Goal: Task Accomplishment & Management: Use online tool/utility

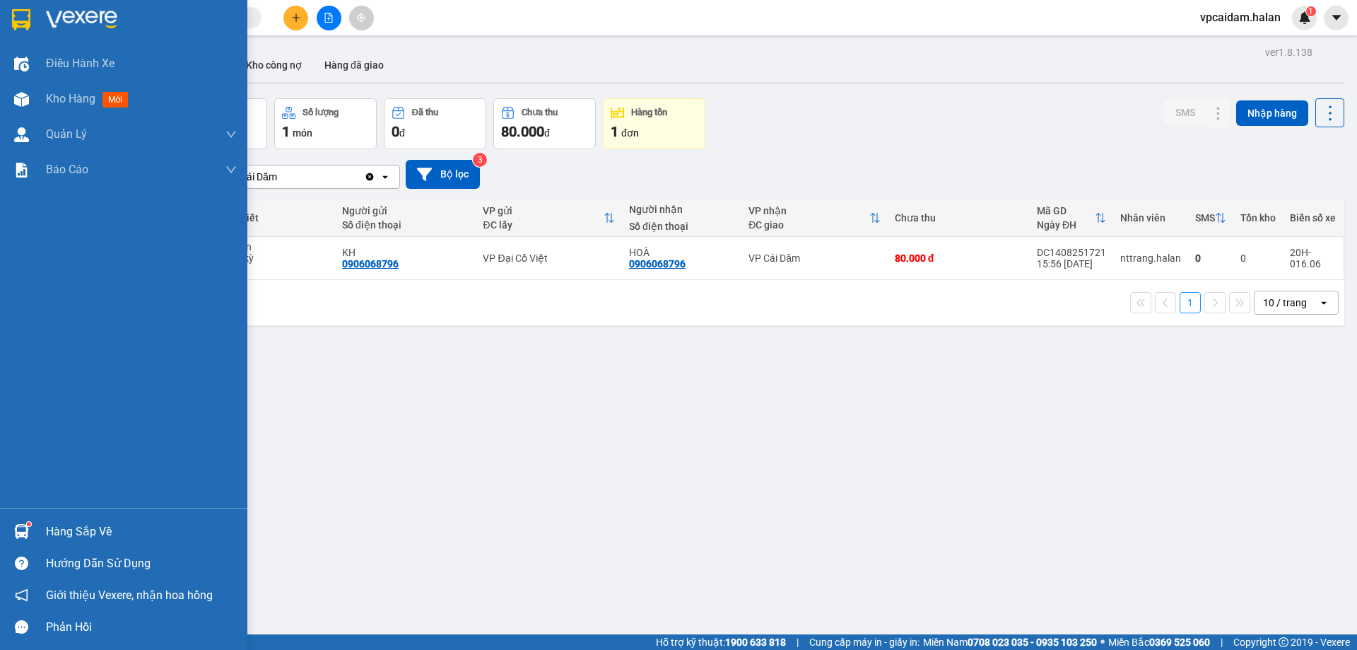
click at [34, 518] on div "Hàng sắp về" at bounding box center [123, 531] width 247 height 32
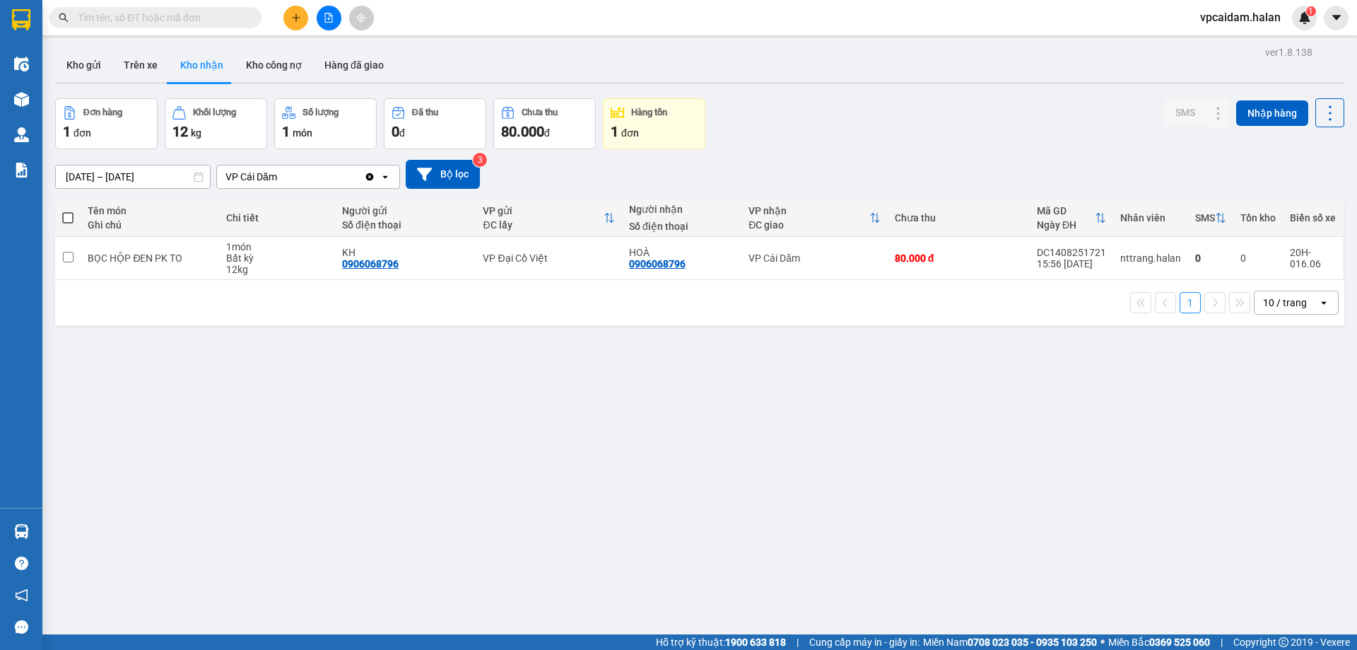
click at [227, 406] on section "Kết quả tìm kiếm ( 1 ) Bộ lọc Mã ĐH Trạng thái Món hàng Thu hộ Tổng cước Chưa c…" at bounding box center [678, 325] width 1357 height 650
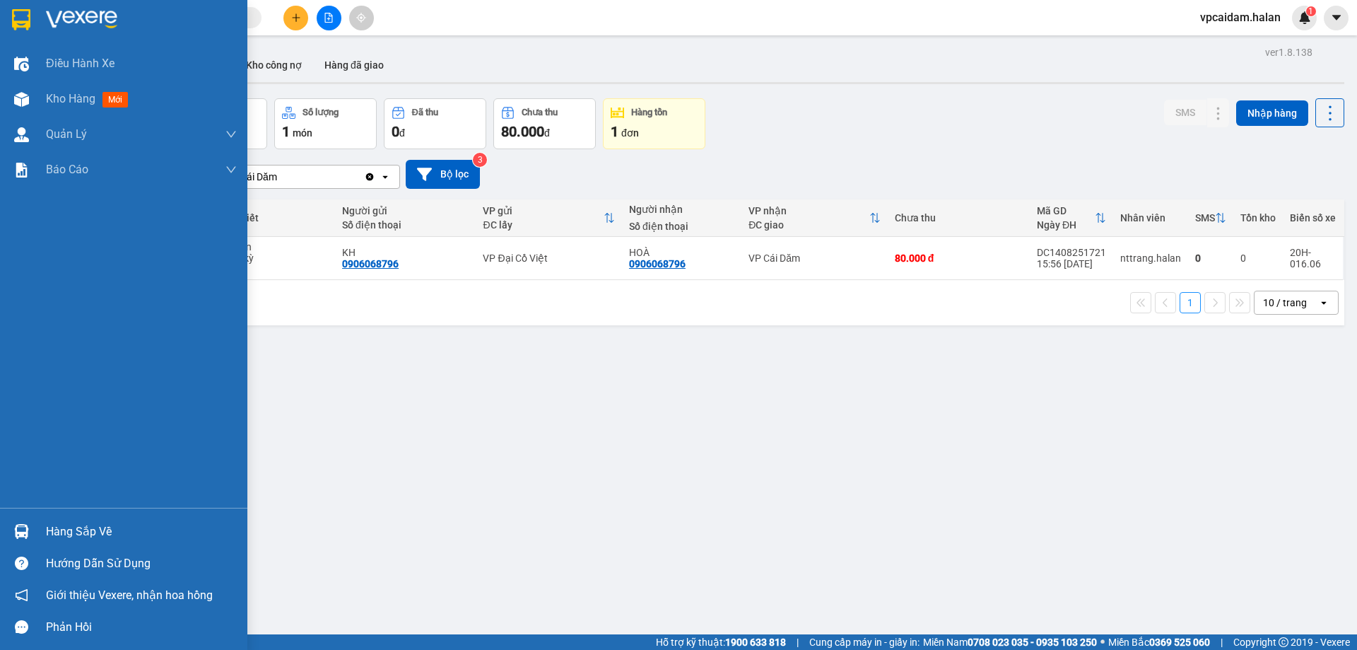
click at [61, 528] on div "Hàng sắp về" at bounding box center [141, 531] width 191 height 21
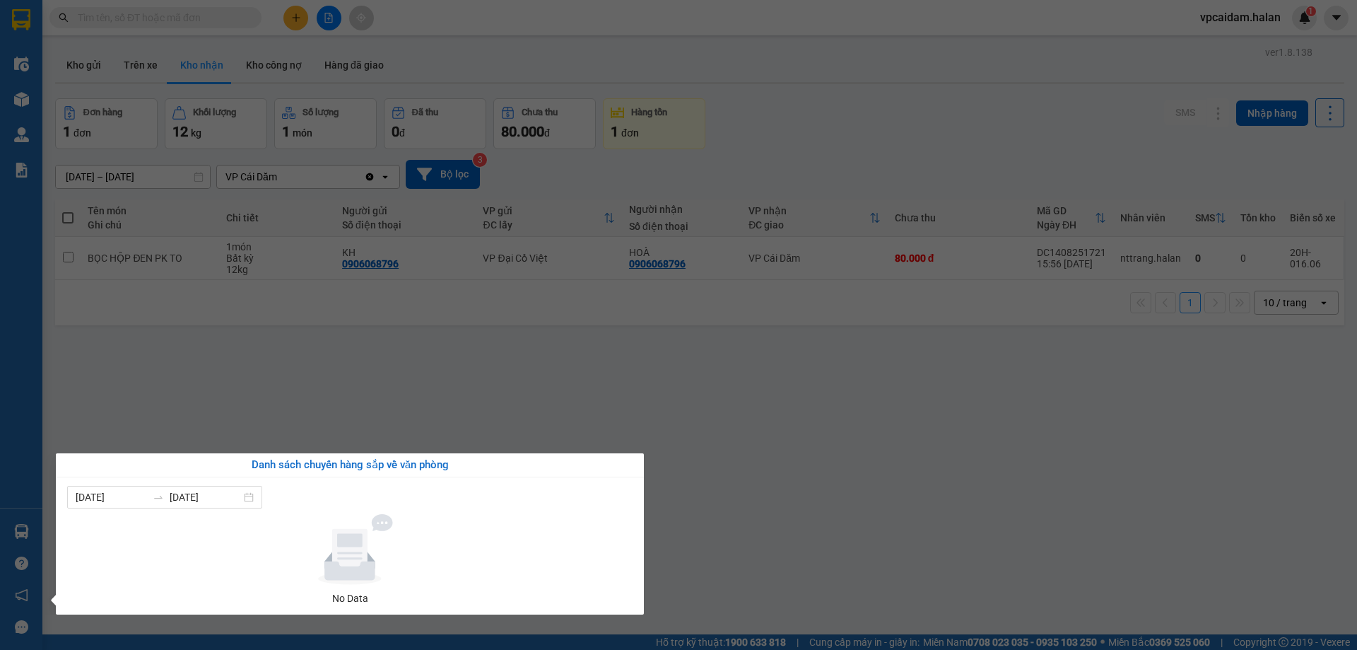
click at [293, 377] on section "Kết quả tìm kiếm ( 1 ) Bộ lọc Mã ĐH Trạng thái Món hàng Thu hộ Tổng cước Chưa c…" at bounding box center [678, 325] width 1357 height 650
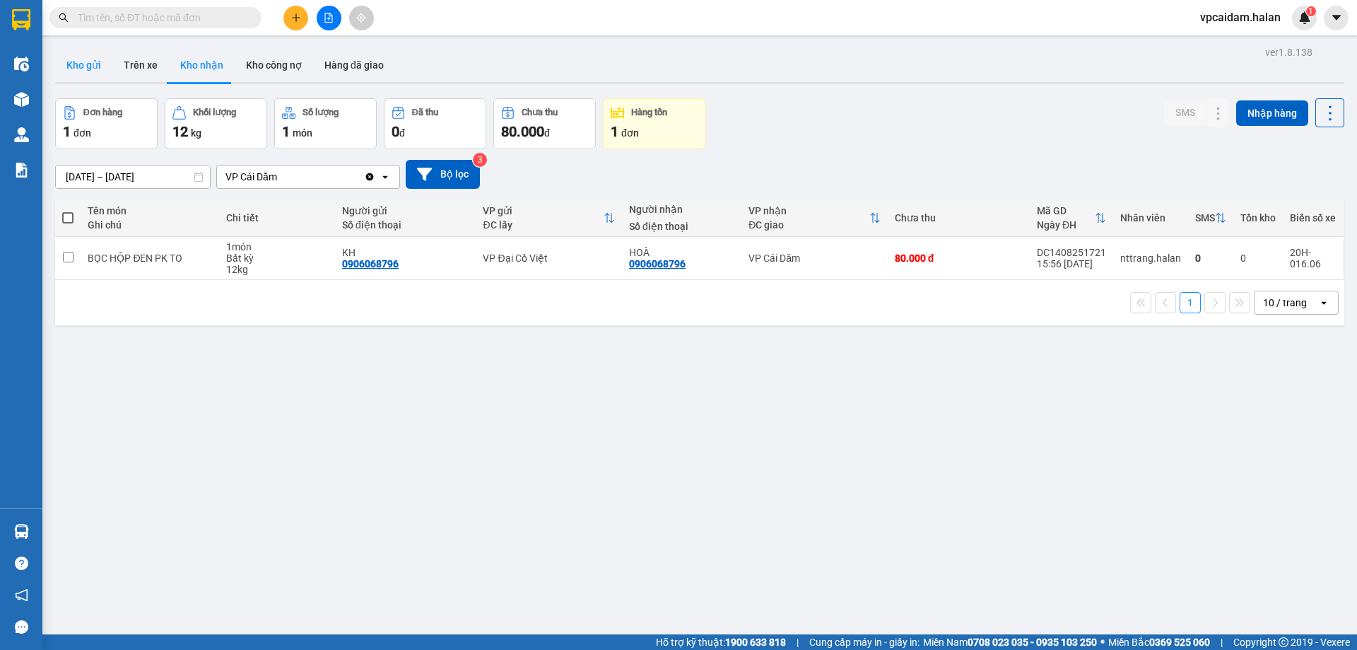
click at [91, 65] on button "Kho gửi" at bounding box center [83, 65] width 57 height 34
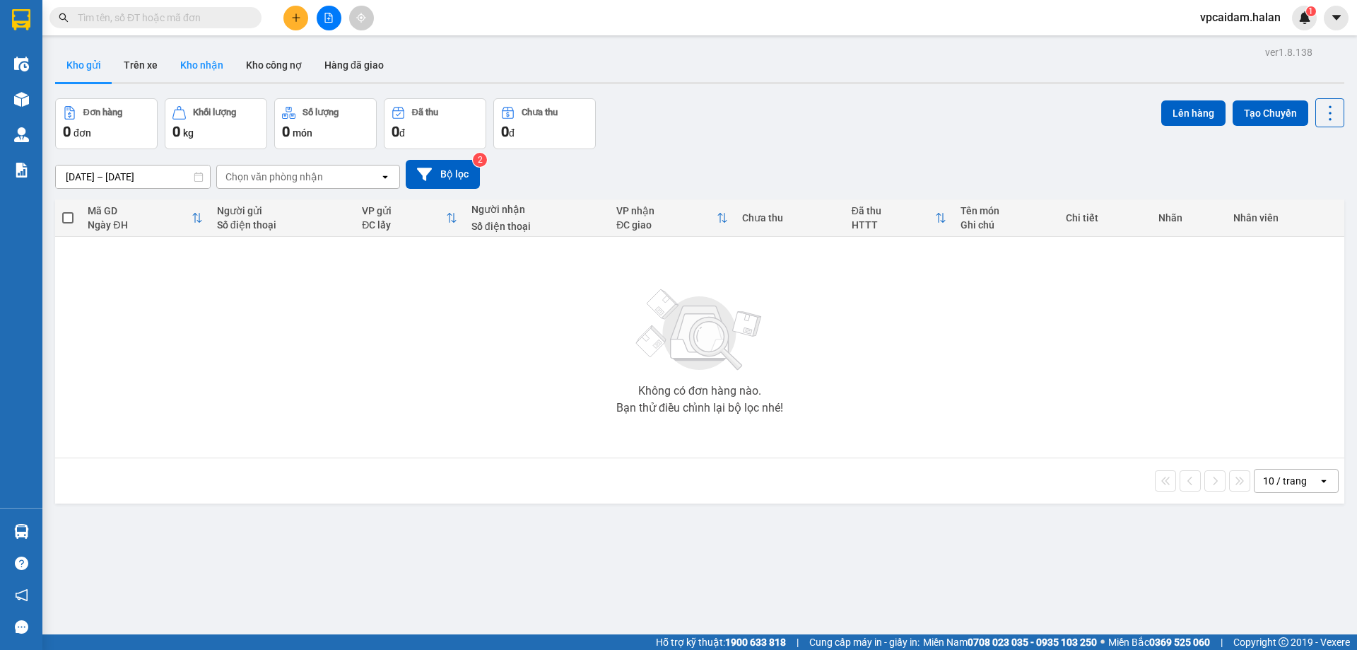
click at [202, 70] on button "Kho nhận" at bounding box center [202, 65] width 66 height 34
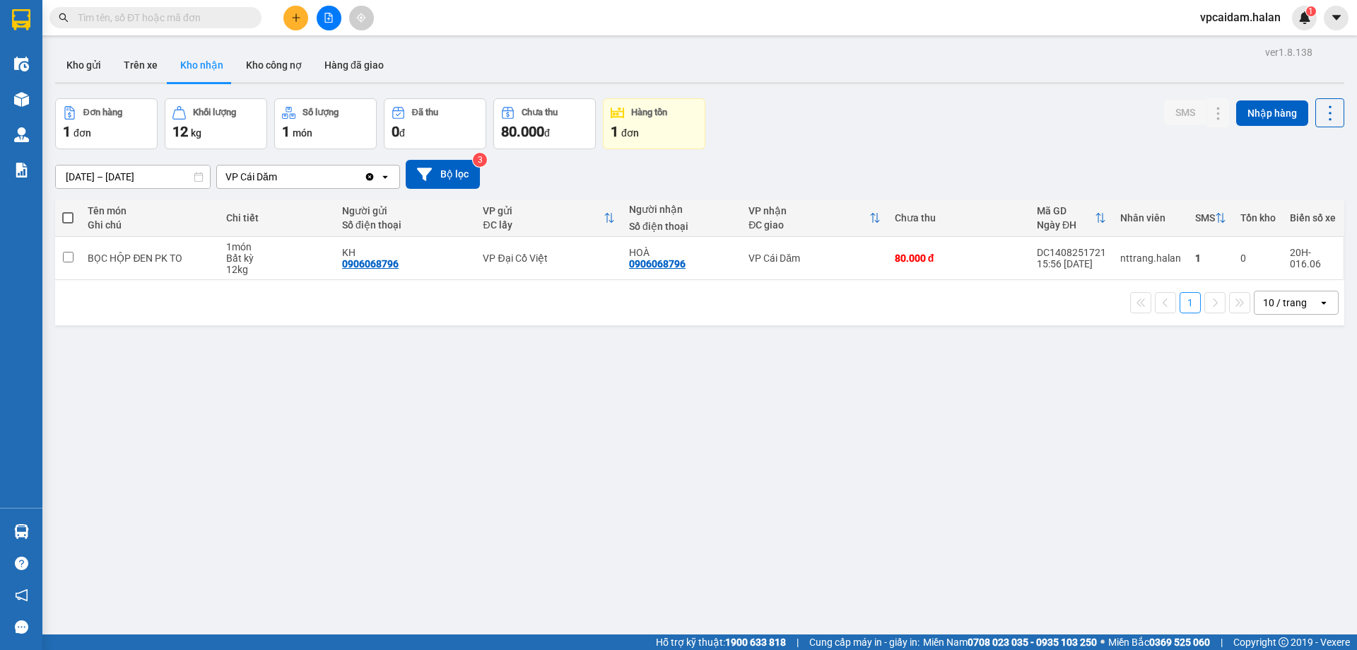
click at [214, 16] on input "text" at bounding box center [161, 18] width 167 height 16
click at [290, 20] on button at bounding box center [295, 18] width 25 height 25
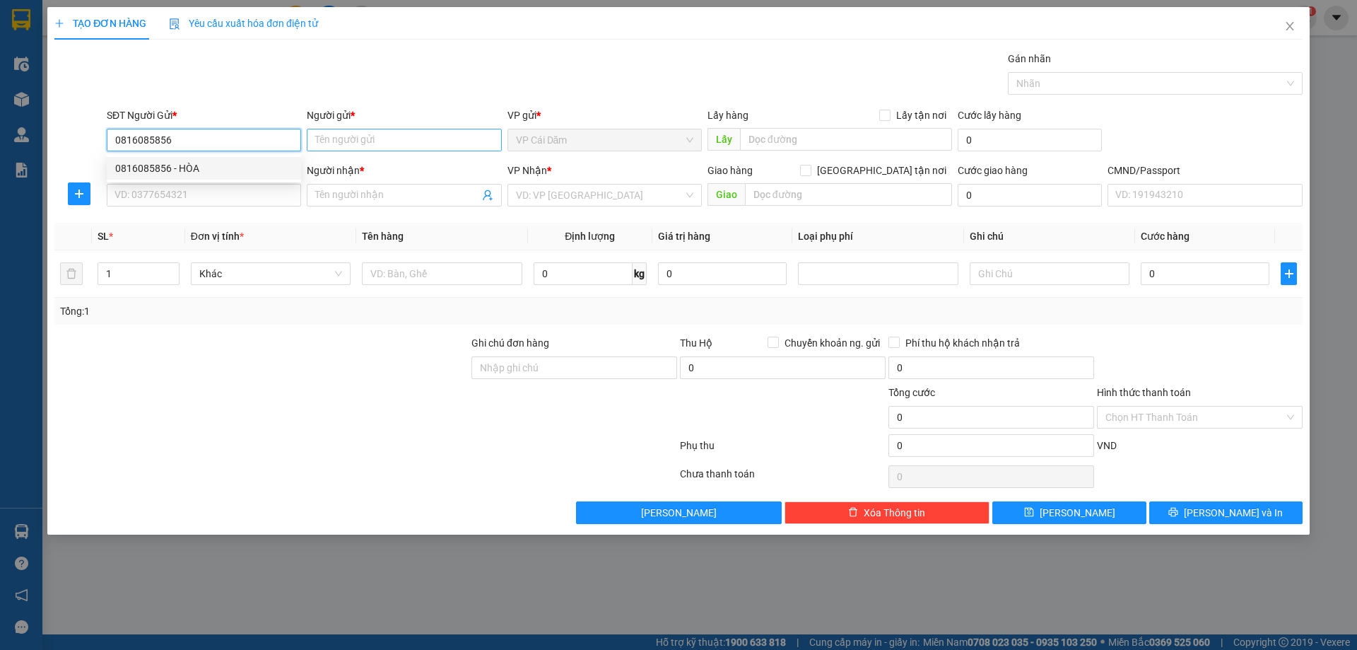
type input "0816085856"
click at [361, 146] on input "Người gửi *" at bounding box center [404, 140] width 194 height 23
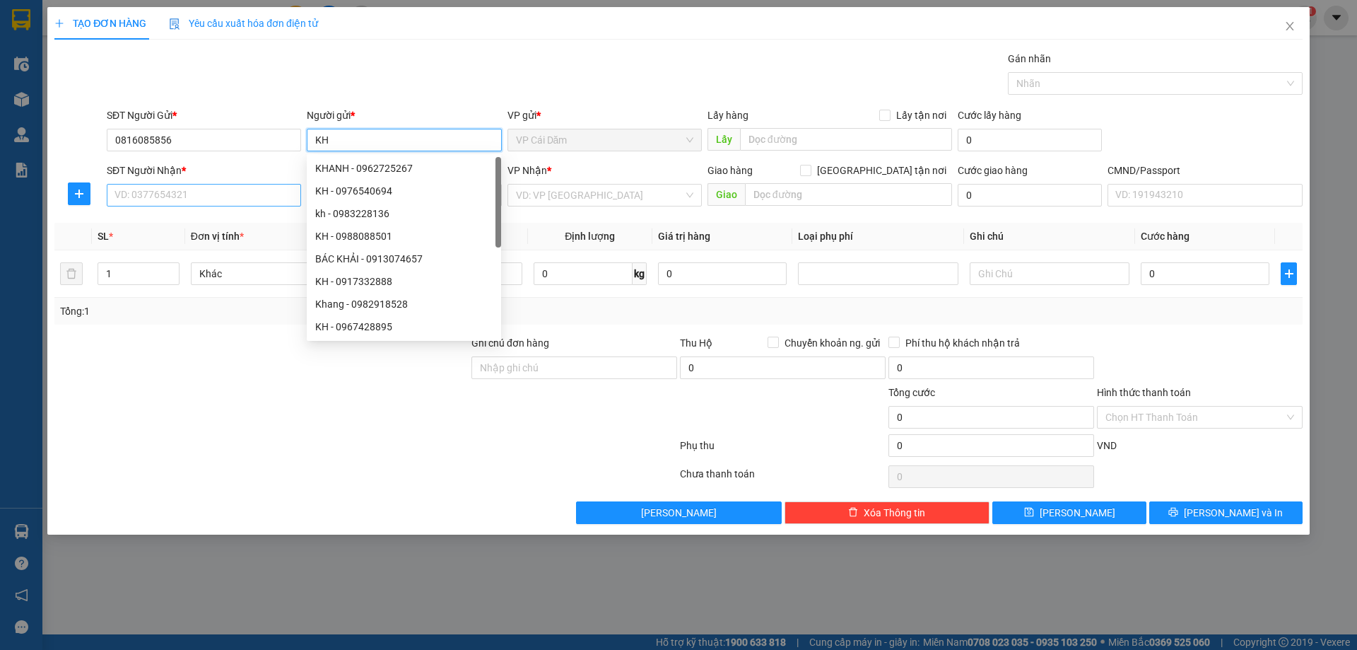
type input "KH"
click at [173, 202] on input "SĐT Người Nhận *" at bounding box center [204, 195] width 194 height 23
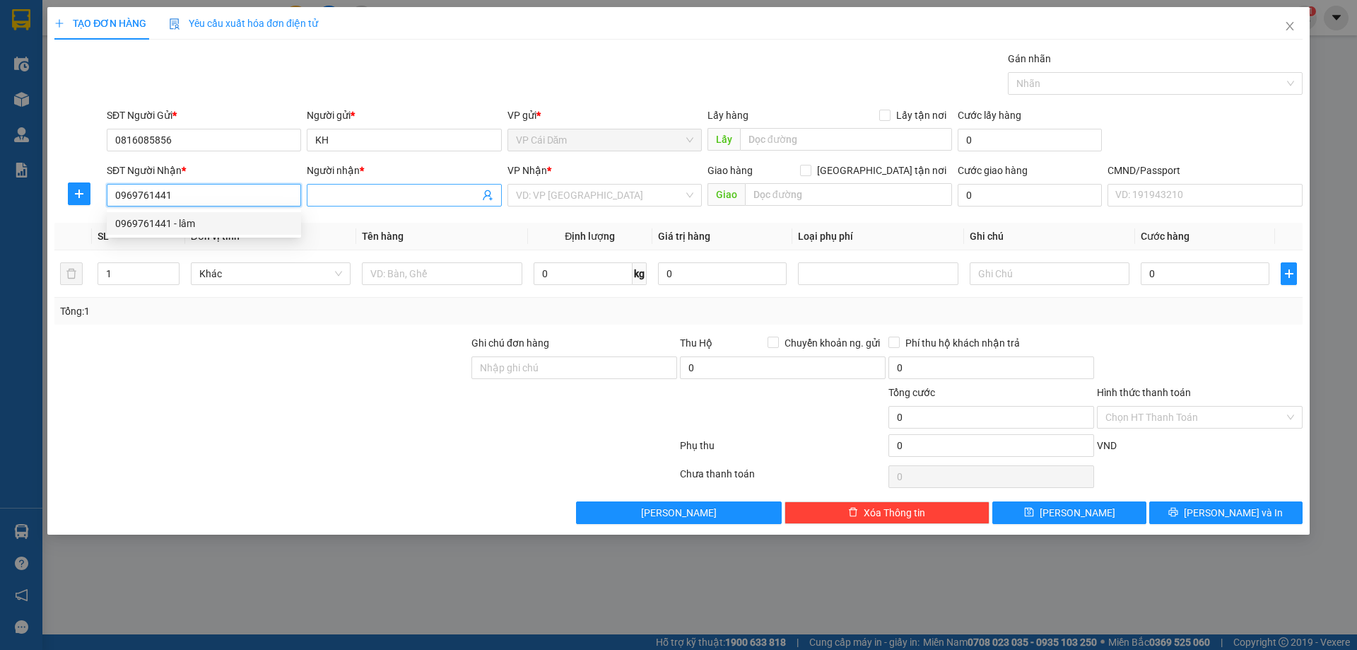
type input "0969761441"
click at [342, 199] on input "Người nhận *" at bounding box center [396, 195] width 163 height 16
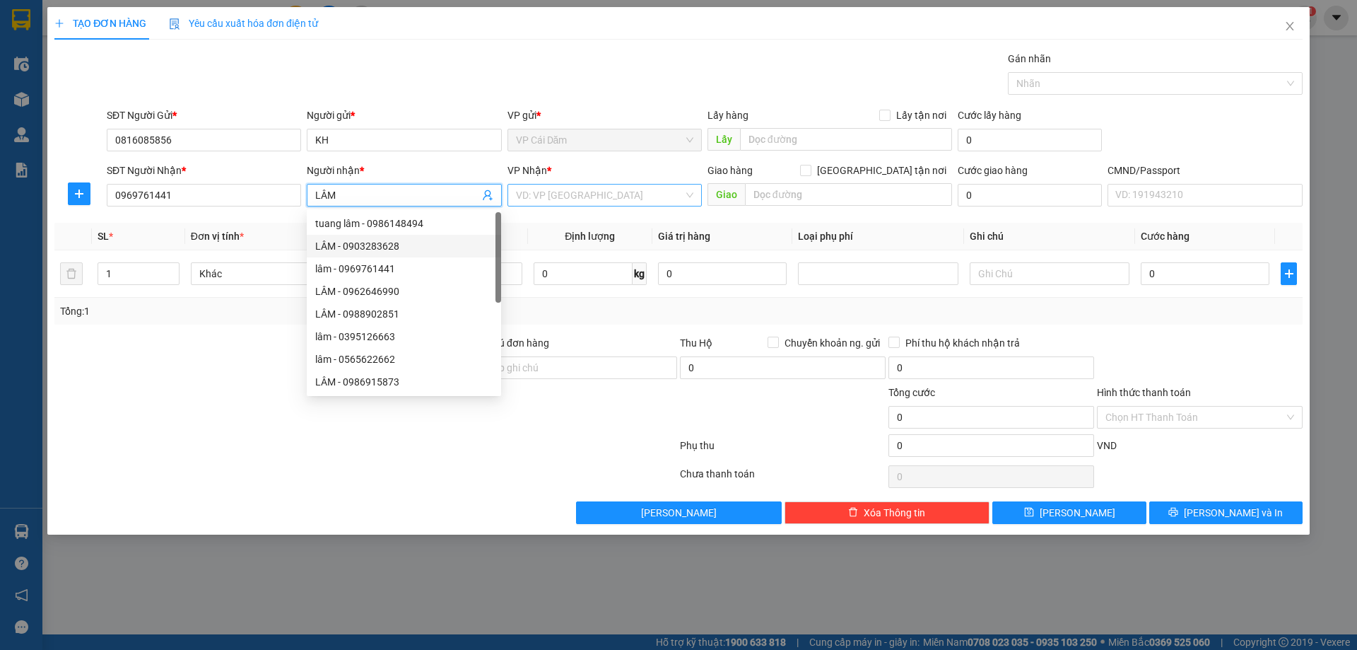
type input "LÂM"
click at [593, 197] on input "search" at bounding box center [599, 194] width 167 height 21
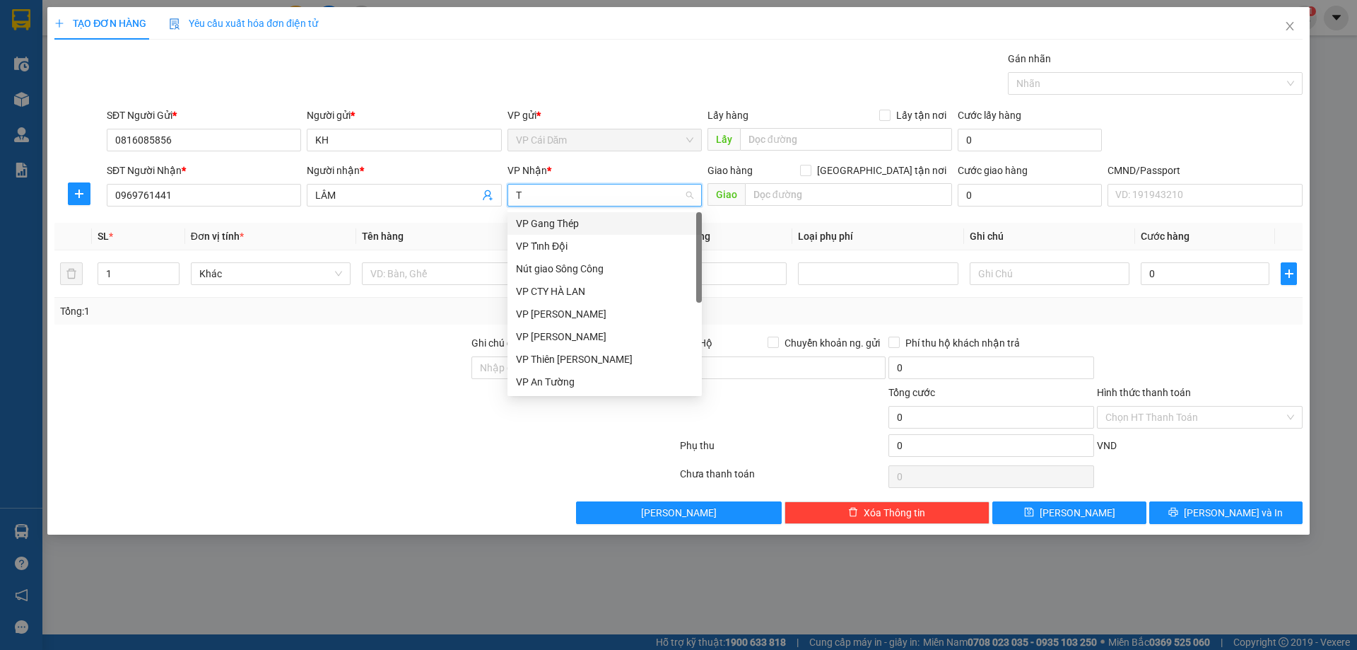
type input "TK"
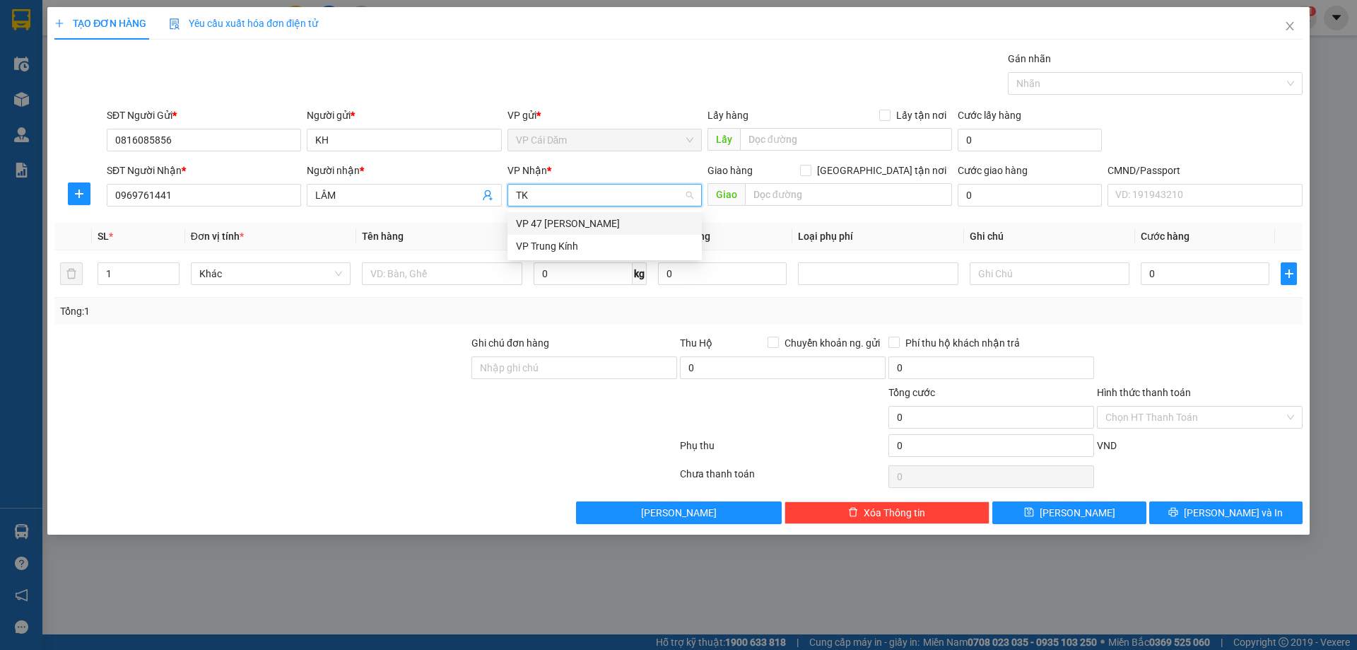
click at [586, 222] on div "VP 47 [PERSON_NAME]" at bounding box center [604, 224] width 177 height 16
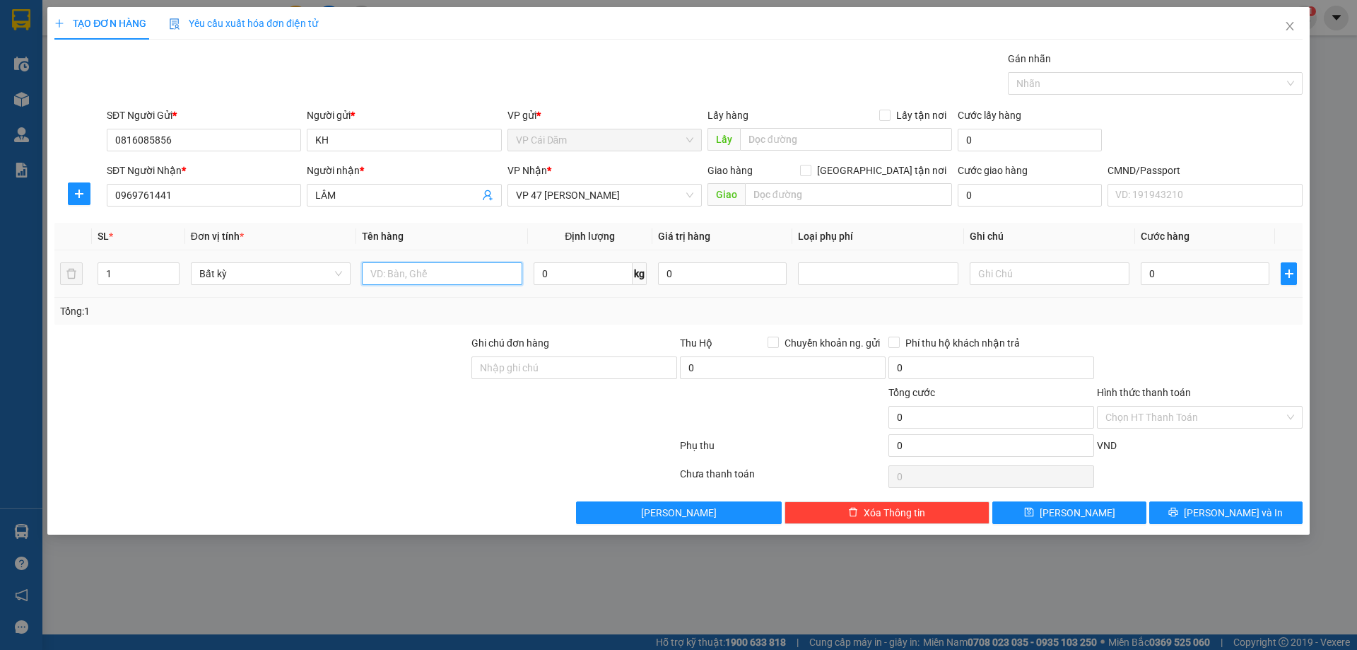
click at [428, 278] on input "text" at bounding box center [442, 273] width 160 height 23
click at [418, 272] on input "text" at bounding box center [442, 273] width 160 height 23
type input "BỌC VẢI"
click at [564, 276] on input "0" at bounding box center [583, 273] width 99 height 23
type input "1"
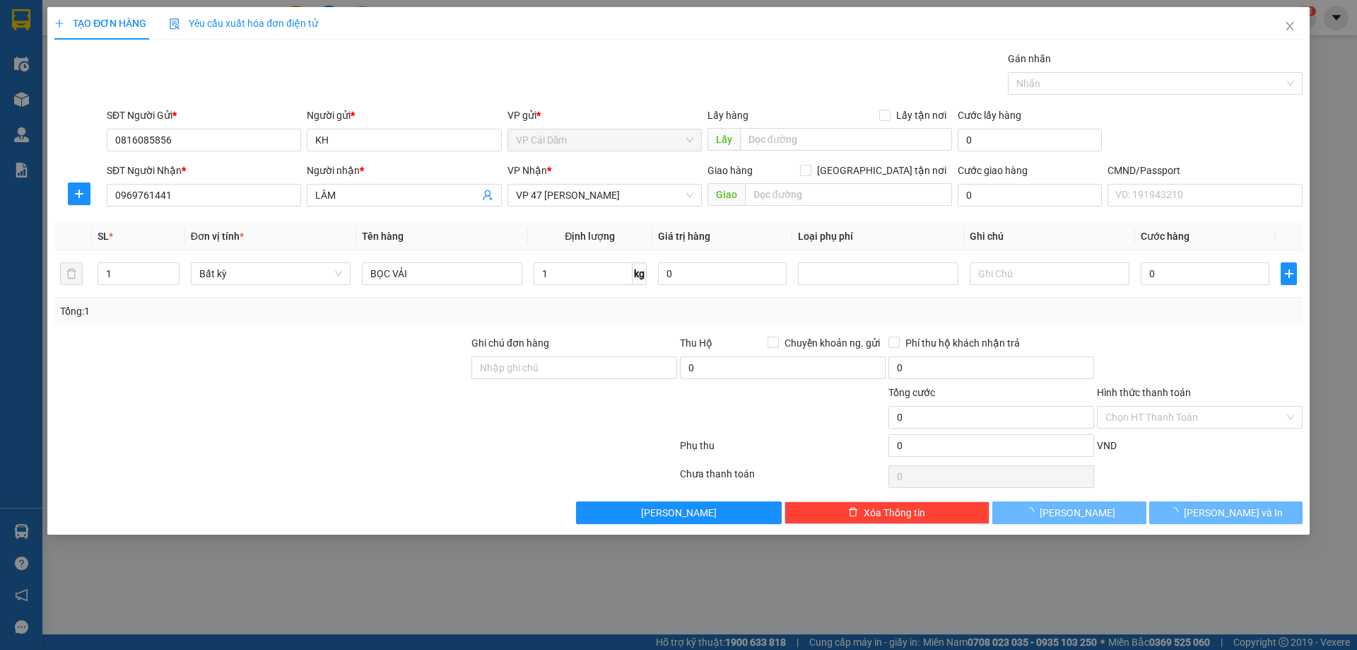
click at [662, 311] on div "Tổng: 1" at bounding box center [678, 311] width 1237 height 16
type input "50.000"
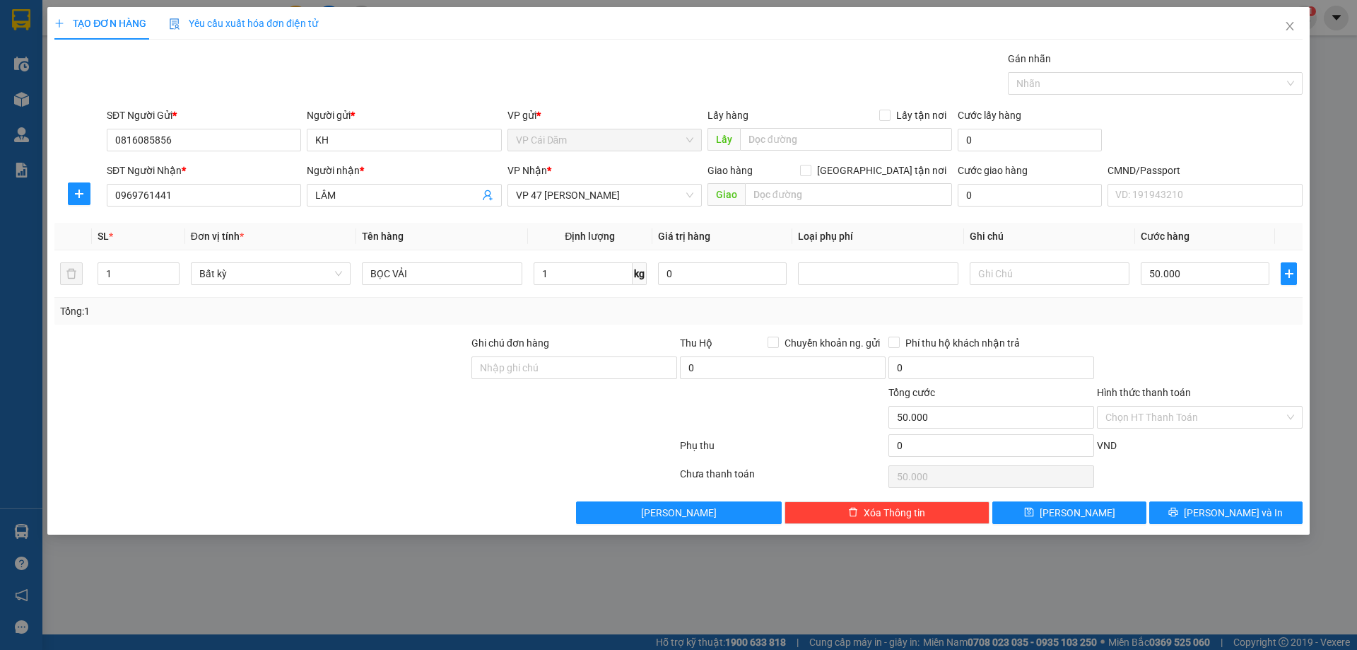
click at [1165, 346] on div at bounding box center [1199, 359] width 208 height 49
click at [1039, 281] on input "text" at bounding box center [1050, 273] width 160 height 23
type input "KM 30%"
type input "3"
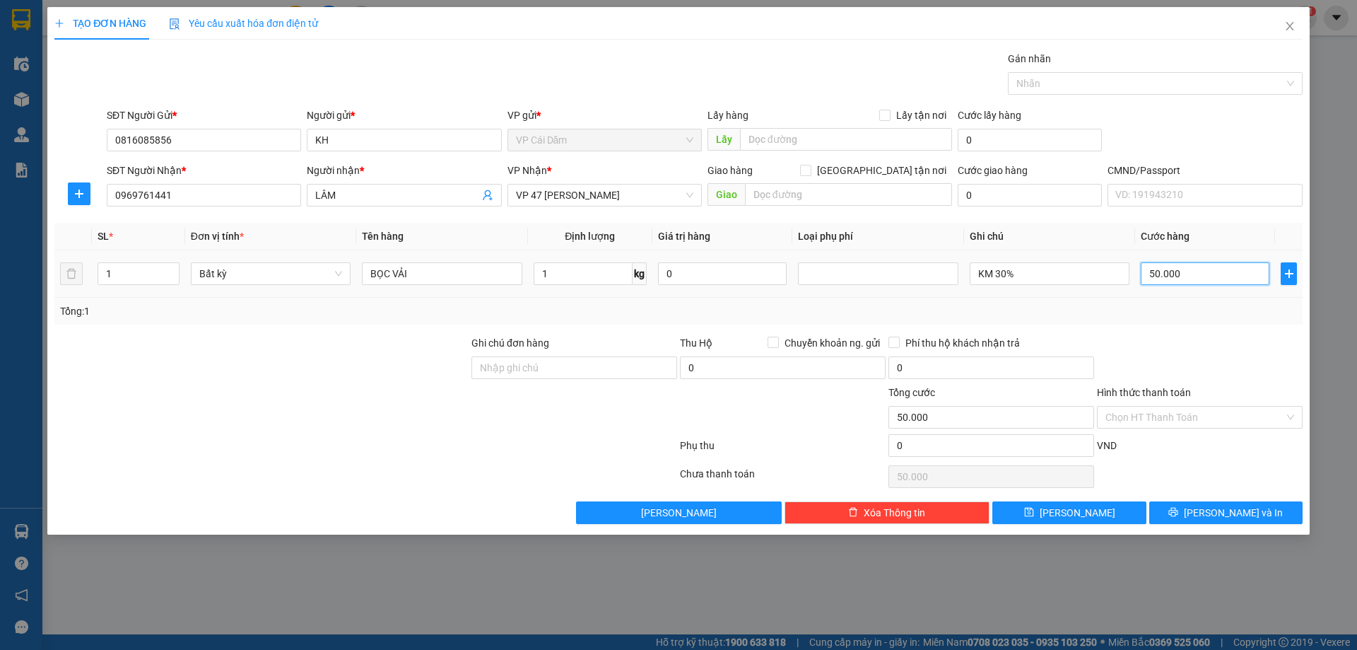
type input "3"
type input "30"
type input "3"
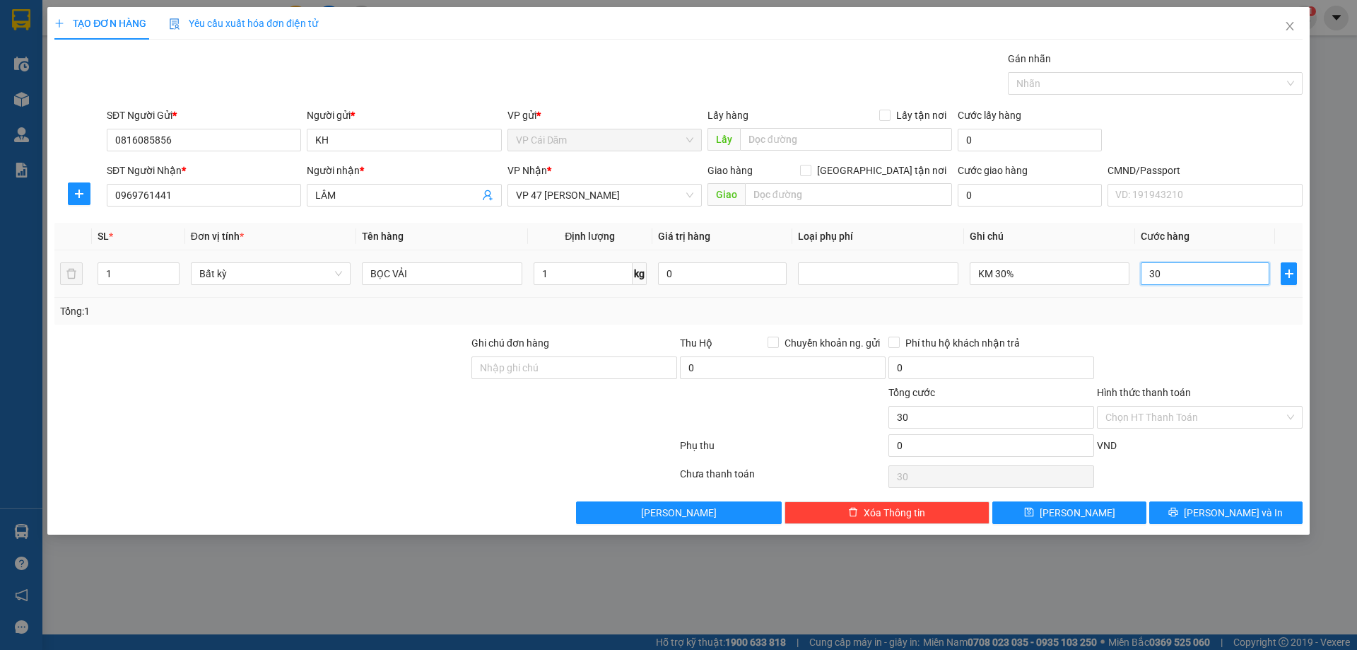
type input "3"
type input "35"
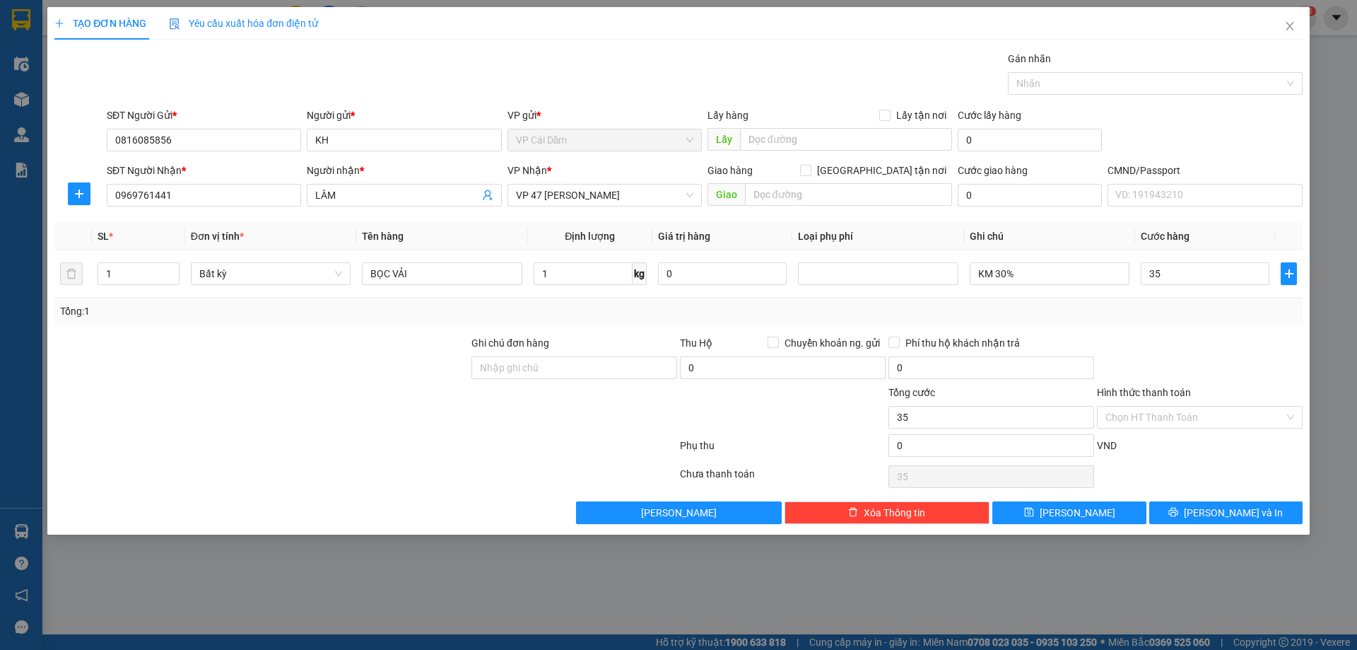
type input "35.000"
click at [1216, 334] on div "Transit Pickup Surcharge Ids Transit Deliver Surcharge Ids Transit Deliver Surc…" at bounding box center [678, 287] width 1248 height 473
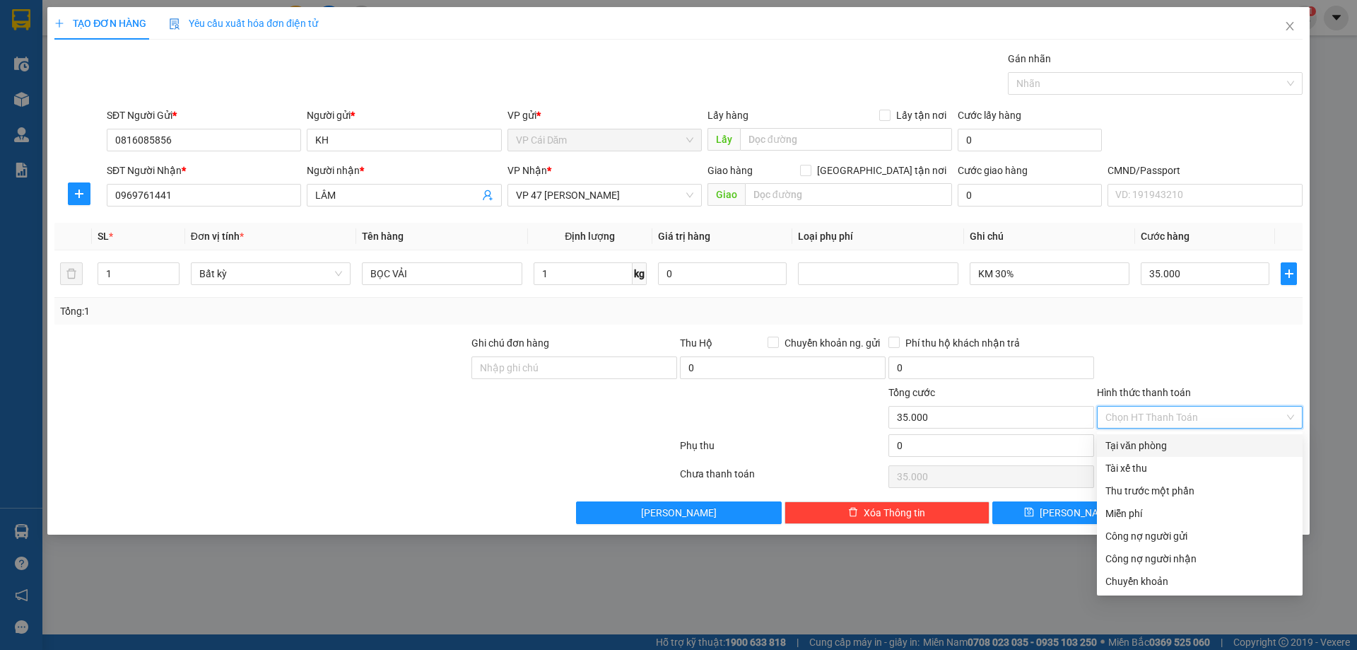
click at [1158, 410] on input "Hình thức thanh toán" at bounding box center [1194, 416] width 179 height 21
click at [1158, 584] on div "Chuyển khoản" at bounding box center [1199, 581] width 189 height 16
type input "0"
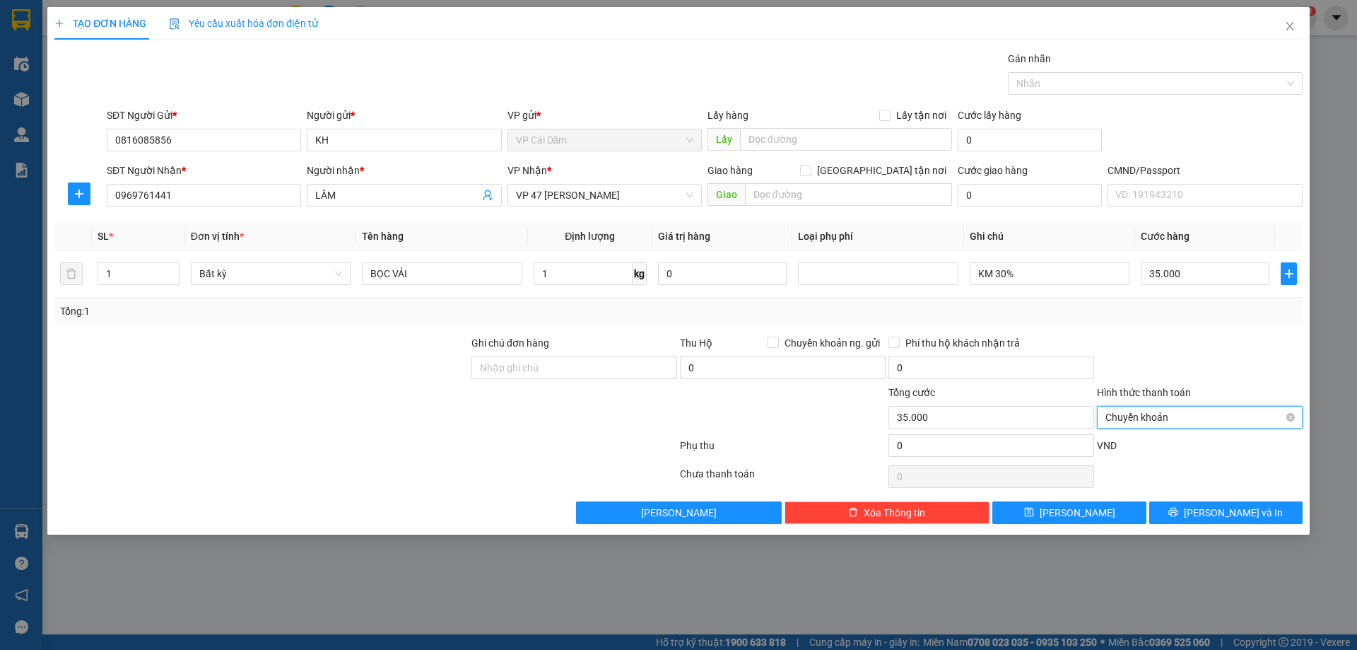
click at [1107, 421] on span "Chuyển khoản" at bounding box center [1199, 416] width 189 height 21
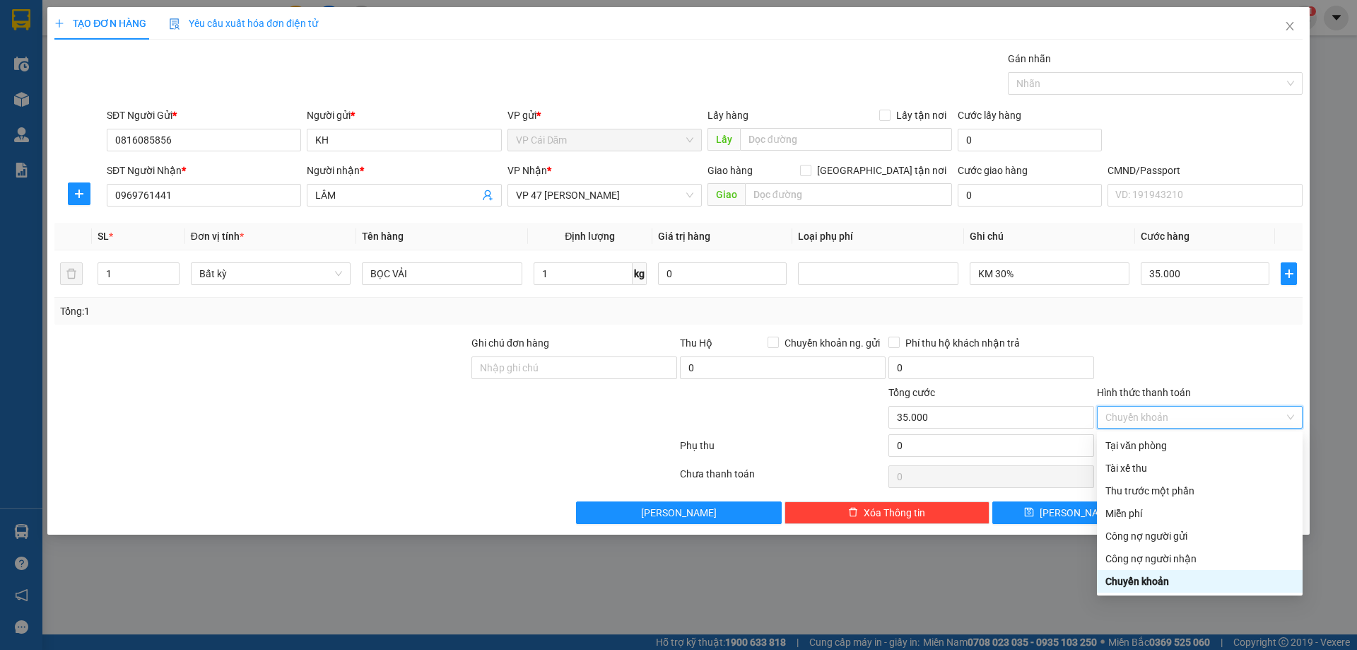
click at [1130, 582] on div "Chuyển khoản" at bounding box center [1199, 581] width 189 height 16
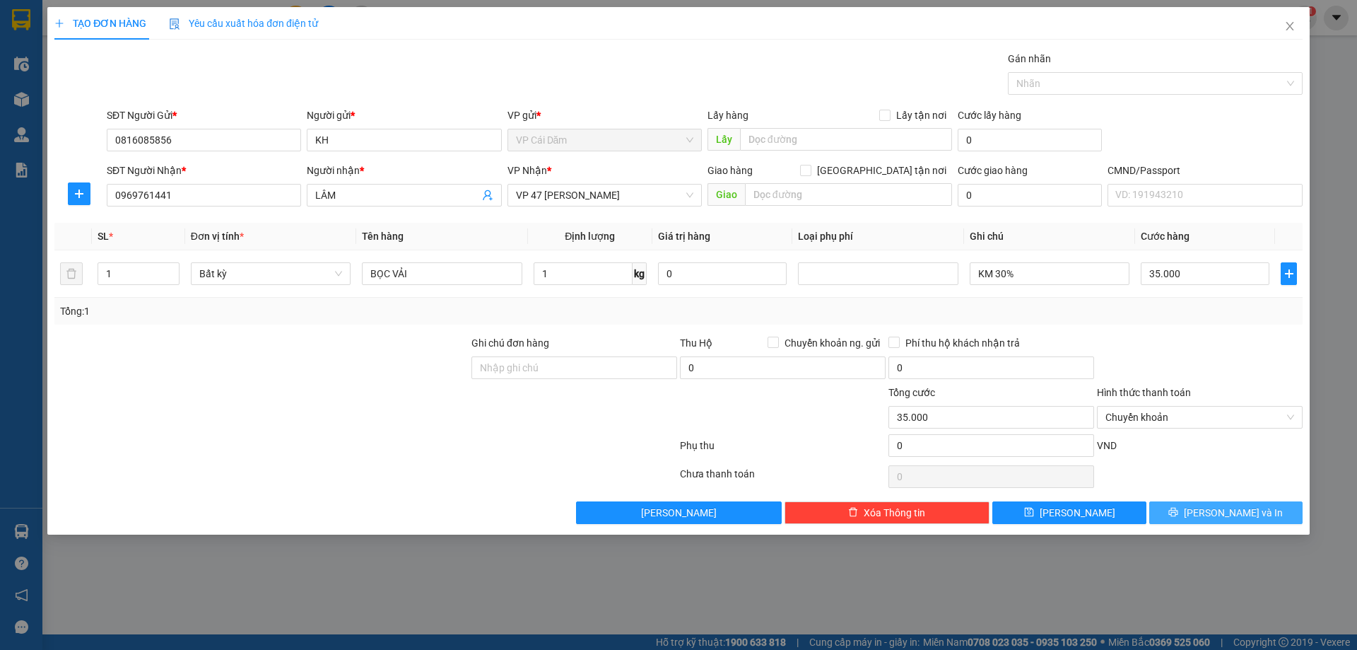
click at [1187, 510] on button "[PERSON_NAME] và In" at bounding box center [1225, 512] width 153 height 23
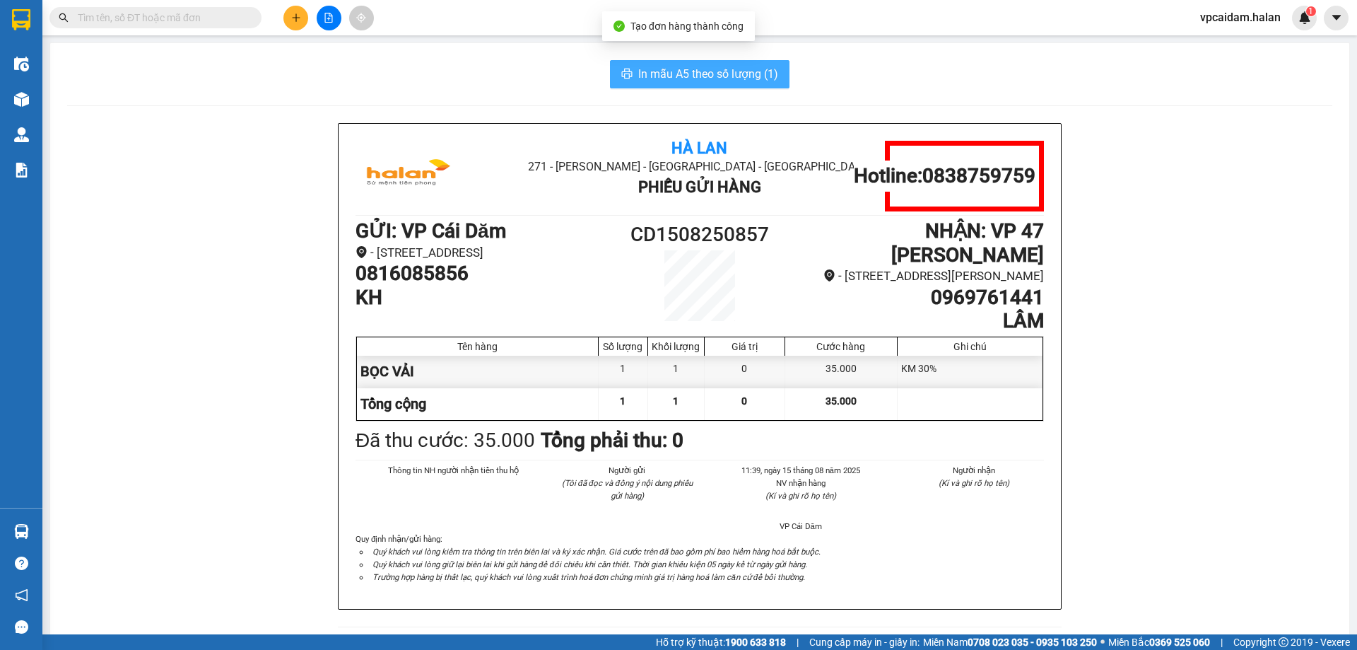
click at [682, 81] on span "In mẫu A5 theo số lượng (1)" at bounding box center [708, 74] width 140 height 18
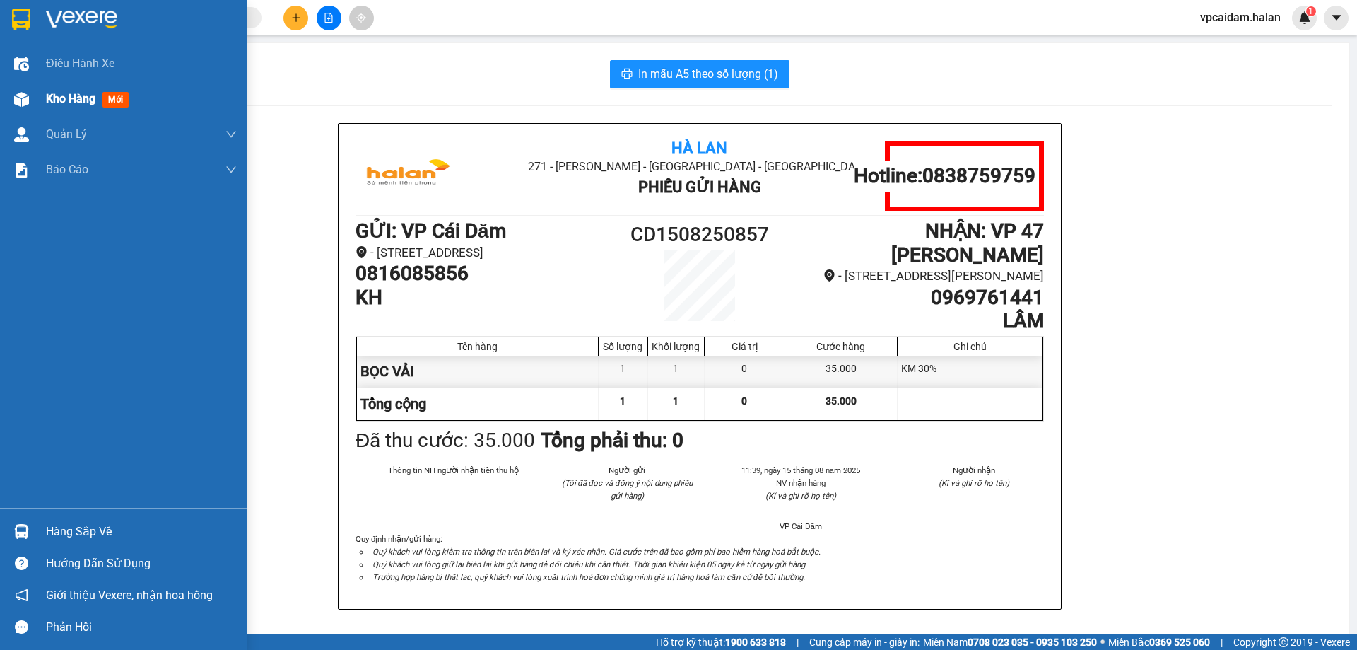
click at [81, 90] on div "Kho hàng mới" at bounding box center [90, 99] width 88 height 18
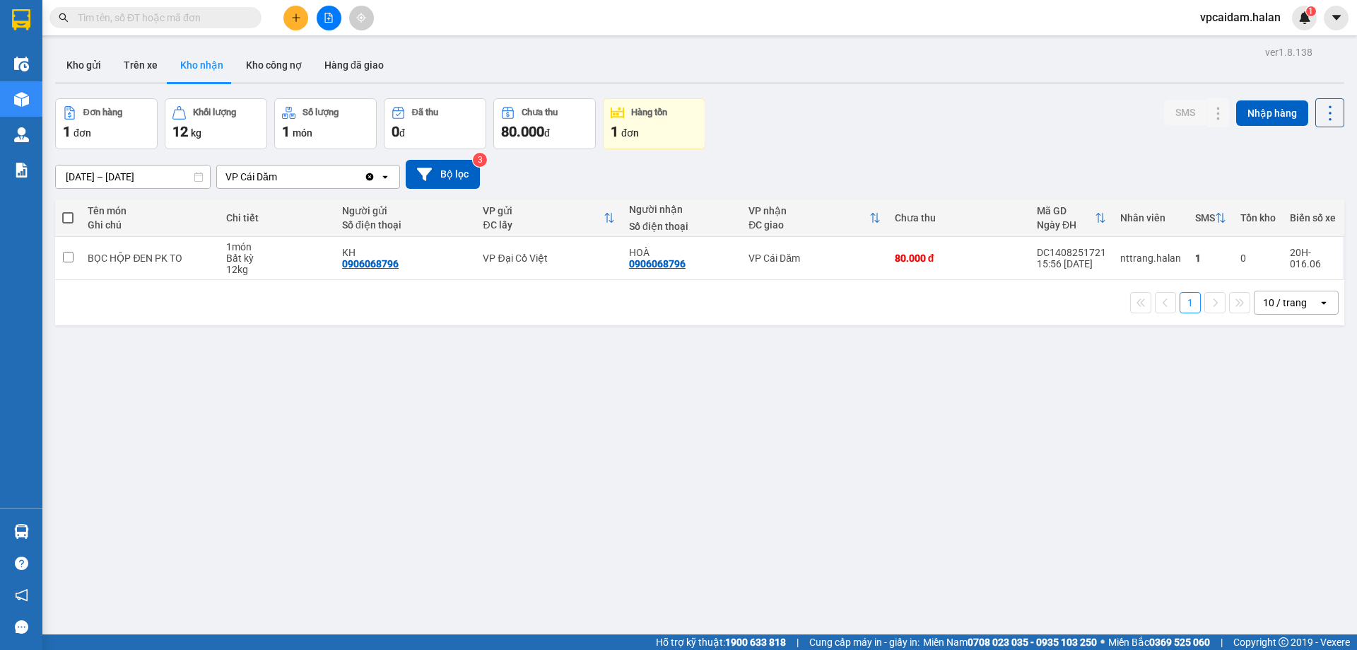
click at [136, 18] on input "text" at bounding box center [161, 18] width 167 height 16
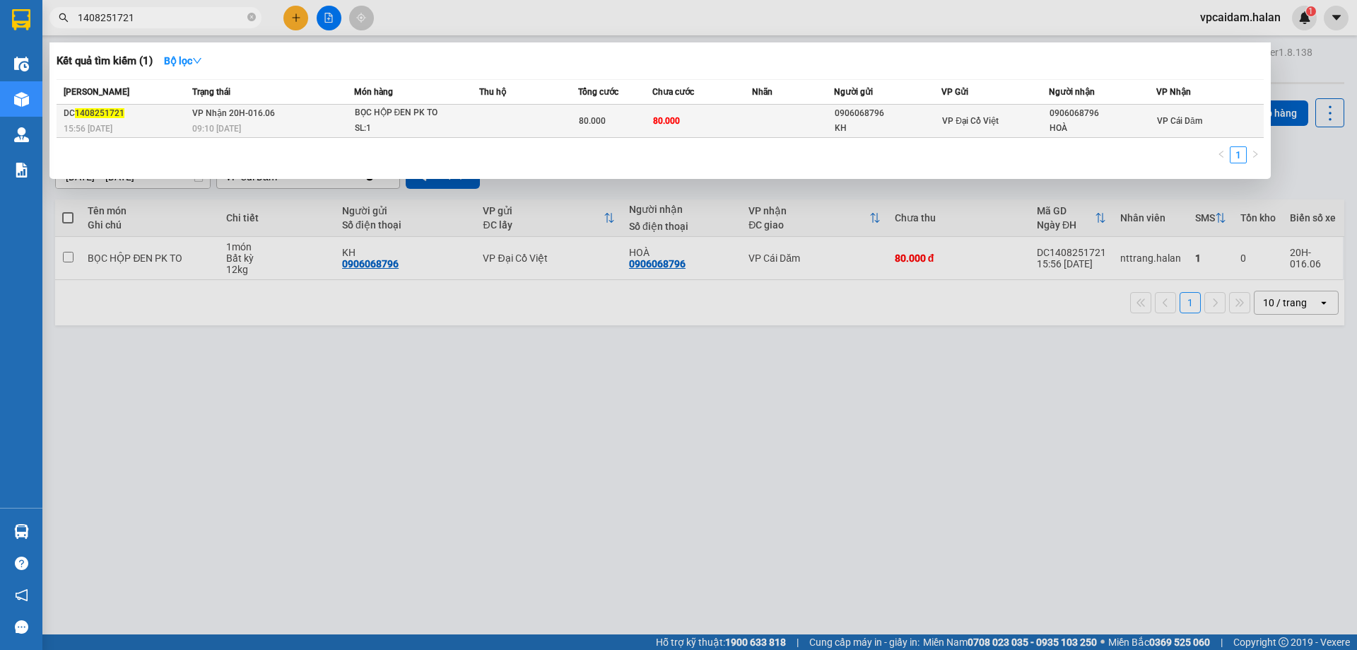
type input "1408251721"
click at [269, 120] on td "VP Nhận 20H-016.06 09:10 [DATE]" at bounding box center [271, 121] width 165 height 33
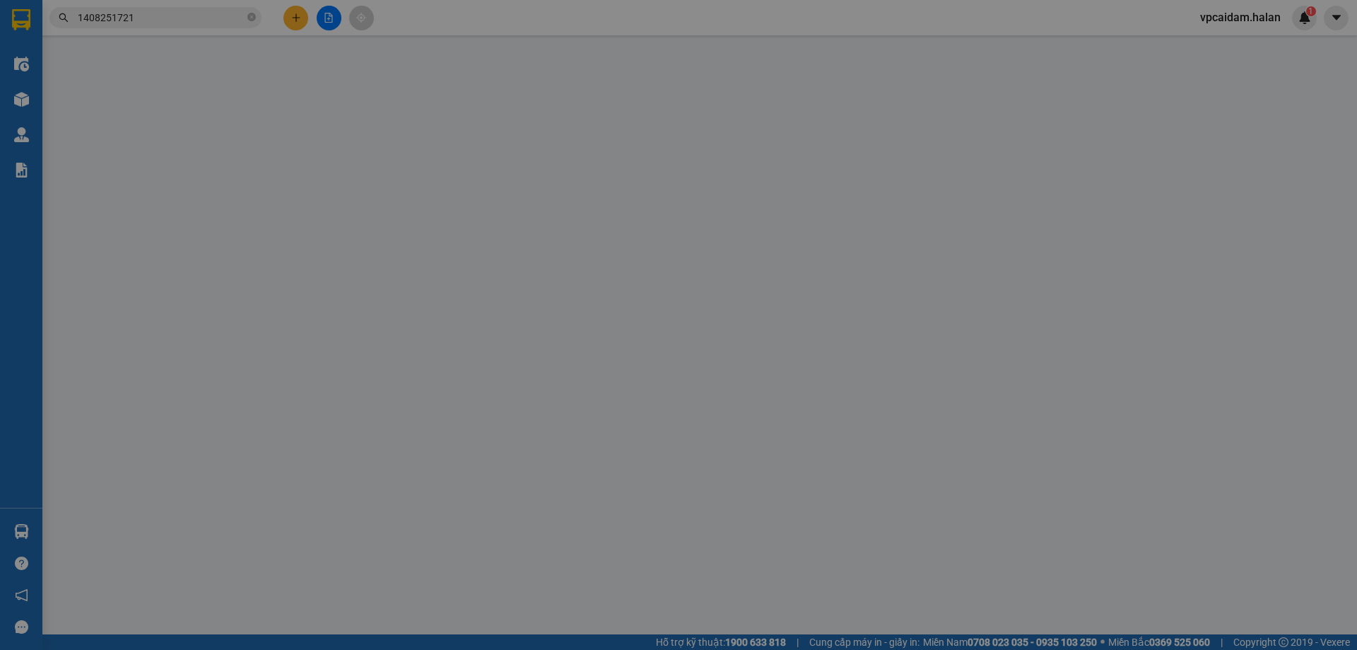
type input "0906068796"
type input "KH"
type input "0906068796"
type input "HOÀ"
type input "80.000"
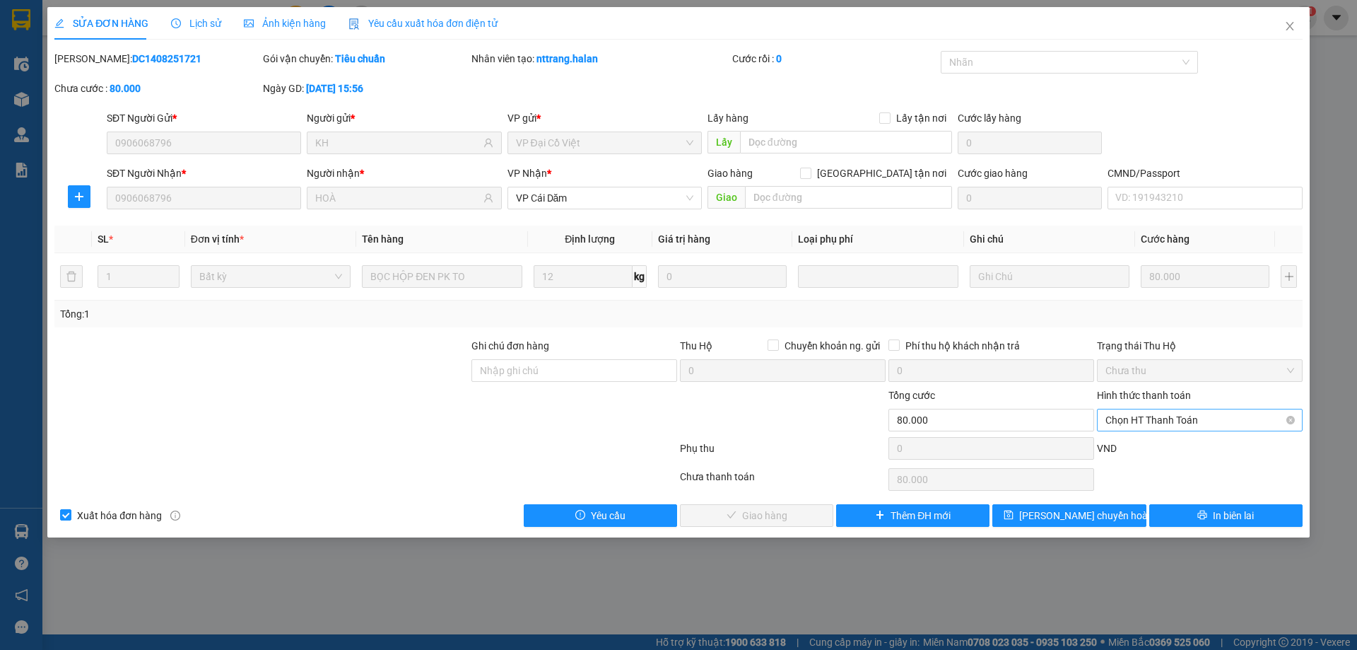
click at [1122, 424] on span "Chọn HT Thanh Toán" at bounding box center [1199, 419] width 189 height 21
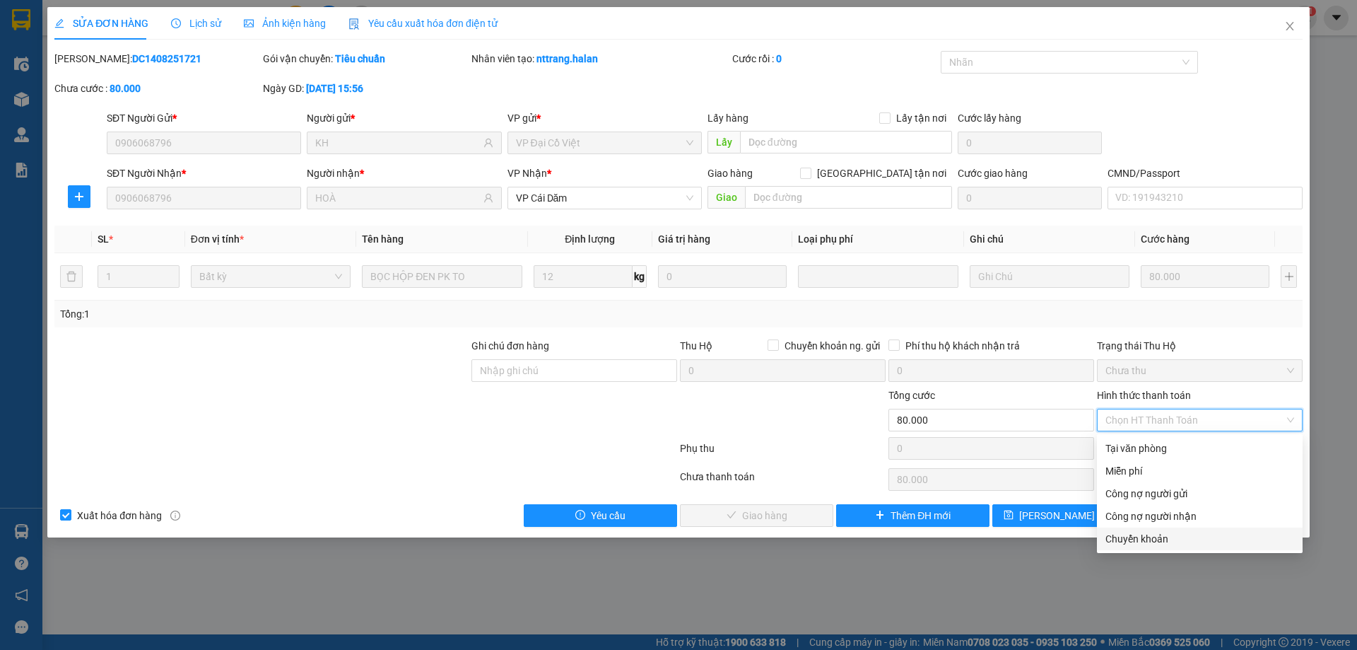
click at [1156, 537] on div "Chuyển khoản" at bounding box center [1199, 539] width 189 height 16
type input "0"
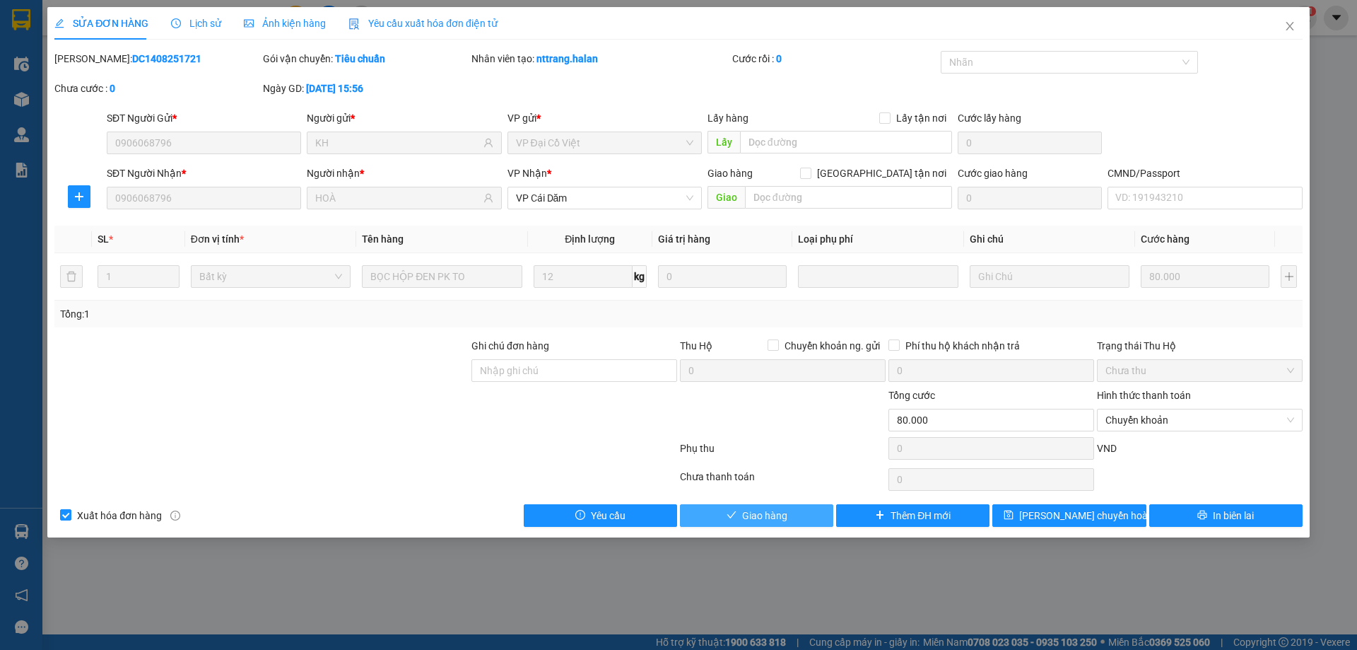
click at [741, 513] on button "Giao hàng" at bounding box center [756, 515] width 153 height 23
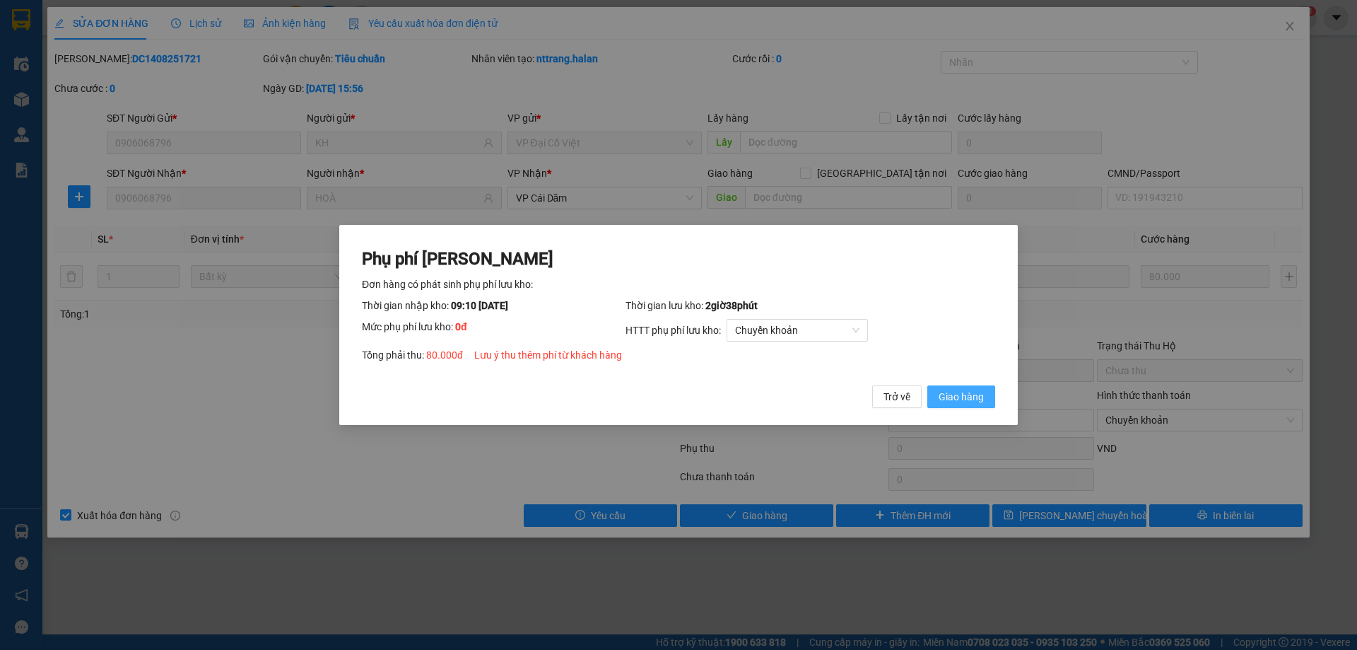
click at [956, 392] on span "Giao hàng" at bounding box center [961, 397] width 45 height 16
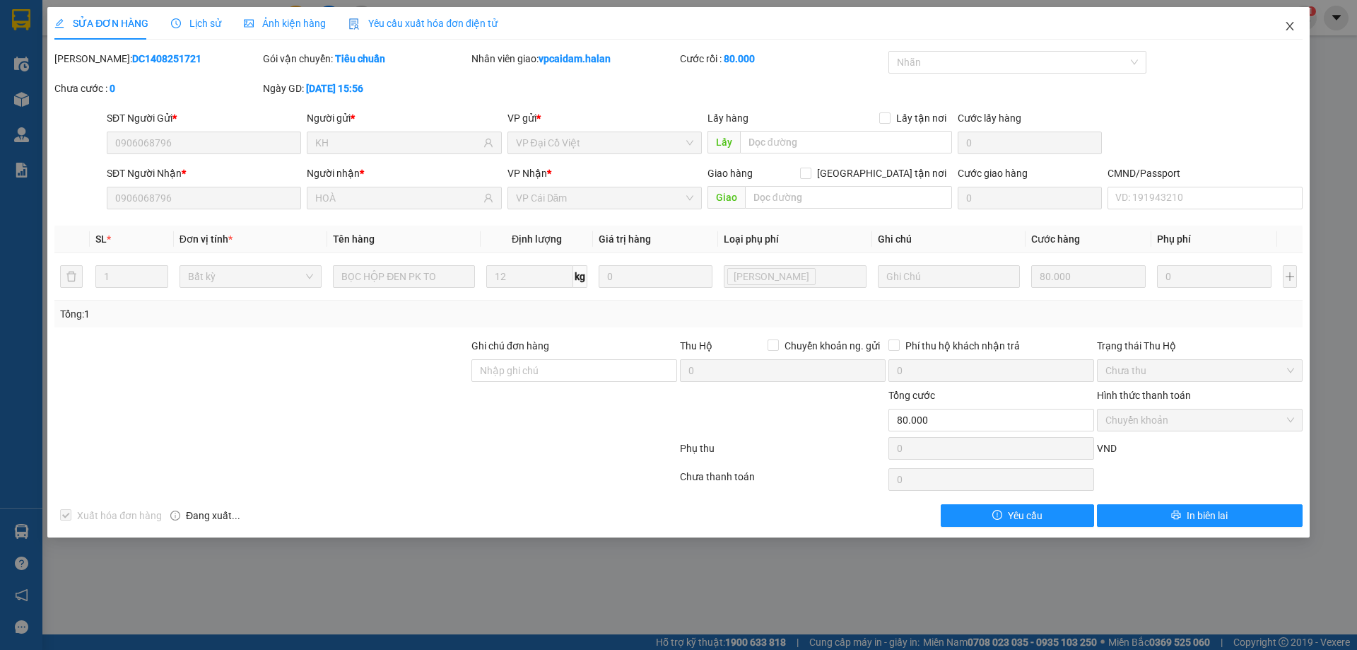
click at [1286, 30] on icon "close" at bounding box center [1289, 25] width 11 height 11
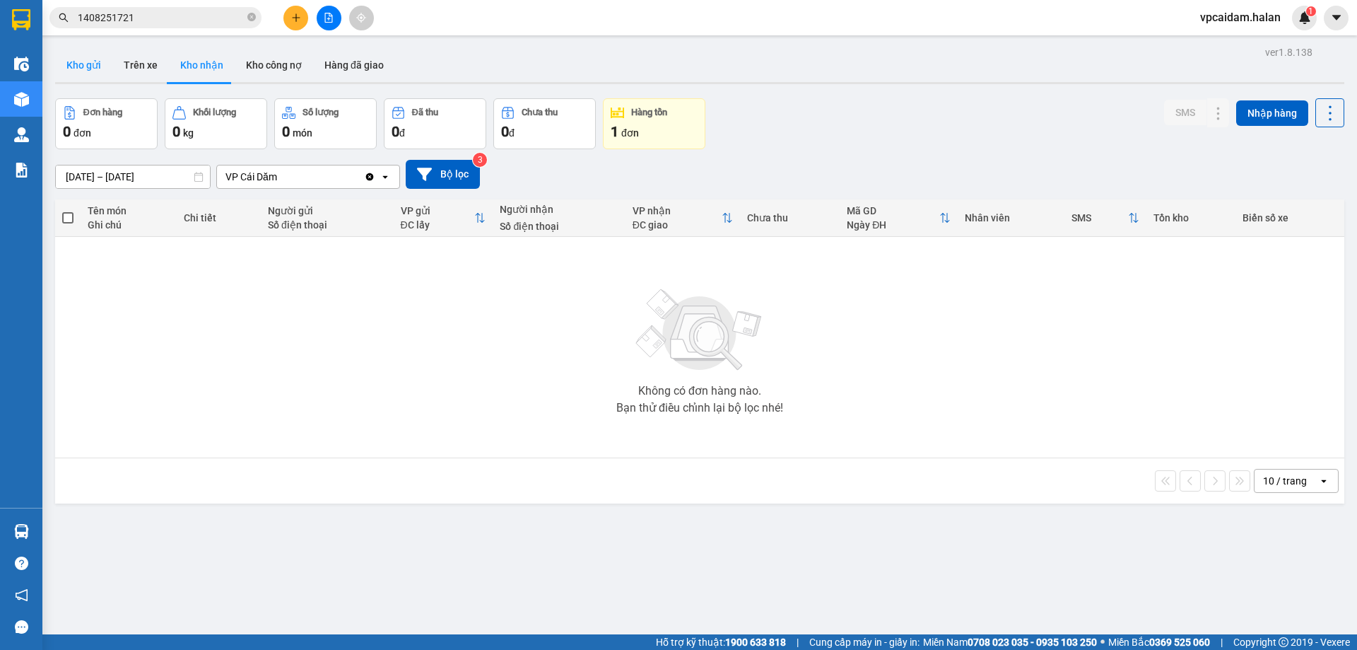
click at [96, 70] on button "Kho gửi" at bounding box center [83, 65] width 57 height 34
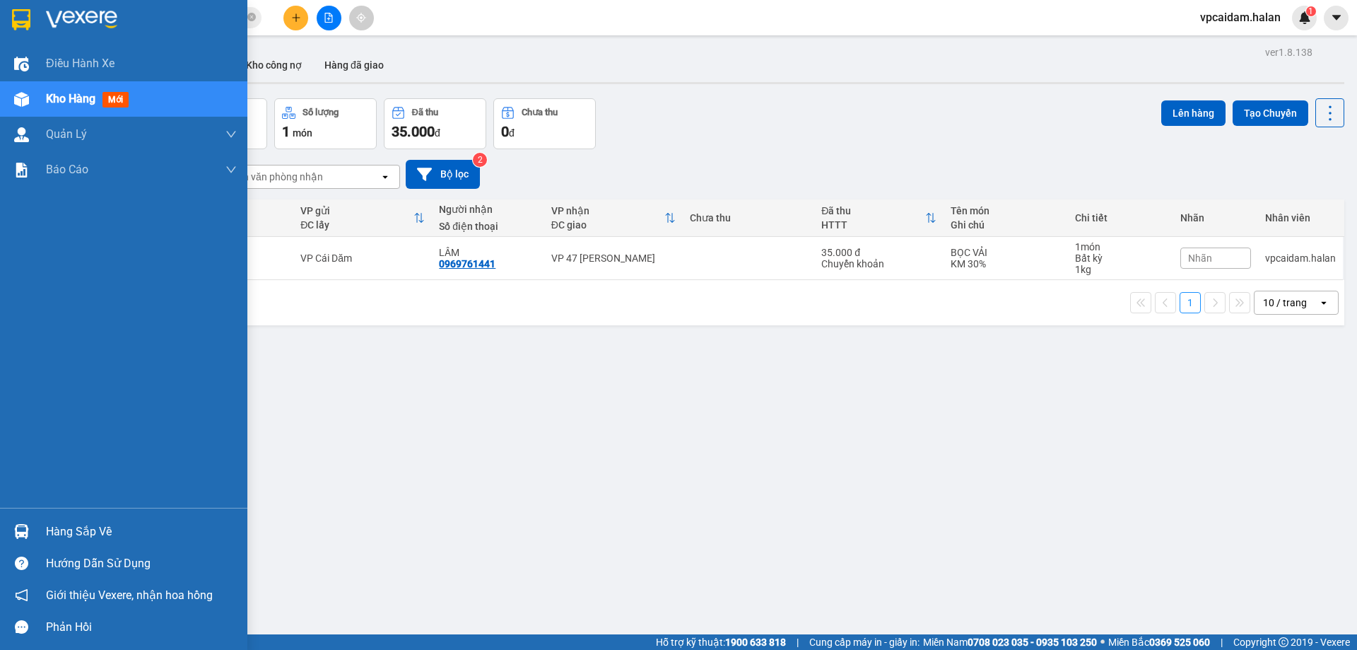
click at [100, 543] on div "Hàng sắp về" at bounding box center [123, 531] width 247 height 32
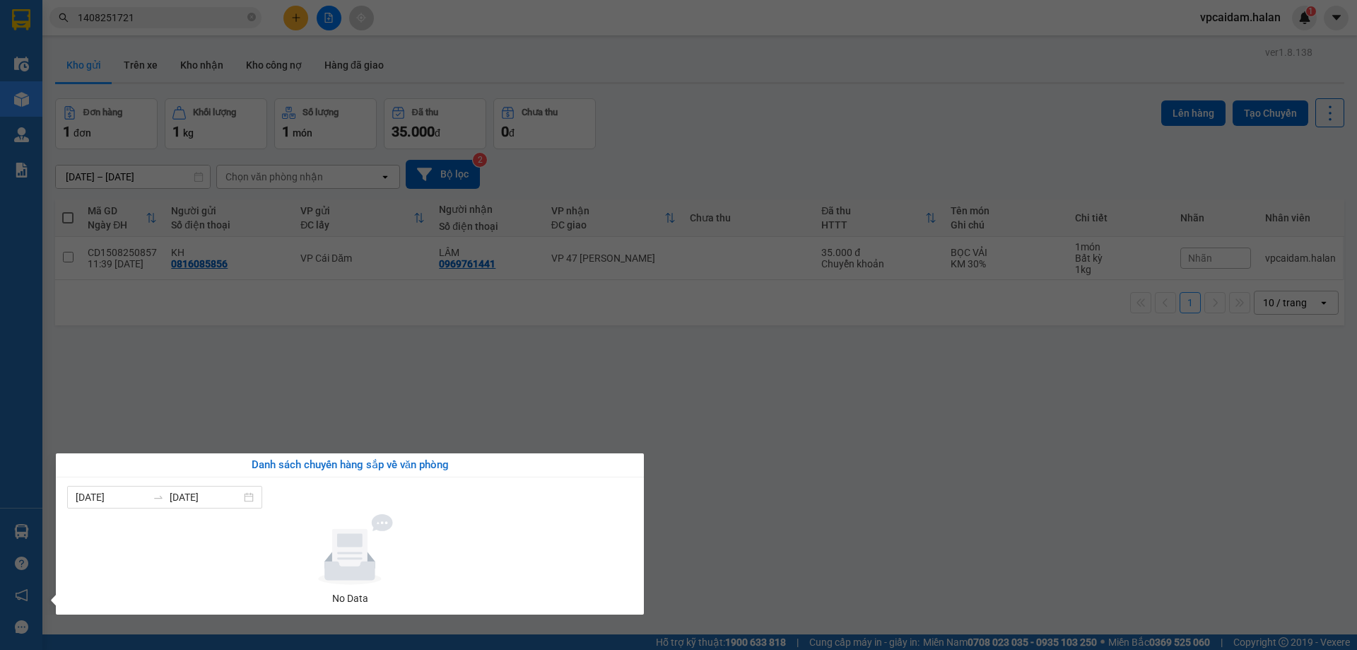
click at [376, 411] on section "Kết quả tìm kiếm ( 1 ) Bộ lọc Mã ĐH Trạng thái Món hàng Thu hộ Tổng cước Chưa c…" at bounding box center [678, 325] width 1357 height 650
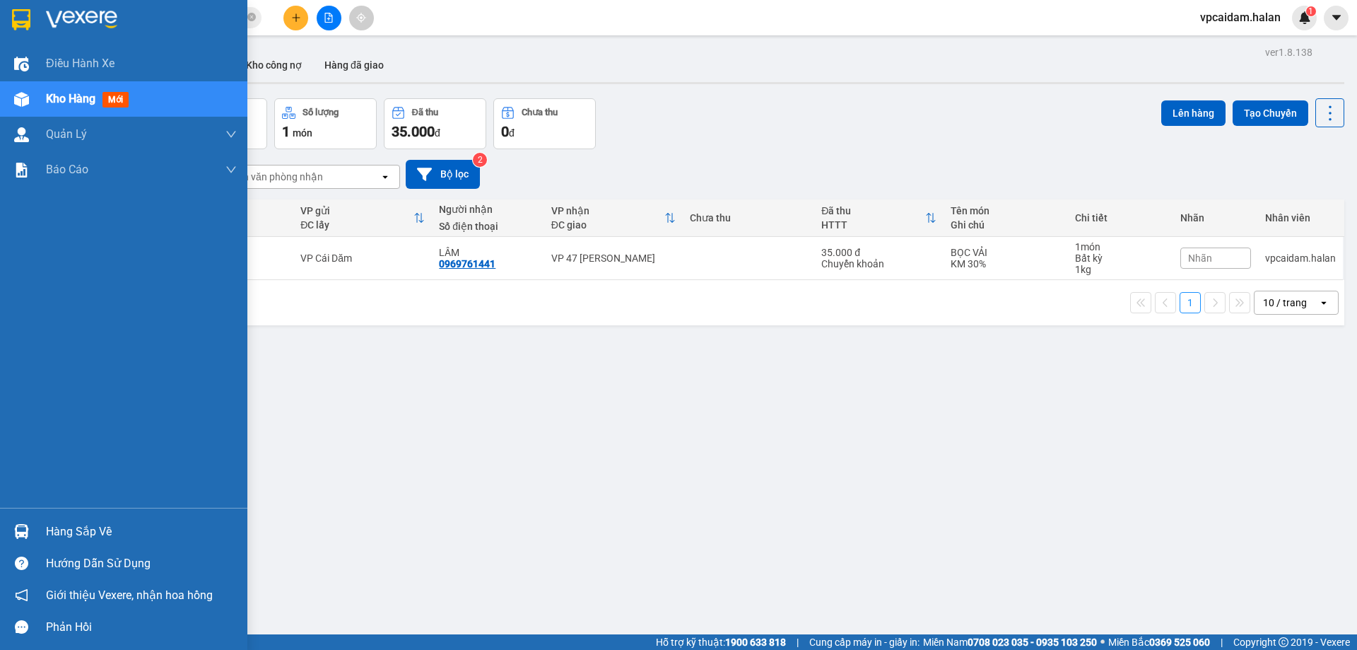
click at [91, 527] on div "Hàng sắp về" at bounding box center [141, 531] width 191 height 21
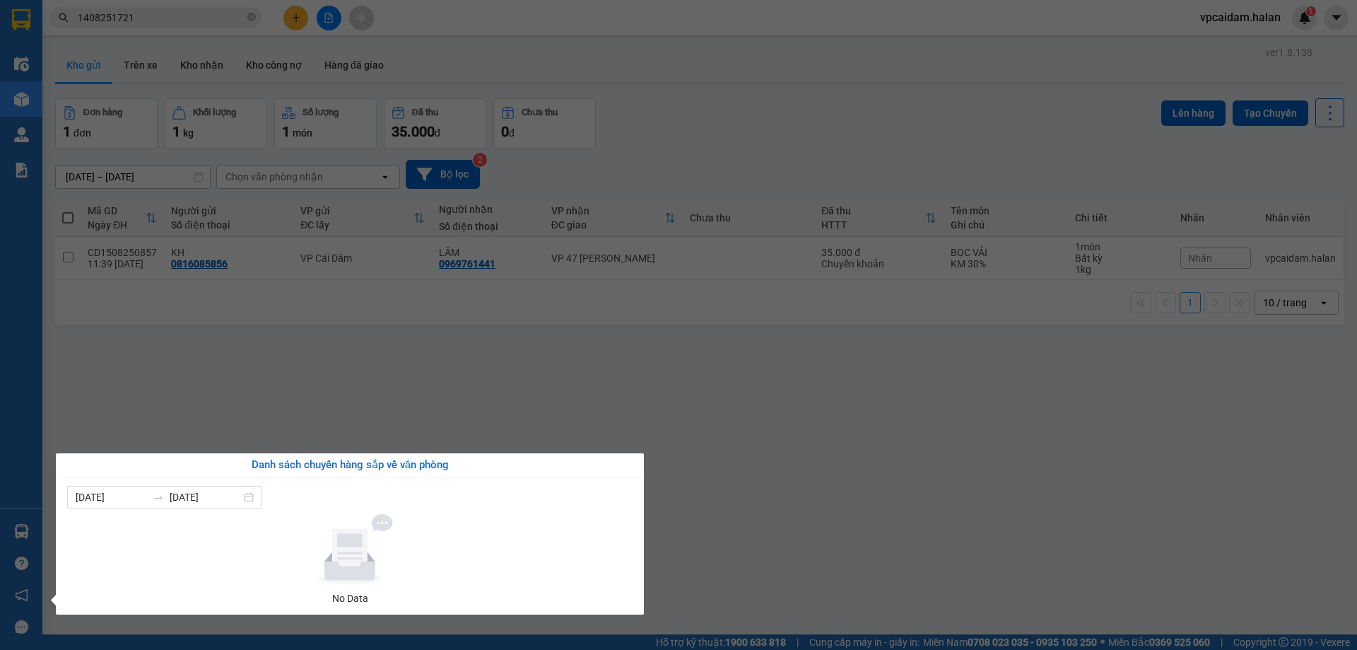
click at [298, 381] on section "Kết quả tìm kiếm ( 1 ) Bộ lọc Mã ĐH Trạng thái Món hàng Thu hộ Tổng cước Chưa c…" at bounding box center [678, 325] width 1357 height 650
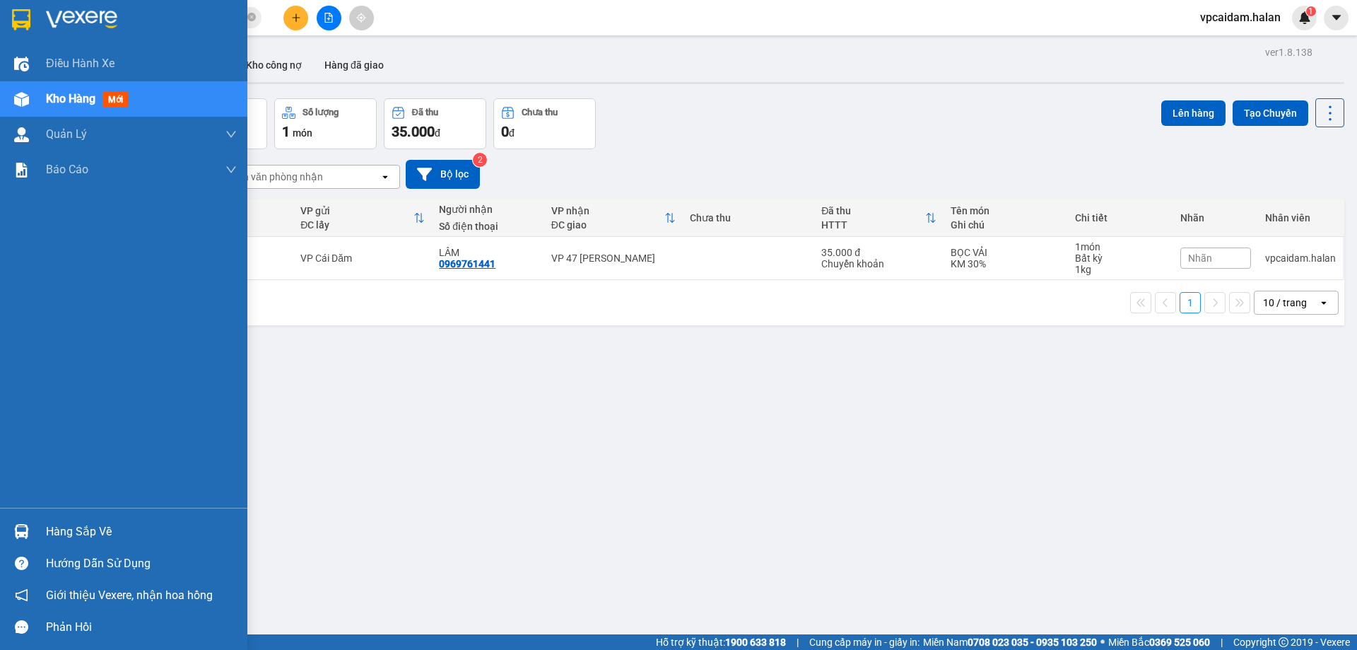
click at [84, 526] on div "Hàng sắp về" at bounding box center [141, 531] width 191 height 21
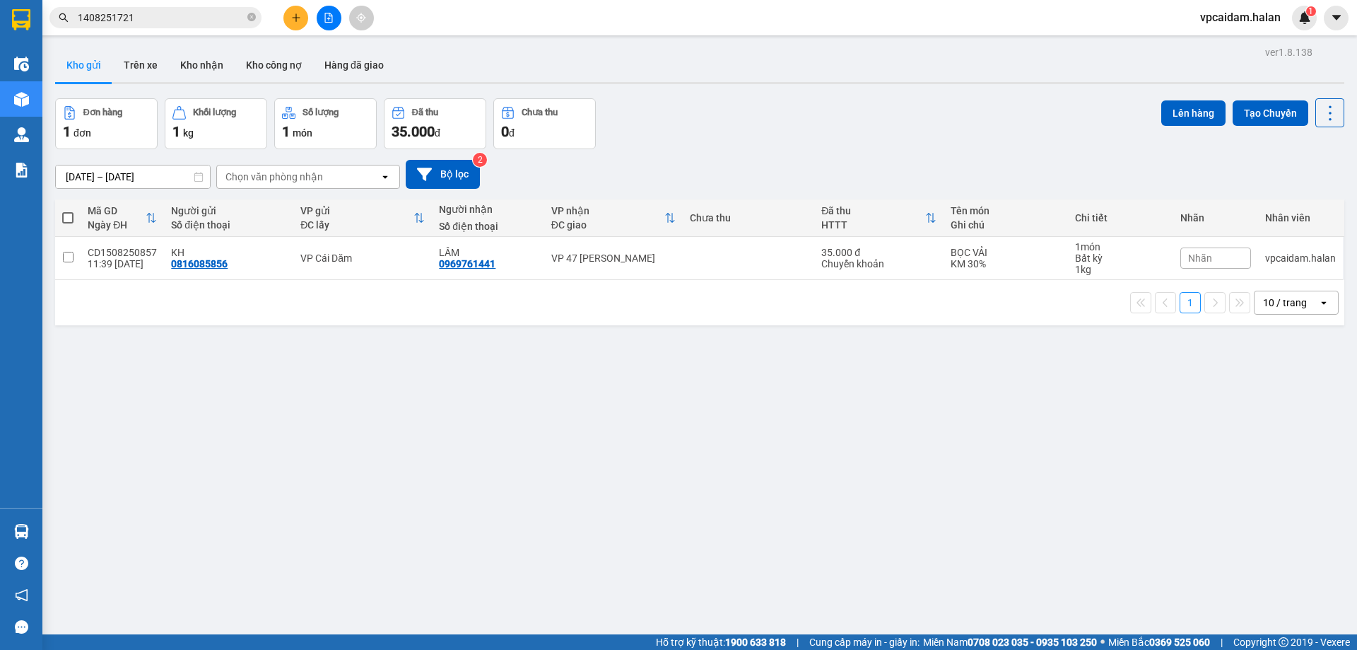
click at [294, 422] on section "Kết quả tìm kiếm ( 1 ) Bộ lọc Mã ĐH Trạng thái Món hàng Thu hộ Tổng cước Chưa c…" at bounding box center [678, 325] width 1357 height 650
click at [190, 67] on button "Kho nhận" at bounding box center [202, 65] width 66 height 34
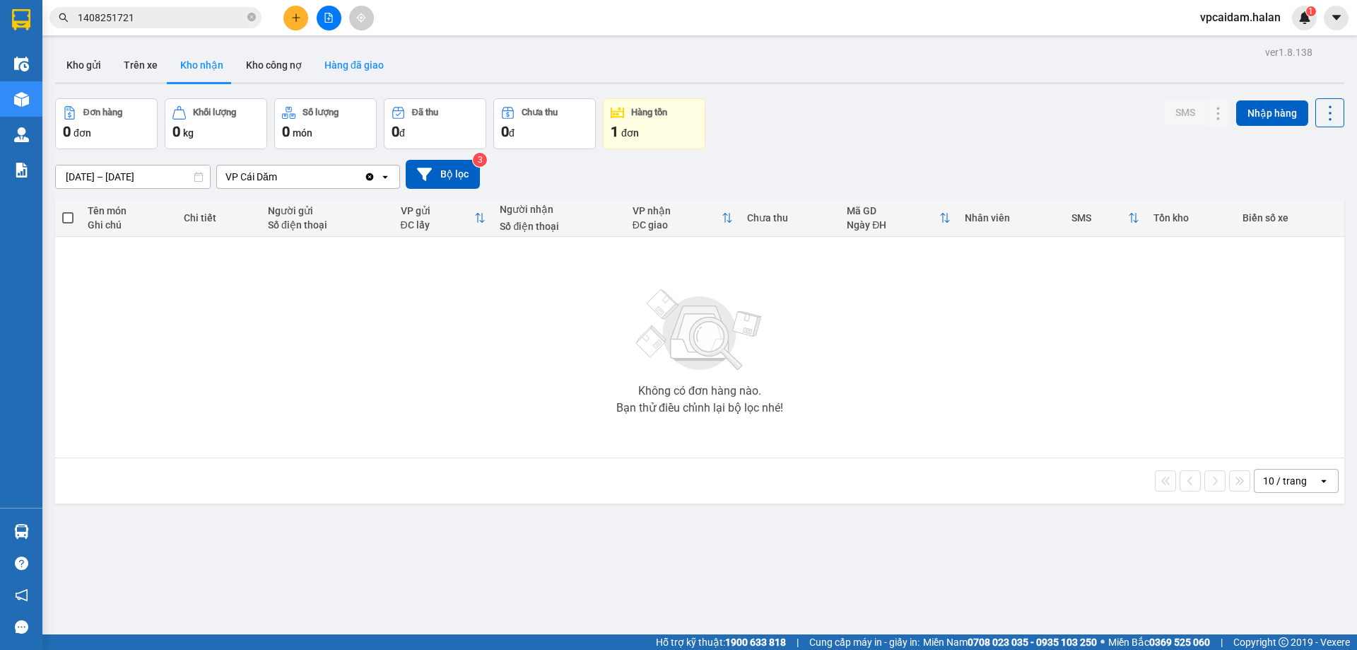
click at [328, 61] on button "Hàng đã giao" at bounding box center [354, 65] width 82 height 34
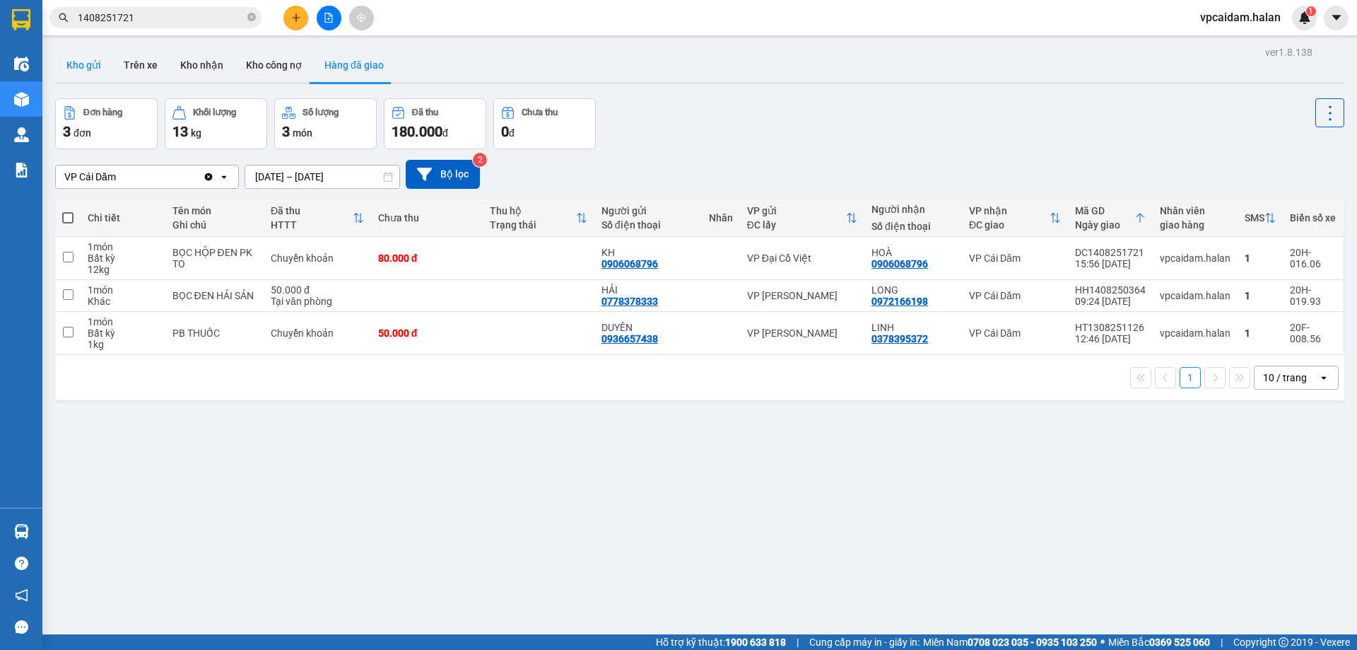
click at [83, 64] on button "Kho gửi" at bounding box center [83, 65] width 57 height 34
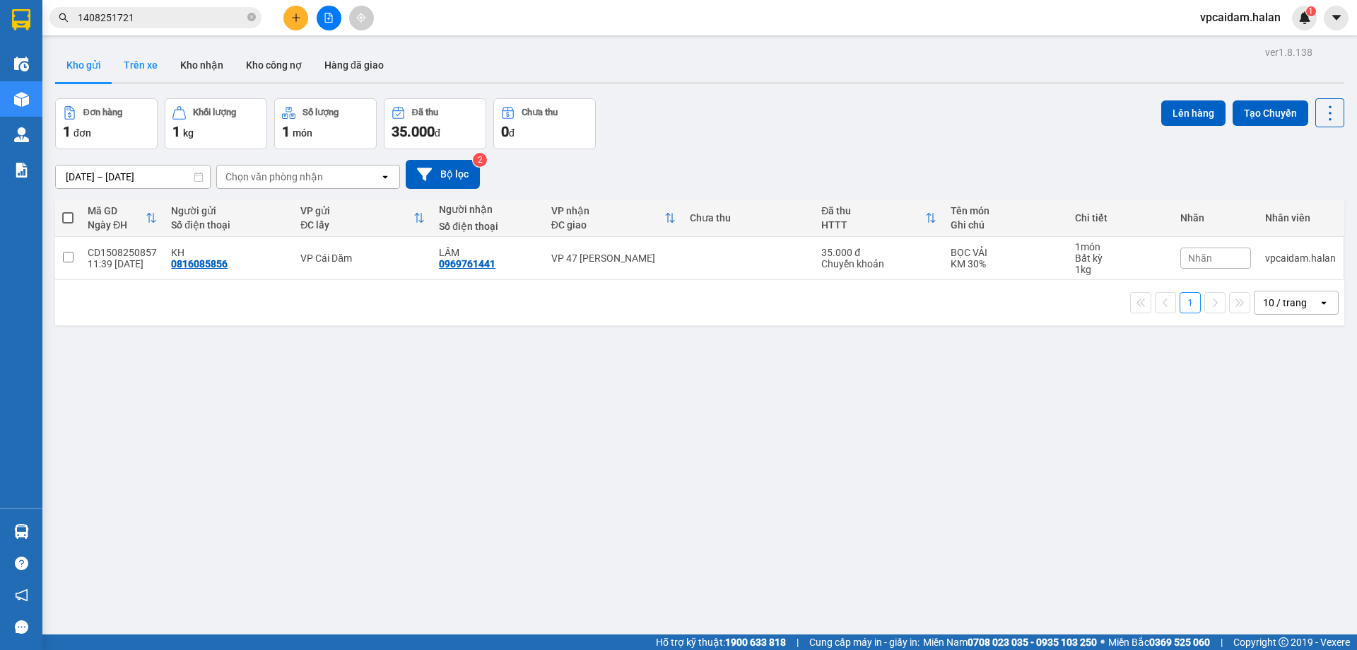
click at [142, 61] on button "Trên xe" at bounding box center [140, 65] width 57 height 34
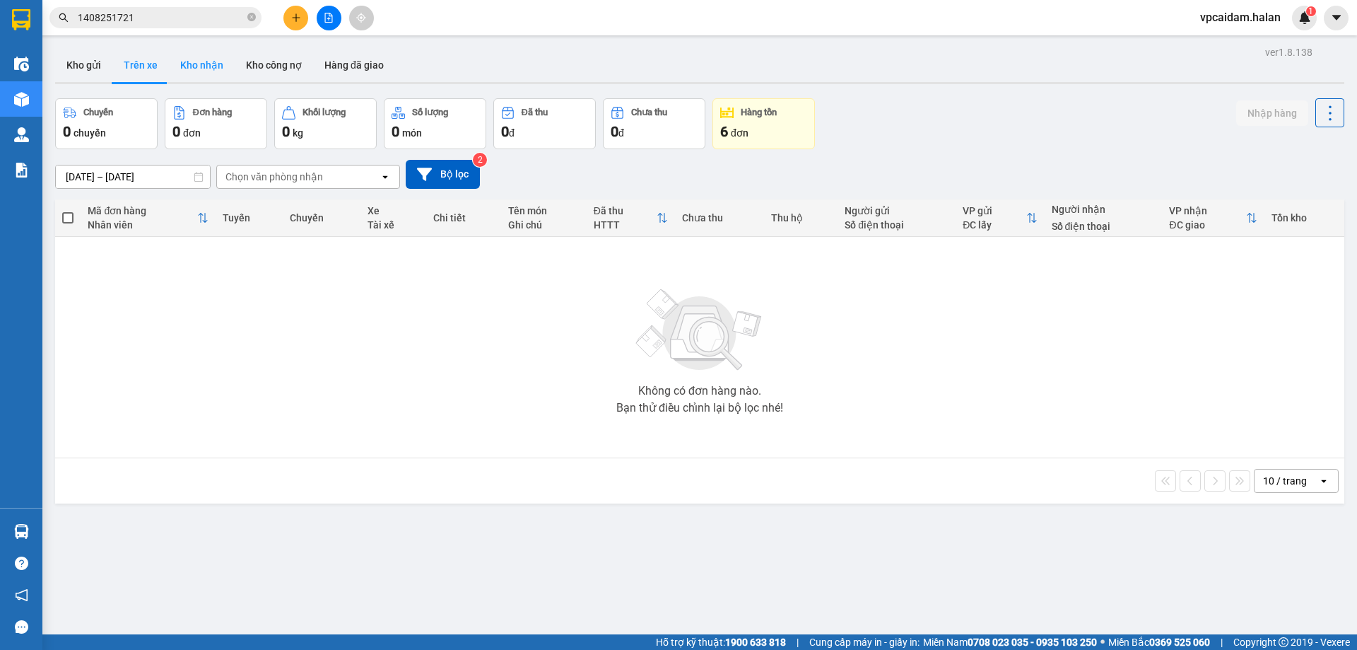
click at [209, 60] on button "Kho nhận" at bounding box center [202, 65] width 66 height 34
type input "[DATE] – [DATE]"
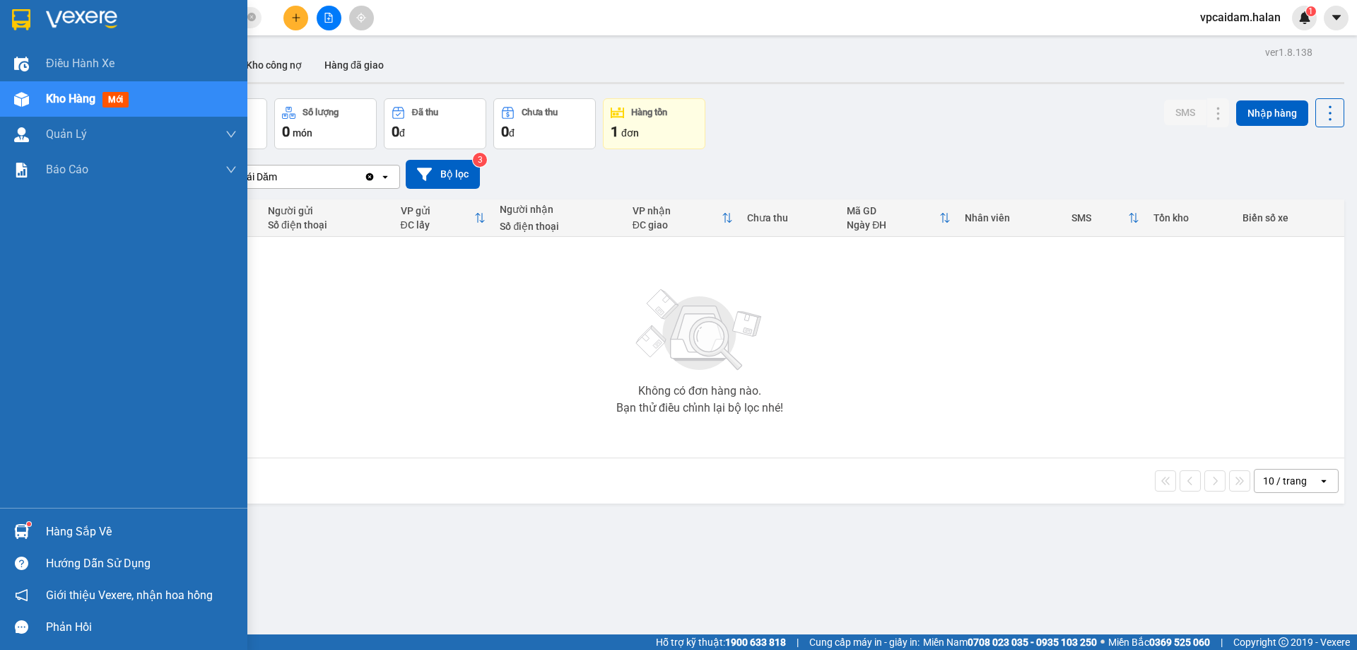
click at [90, 531] on div "Hàng sắp về" at bounding box center [141, 531] width 191 height 21
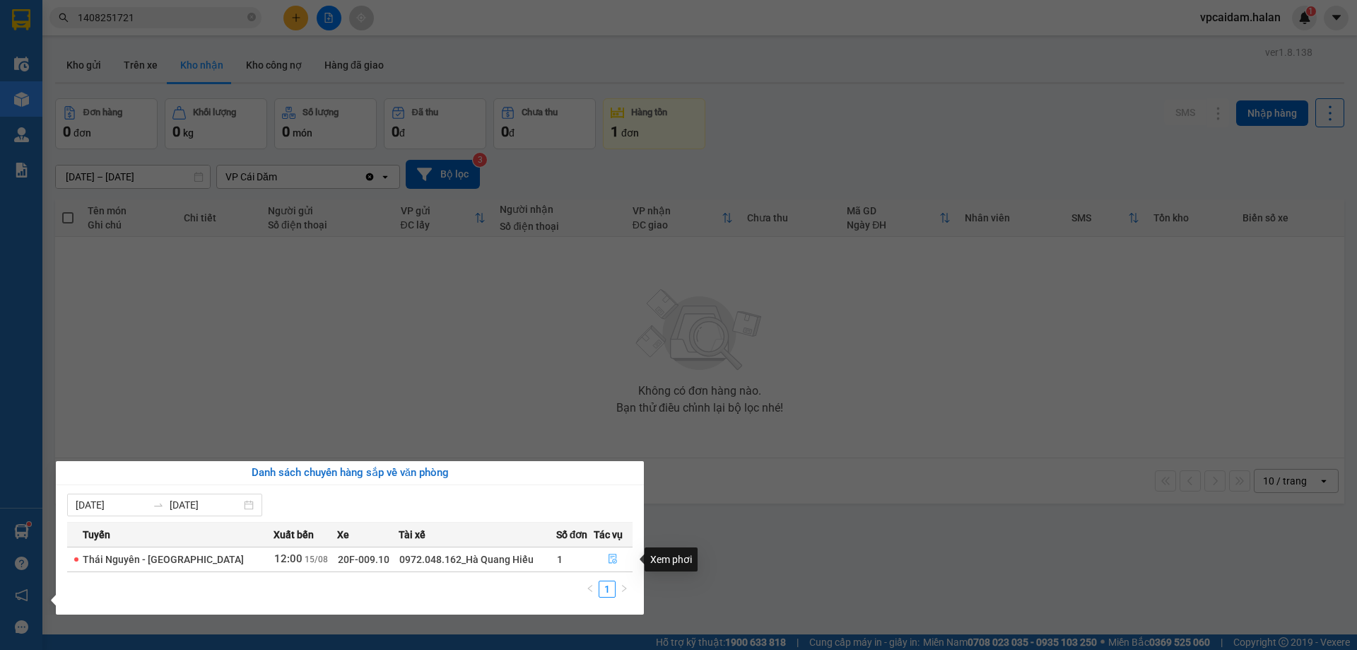
click at [608, 558] on icon "file-done" at bounding box center [613, 558] width 10 height 10
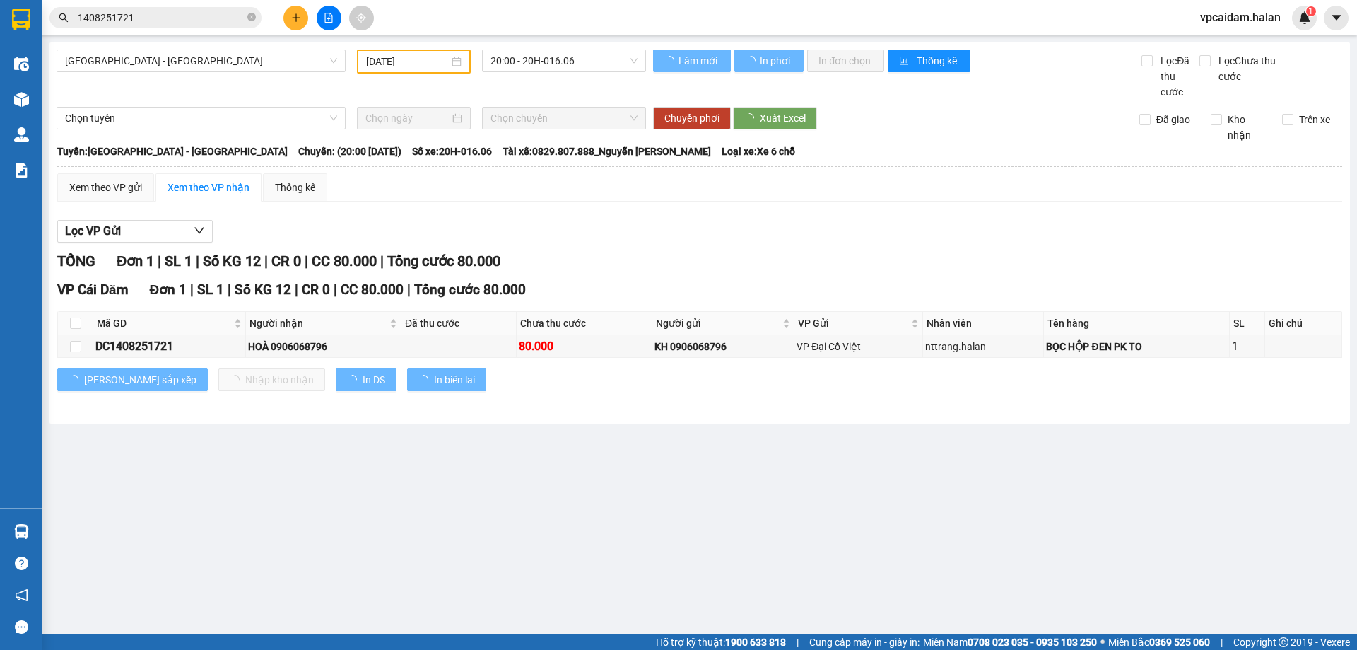
type input "[DATE]"
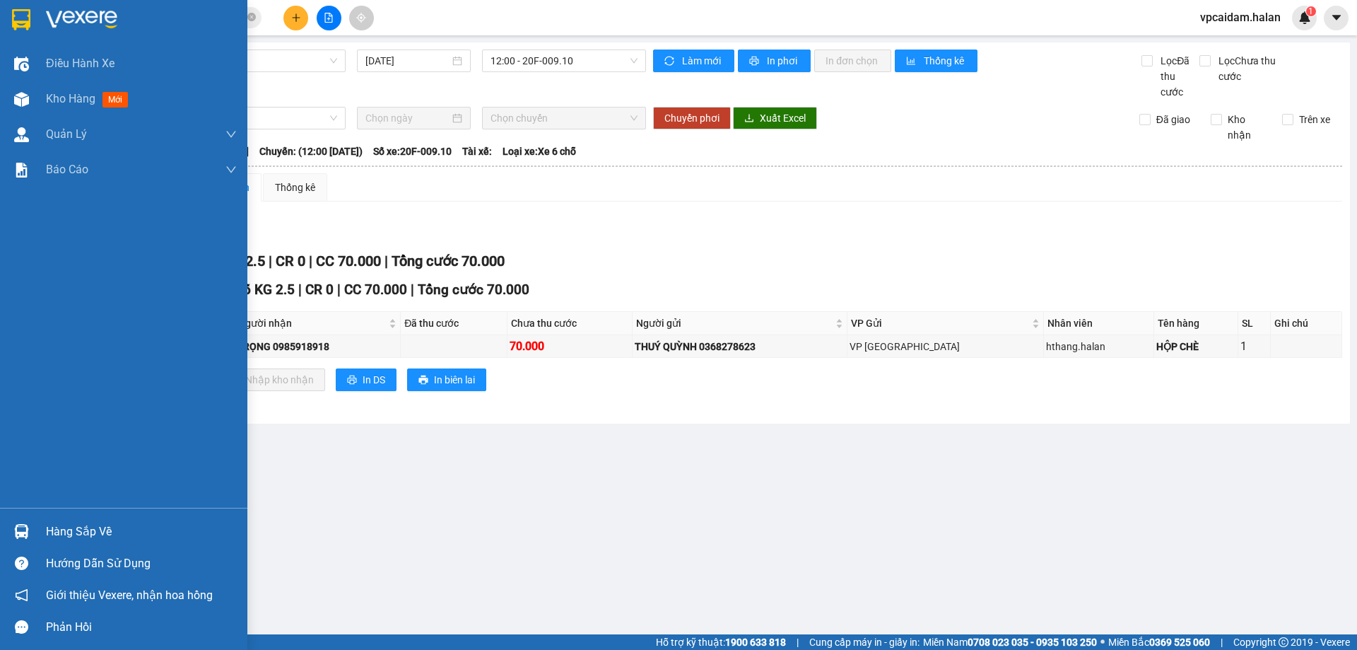
drag, startPoint x: 105, startPoint y: 526, endPoint x: 288, endPoint y: 562, distance: 186.6
click at [113, 525] on div "Hàng sắp về" at bounding box center [141, 531] width 191 height 21
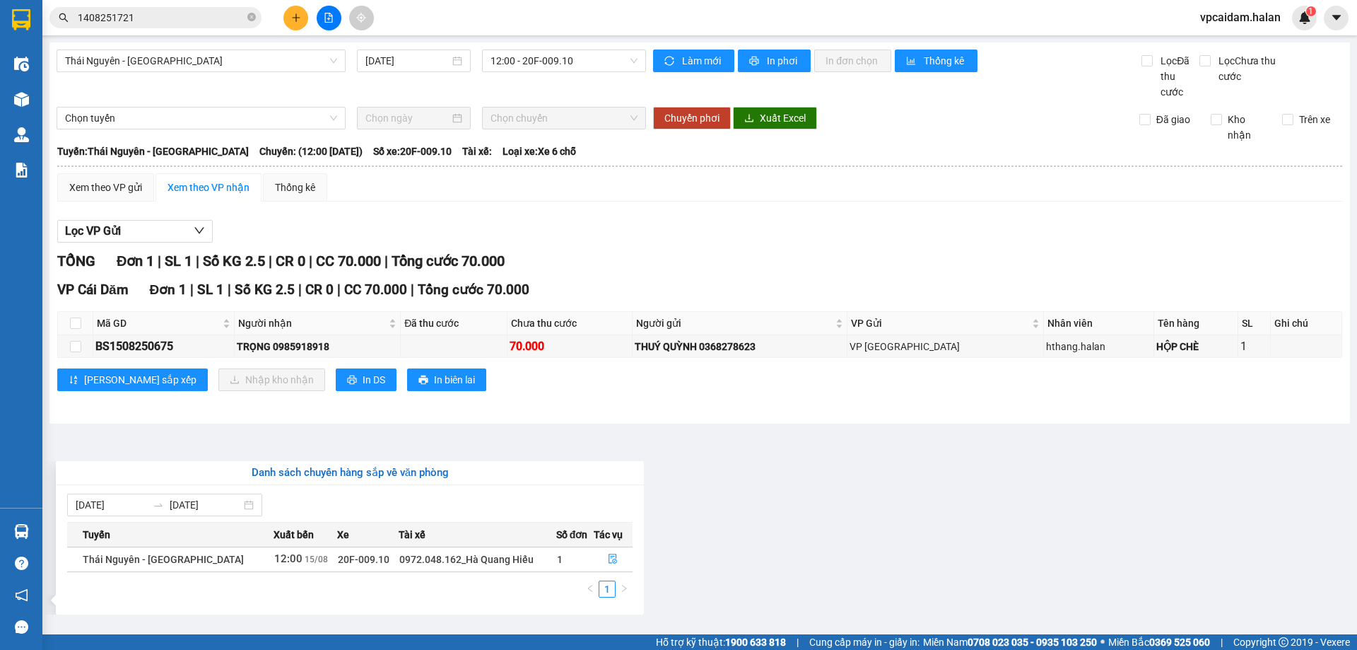
click at [936, 476] on section "Kết quả tìm kiếm ( 1 ) Bộ lọc Mã ĐH Trạng thái Món hàng Thu hộ Tổng cước Chưa c…" at bounding box center [678, 325] width 1357 height 650
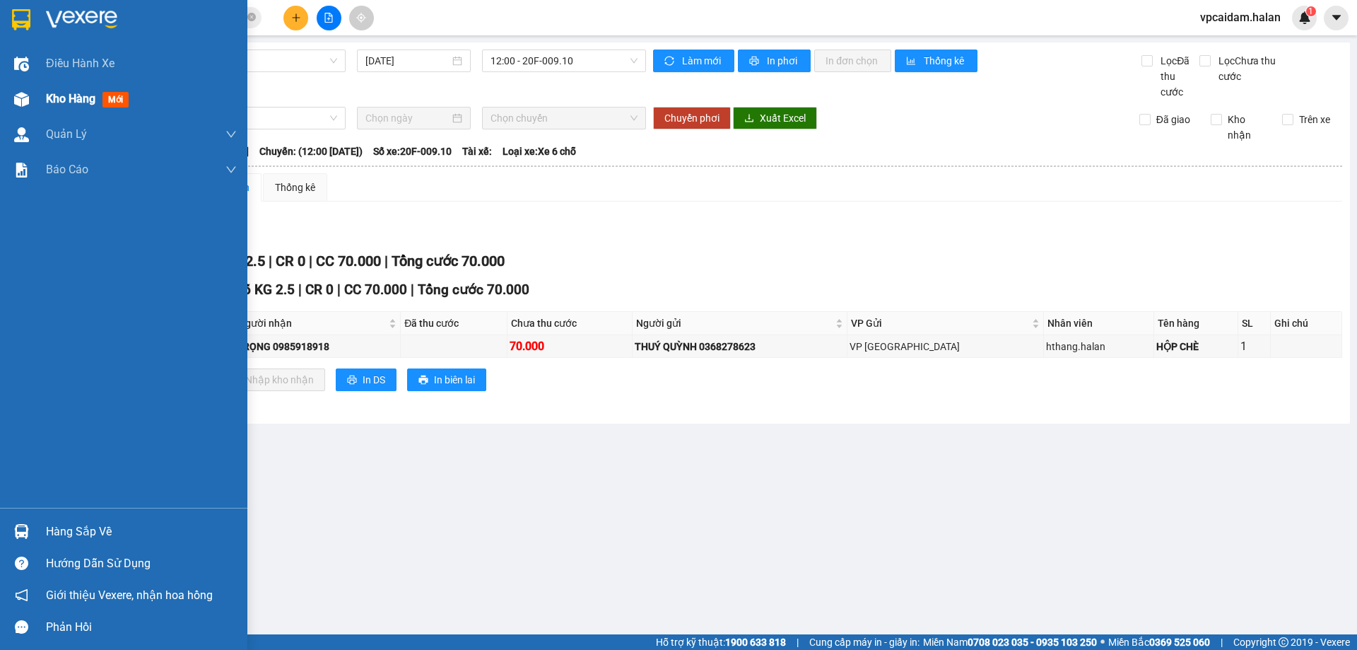
click at [81, 93] on span "Kho hàng" at bounding box center [70, 98] width 49 height 13
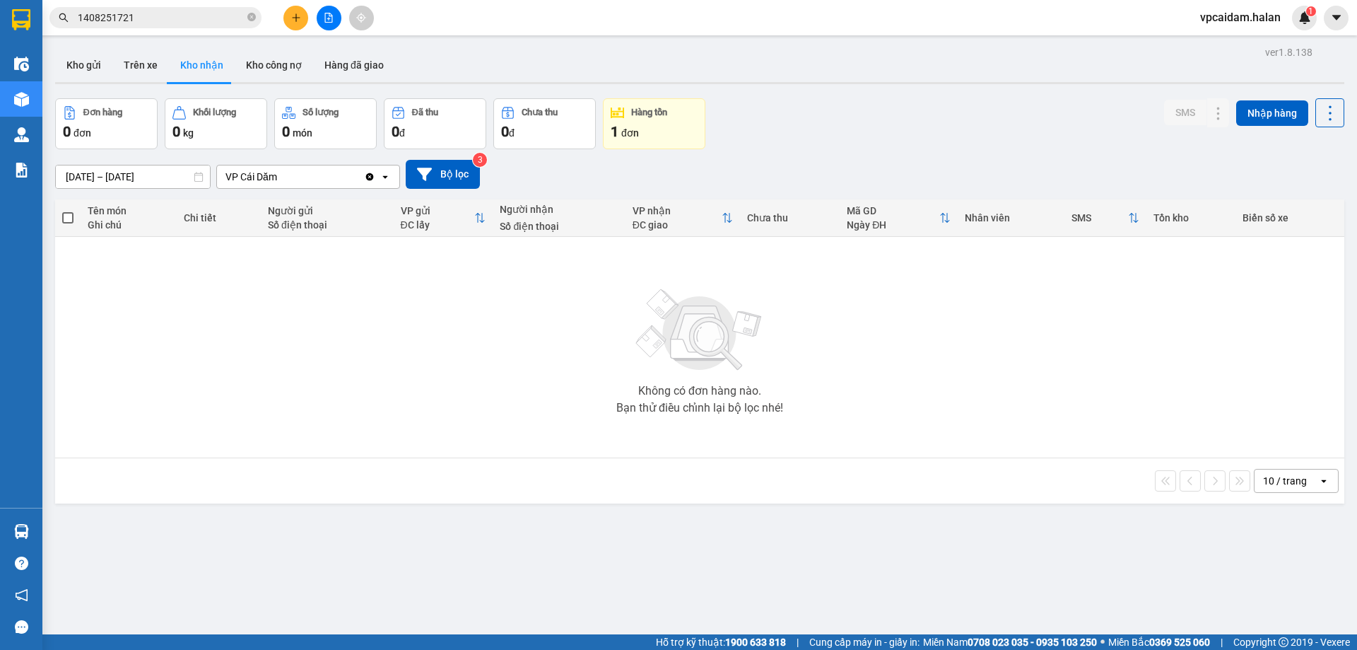
drag, startPoint x: 205, startPoint y: 217, endPoint x: 263, endPoint y: 281, distance: 86.0
click at [206, 216] on div "Chi tiết" at bounding box center [219, 217] width 70 height 11
click at [298, 219] on div "Số điện thoại" at bounding box center [327, 224] width 118 height 11
click at [125, 66] on button "Trên xe" at bounding box center [140, 65] width 57 height 34
type input "[DATE] – [DATE]"
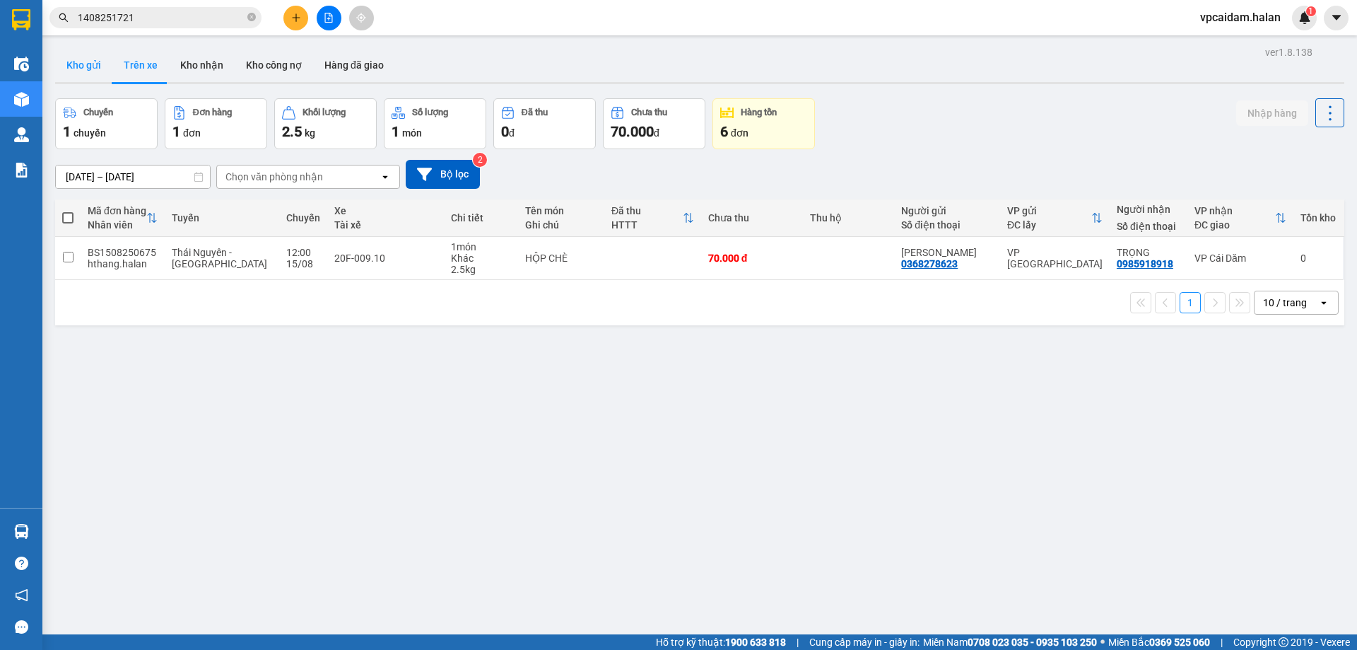
click at [89, 55] on button "Kho gửi" at bounding box center [83, 65] width 57 height 34
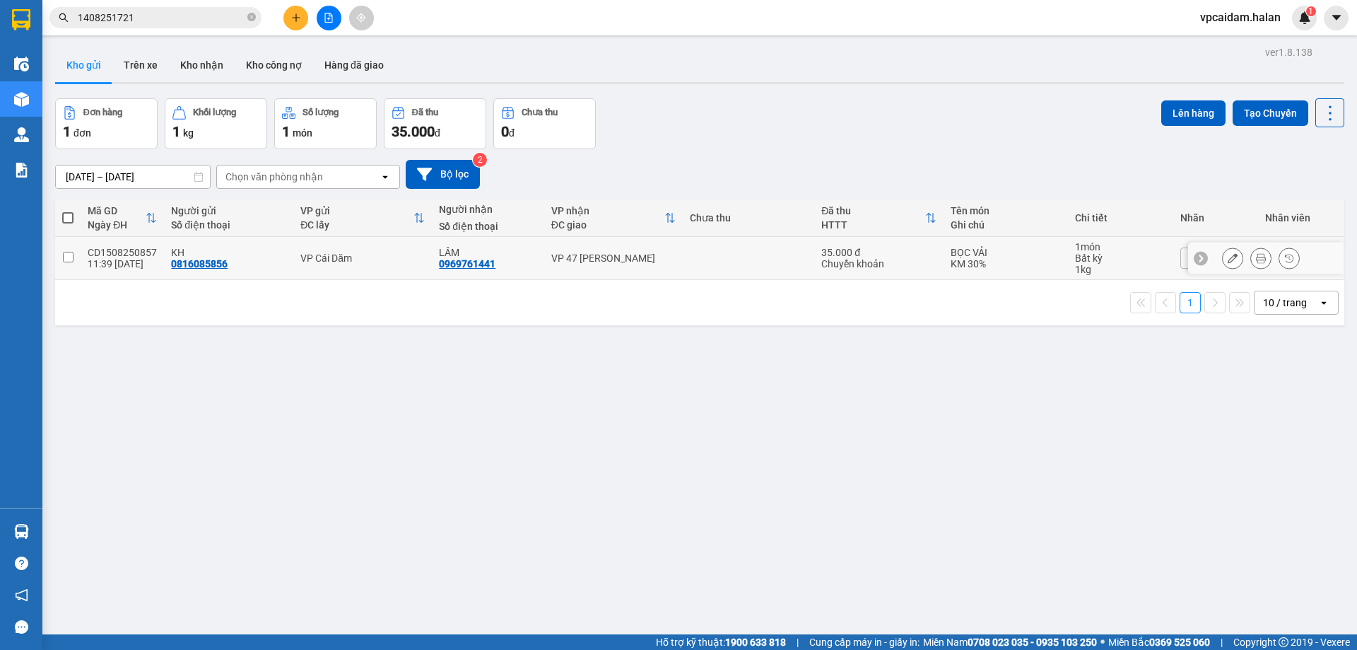
click at [71, 260] on input "checkbox" at bounding box center [68, 257] width 11 height 11
checkbox input "true"
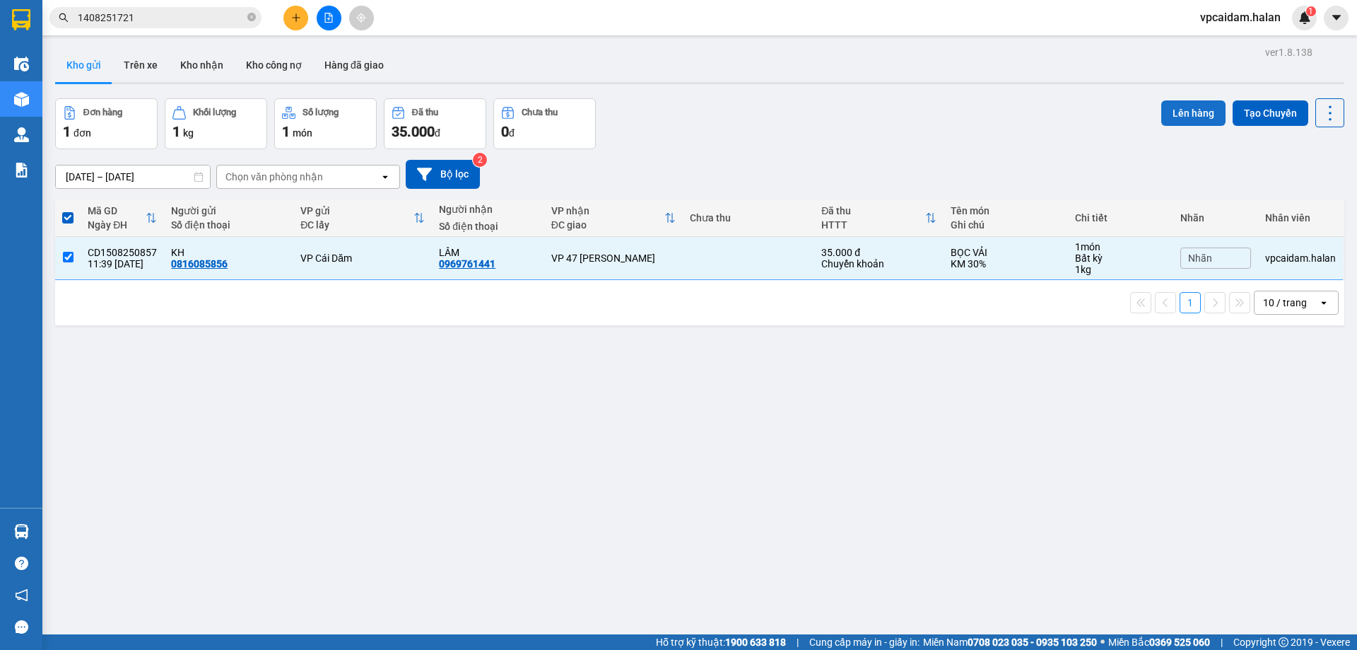
click at [1165, 120] on button "Lên hàng" at bounding box center [1193, 112] width 64 height 25
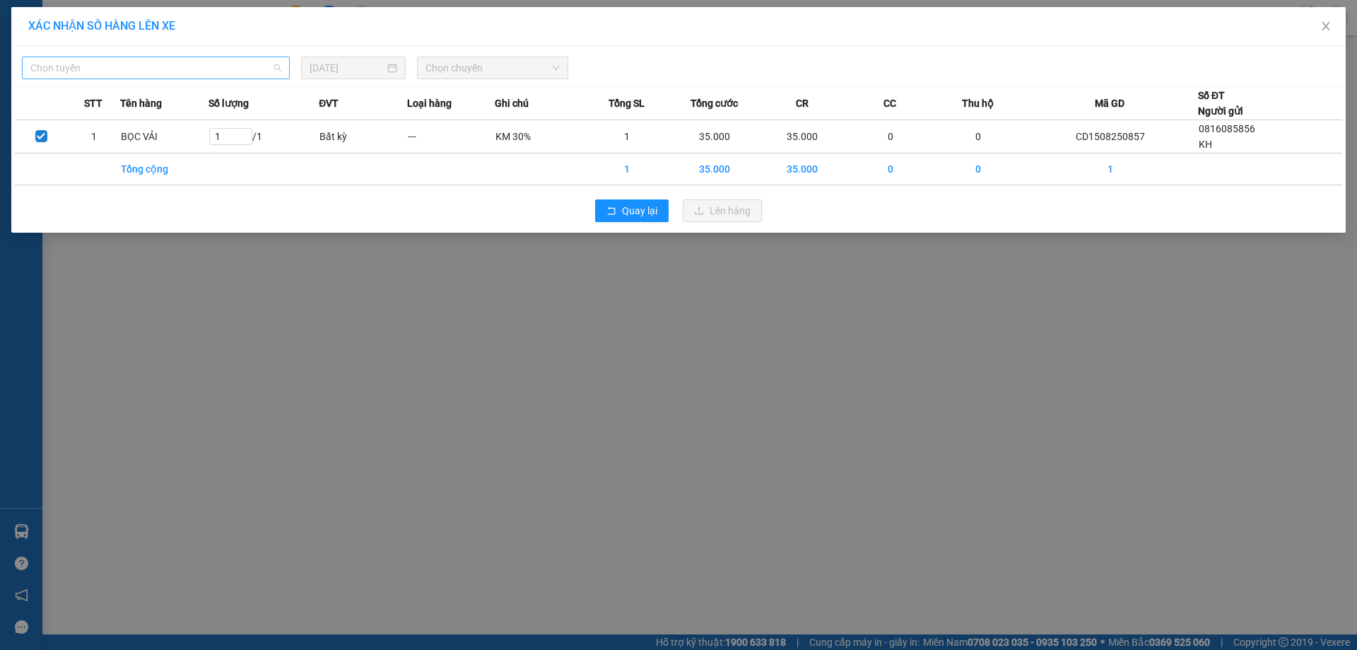
click at [141, 65] on span "Chọn tuyến" at bounding box center [155, 67] width 251 height 21
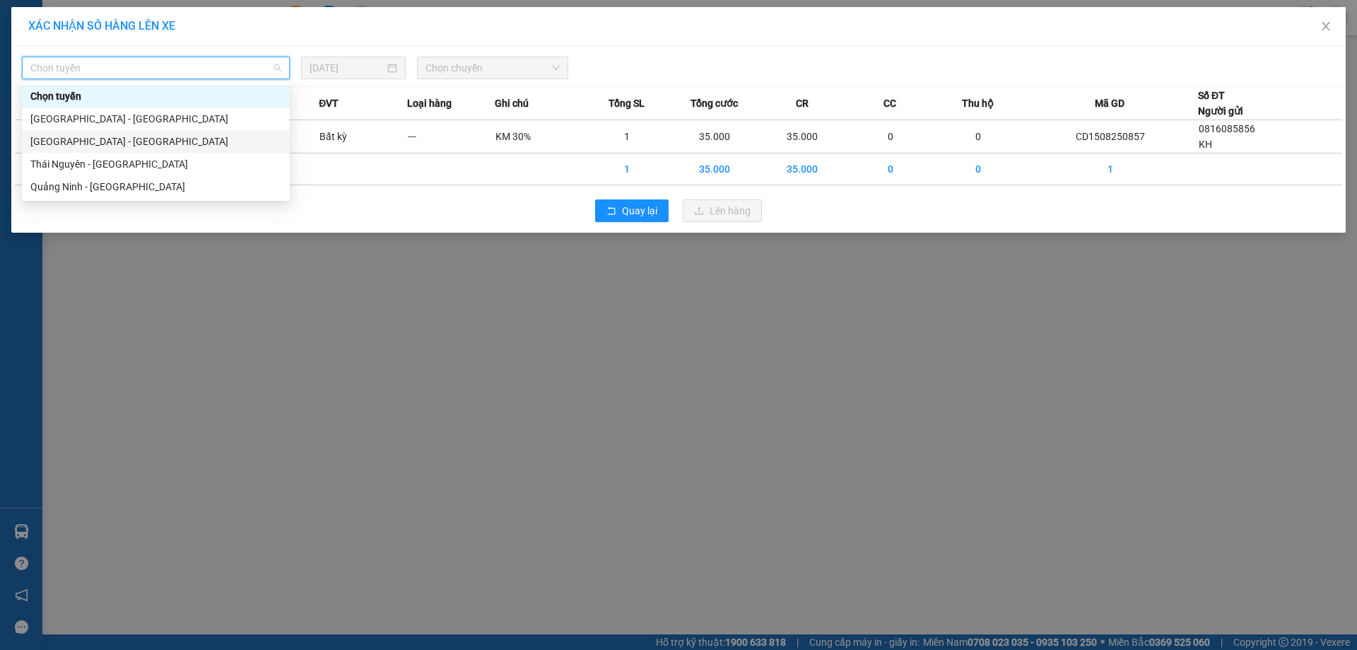
click at [88, 142] on div "[GEOGRAPHIC_DATA] - [GEOGRAPHIC_DATA]" at bounding box center [155, 142] width 251 height 16
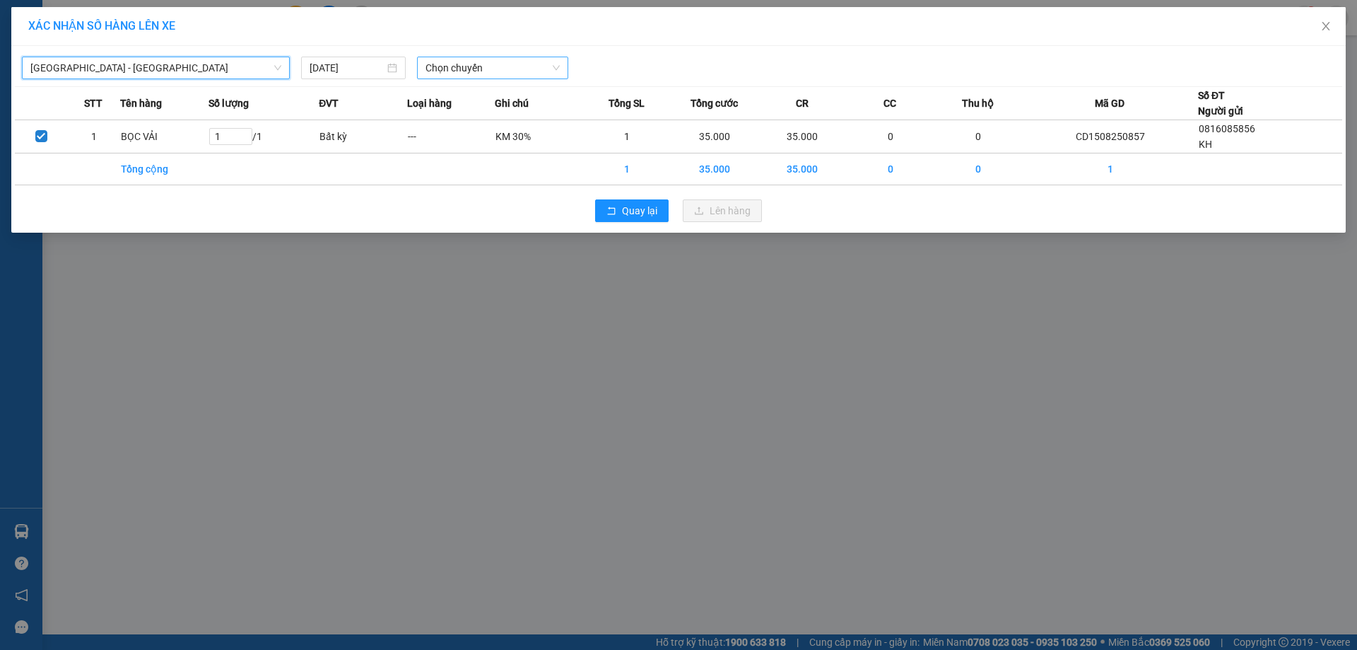
click at [466, 69] on span "Chọn chuyến" at bounding box center [492, 67] width 134 height 21
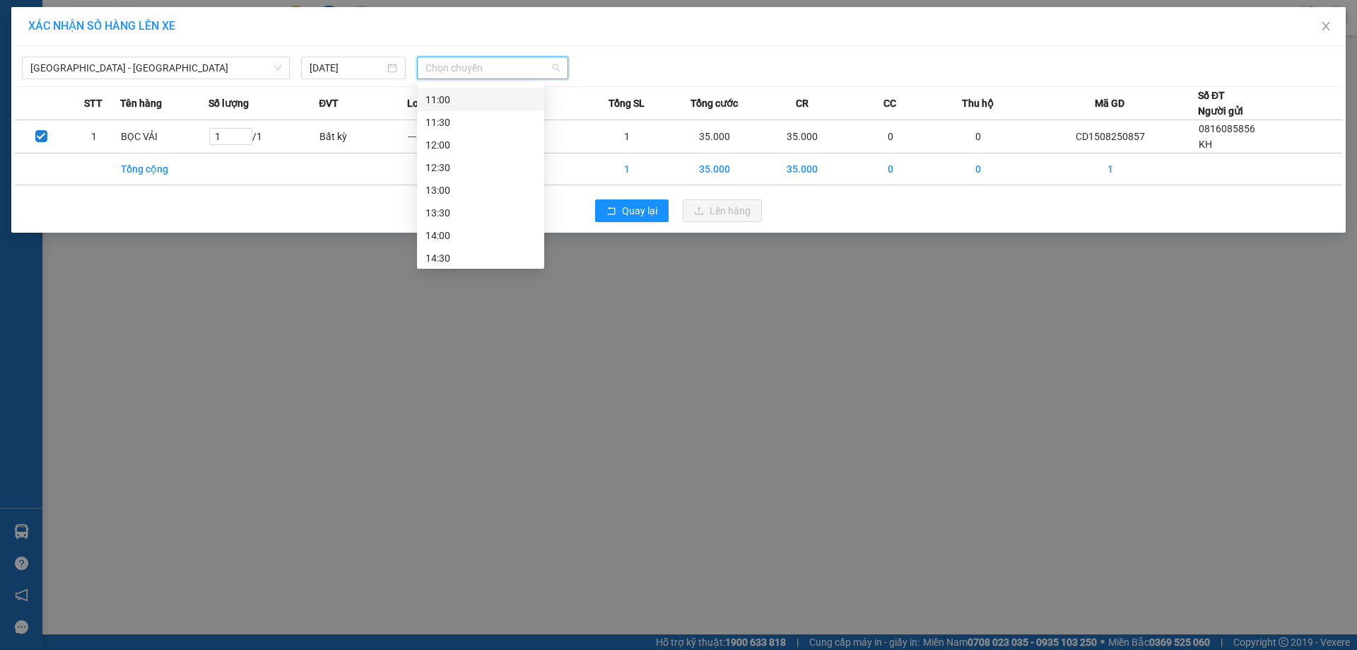
scroll to position [353, 0]
click at [450, 125] on div "12:00" at bounding box center [480, 127] width 110 height 16
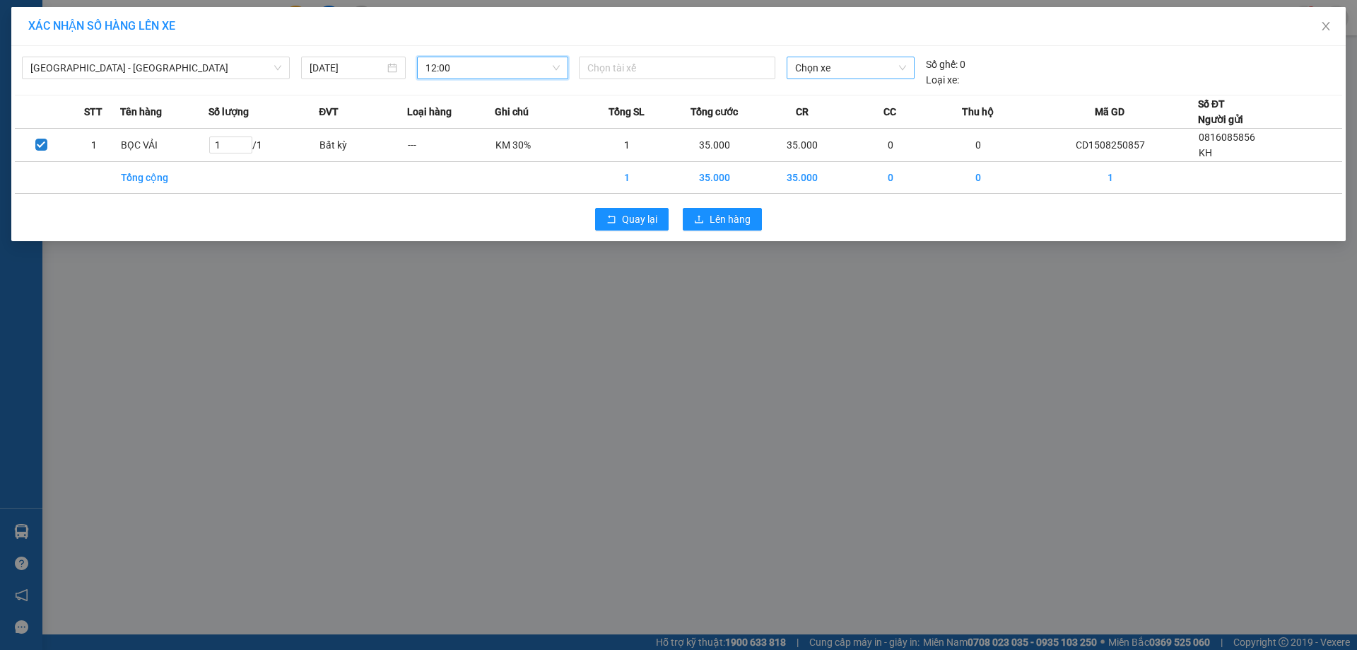
click at [837, 69] on span "Chọn xe" at bounding box center [850, 67] width 110 height 21
type input "00923"
click at [851, 73] on span "Chọn xe" at bounding box center [850, 67] width 110 height 21
type input "00923"
click at [821, 97] on div "20F-009.23" at bounding box center [850, 96] width 110 height 16
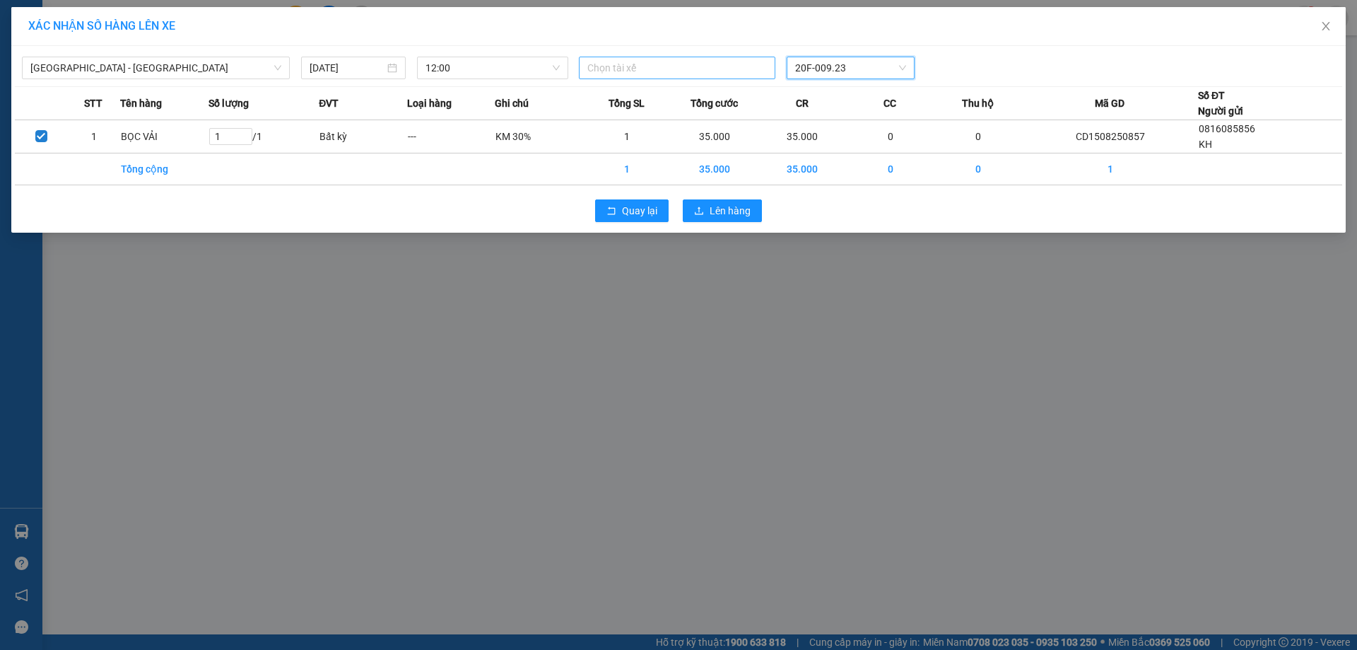
click at [635, 69] on div at bounding box center [676, 67] width 189 height 17
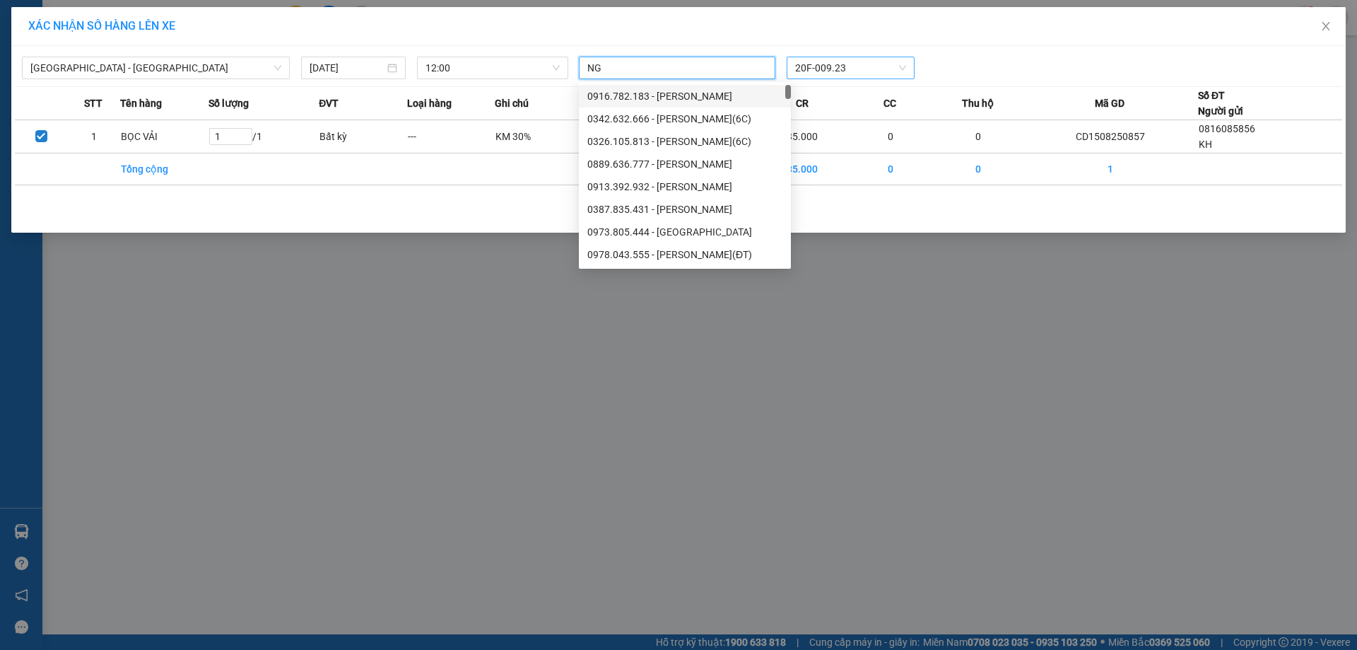
type input "N"
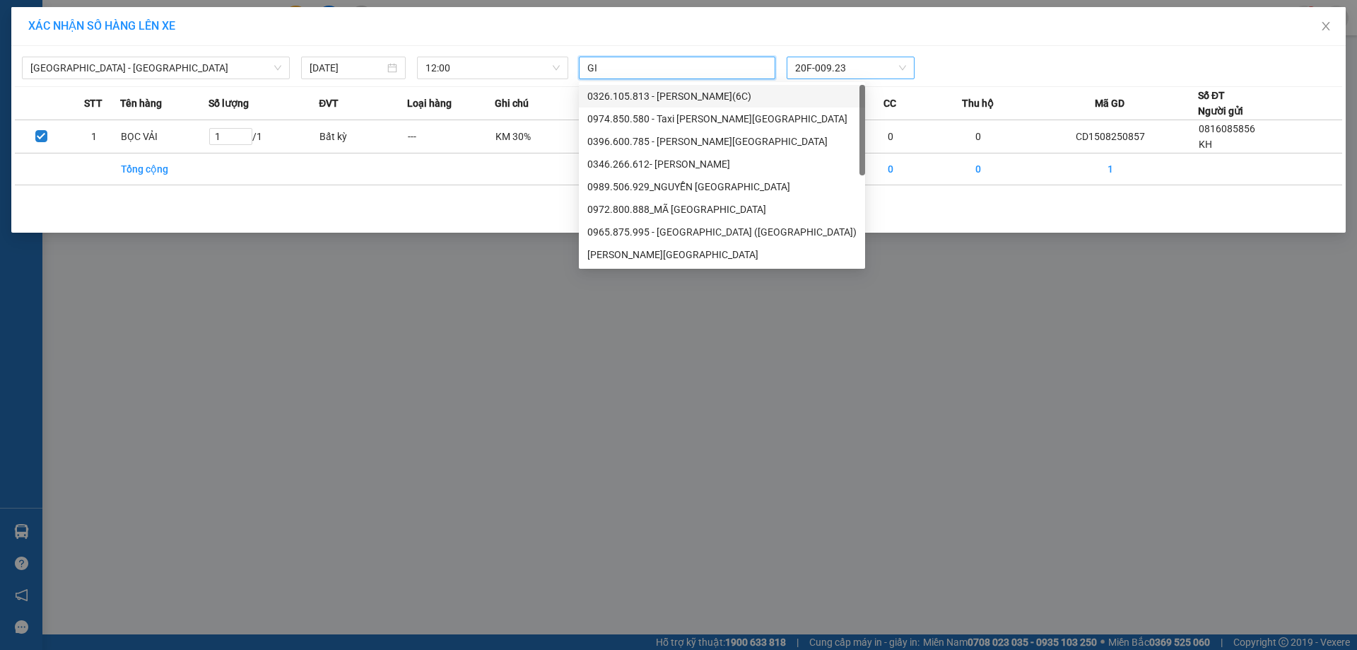
type input "G"
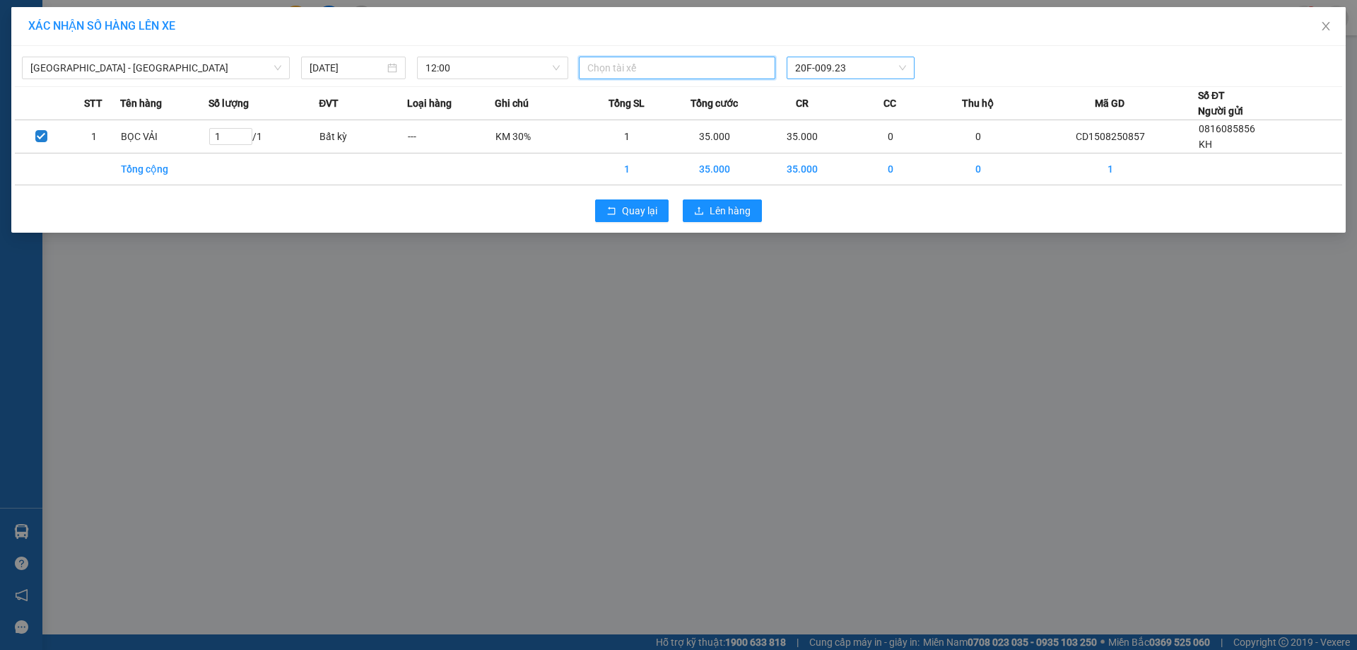
click at [687, 74] on div at bounding box center [676, 67] width 189 height 17
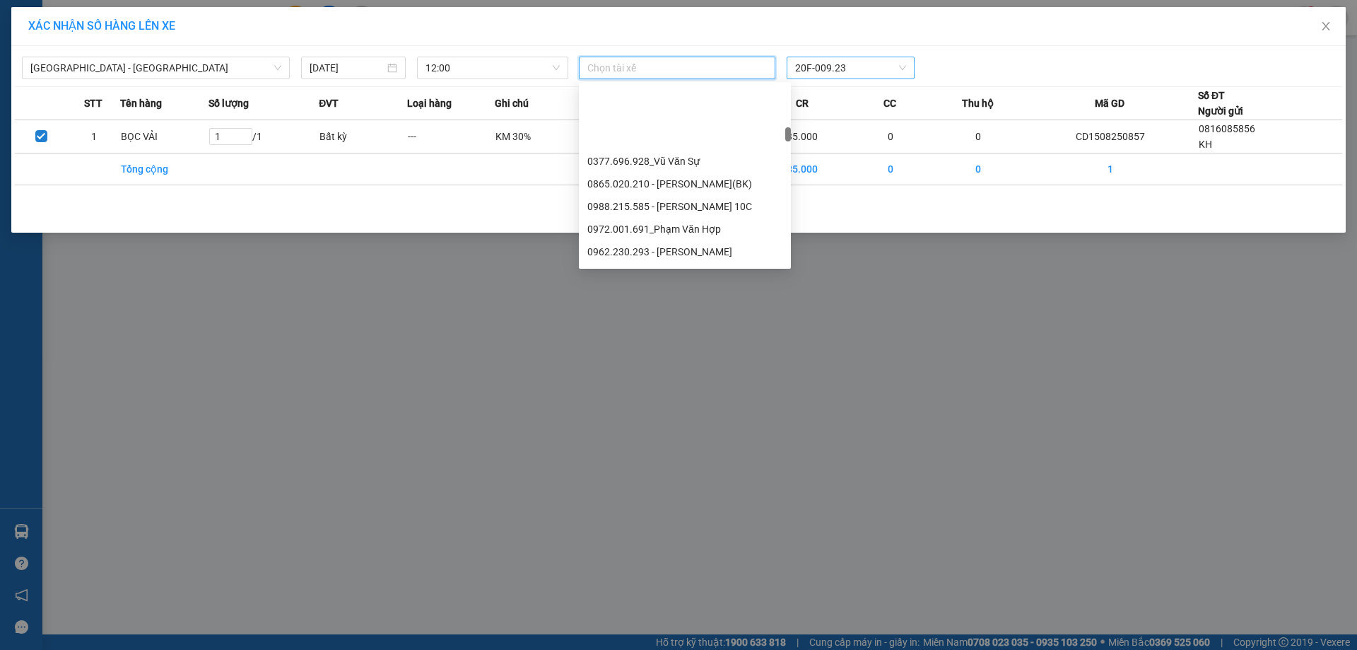
scroll to position [2403, 0]
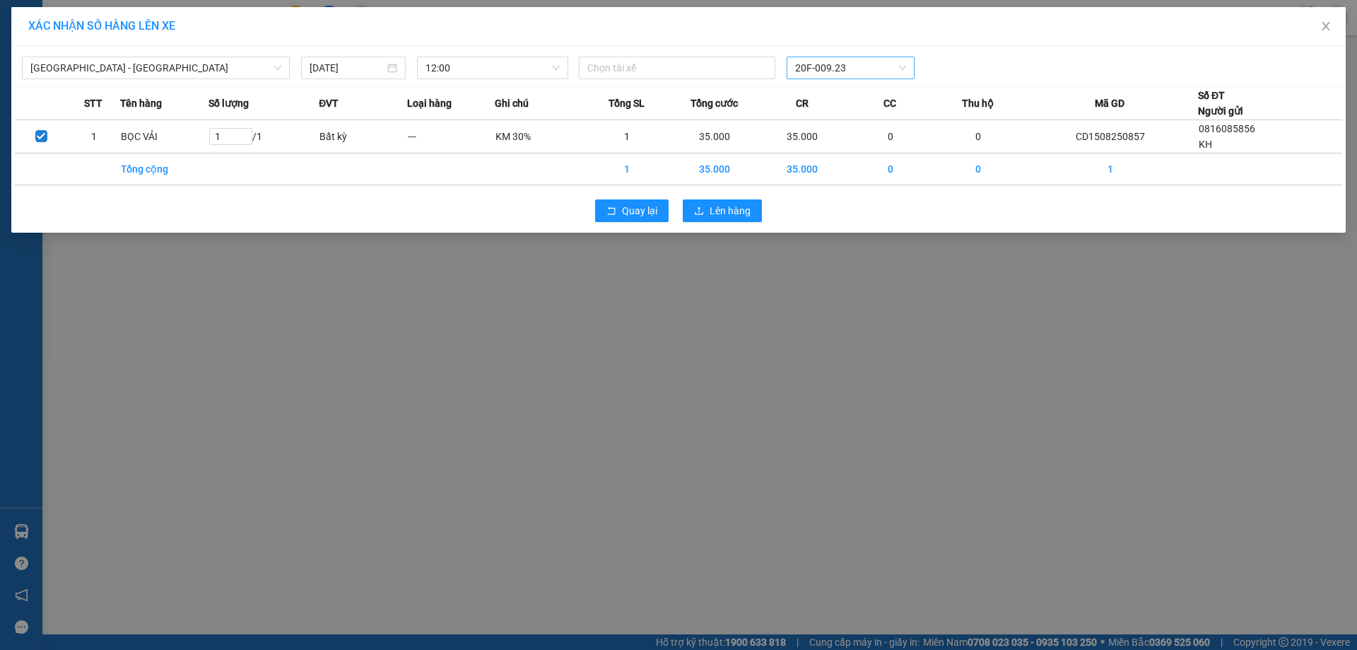
click at [653, 56] on div "[GEOGRAPHIC_DATA] - [GEOGRAPHIC_DATA] [DATE] 12:00 Chọn tài xế 20F-009.23" at bounding box center [678, 64] width 1327 height 30
click at [654, 64] on div at bounding box center [676, 67] width 189 height 17
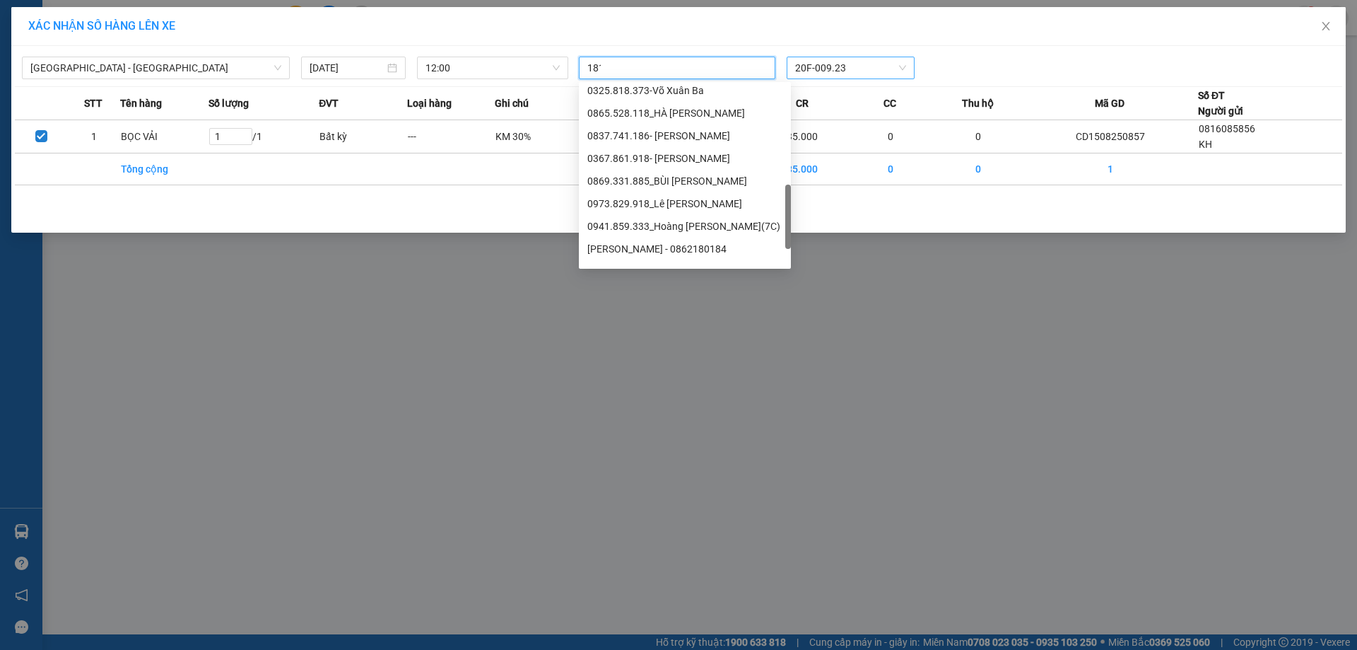
scroll to position [0, 0]
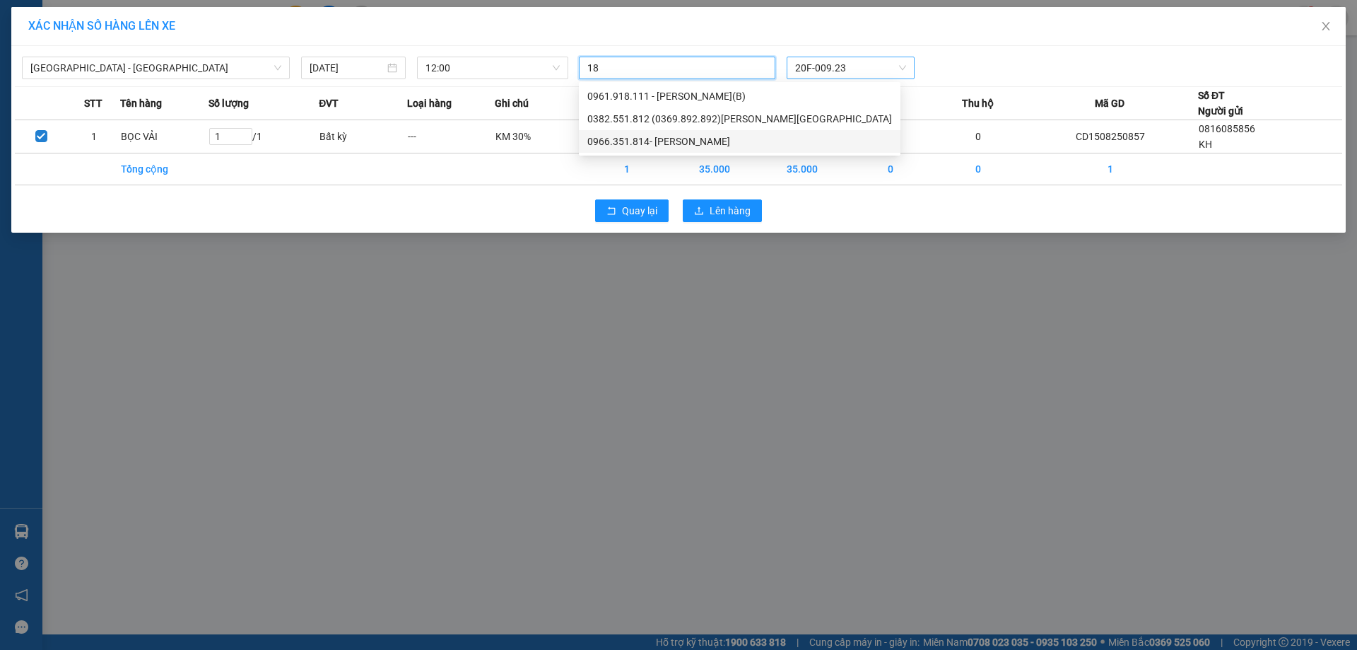
type input "1"
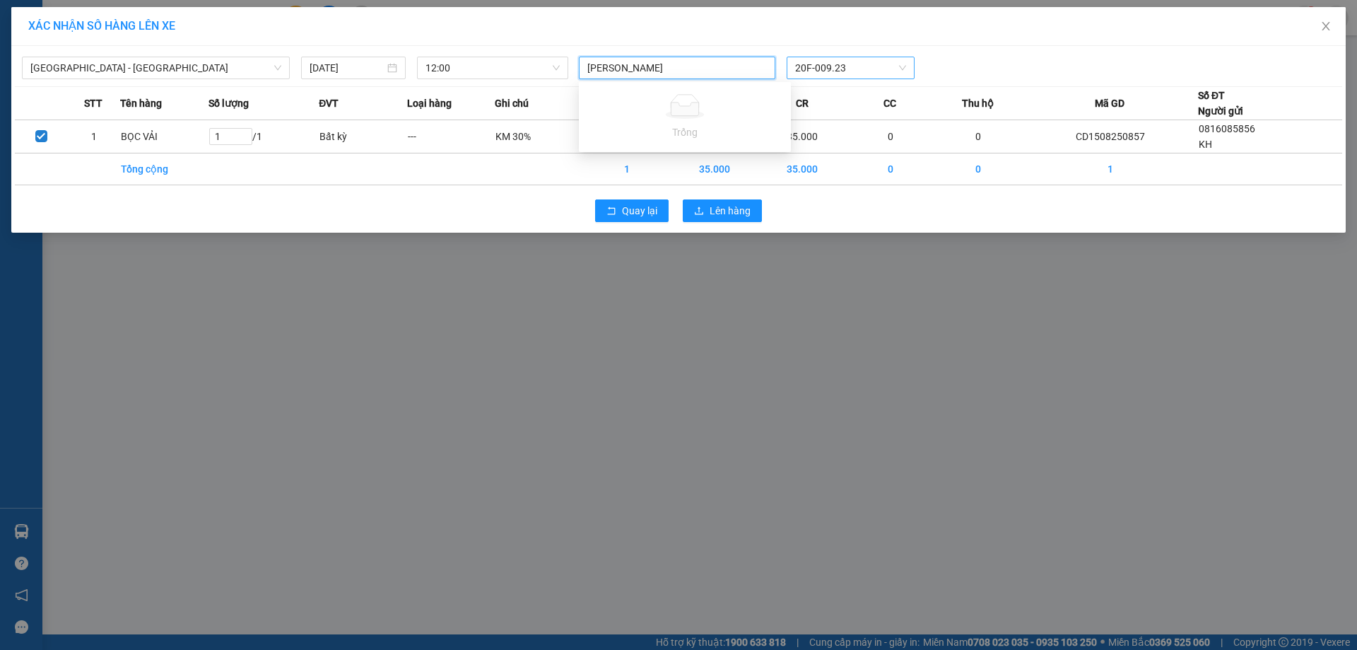
type input "[PERSON_NAME]"
click at [510, 204] on div "Quay lại Lên hàng" at bounding box center [678, 210] width 1327 height 37
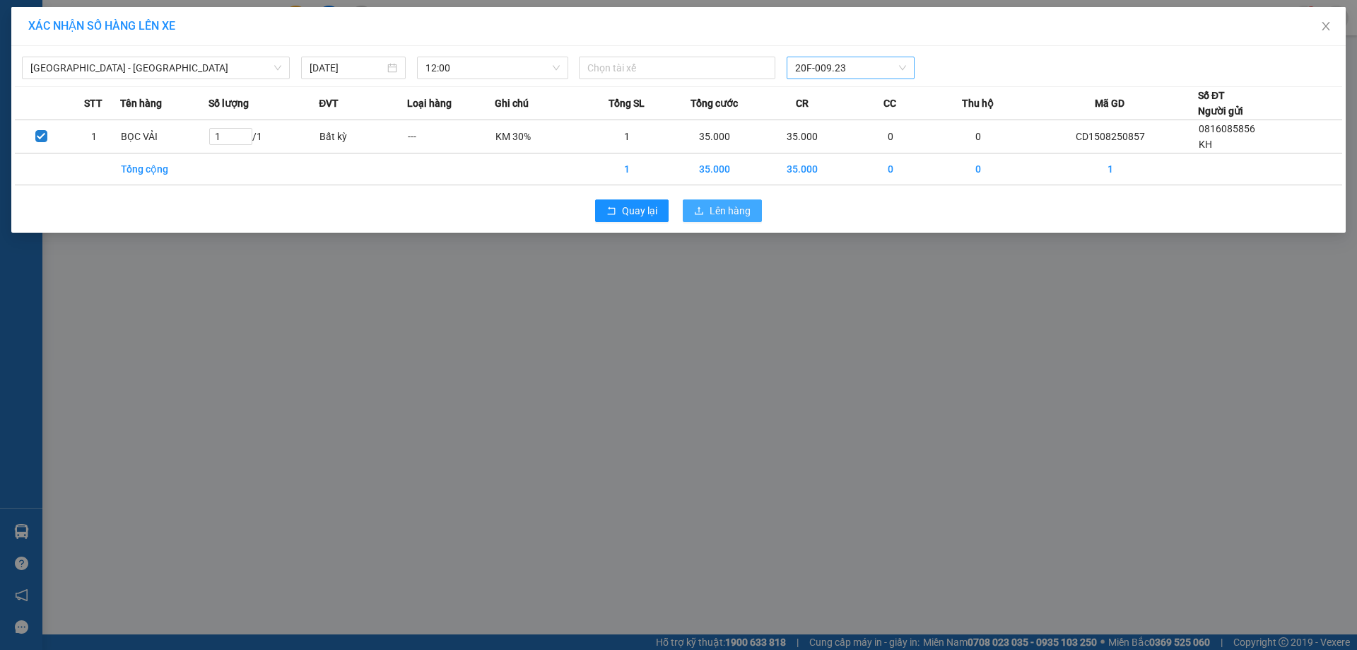
click at [738, 213] on span "Lên hàng" at bounding box center [730, 211] width 41 height 16
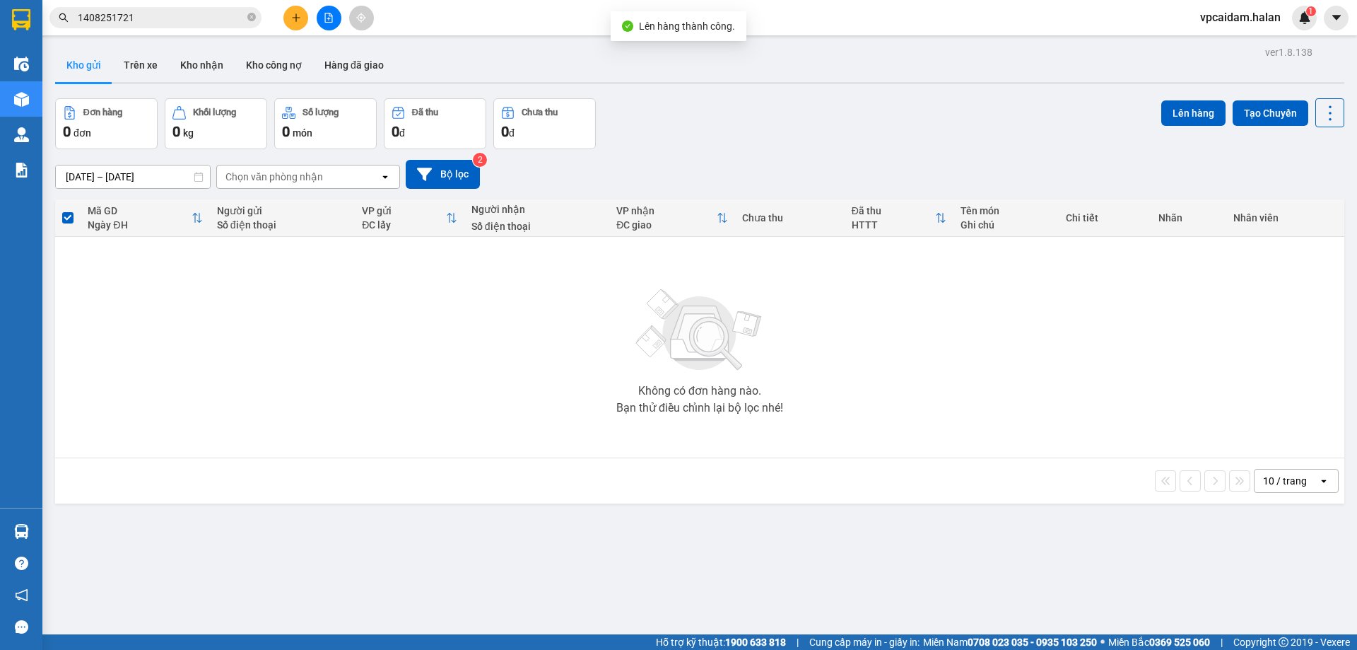
drag, startPoint x: 129, startPoint y: 65, endPoint x: 278, endPoint y: 173, distance: 184.2
click at [128, 65] on button "Trên xe" at bounding box center [140, 65] width 57 height 34
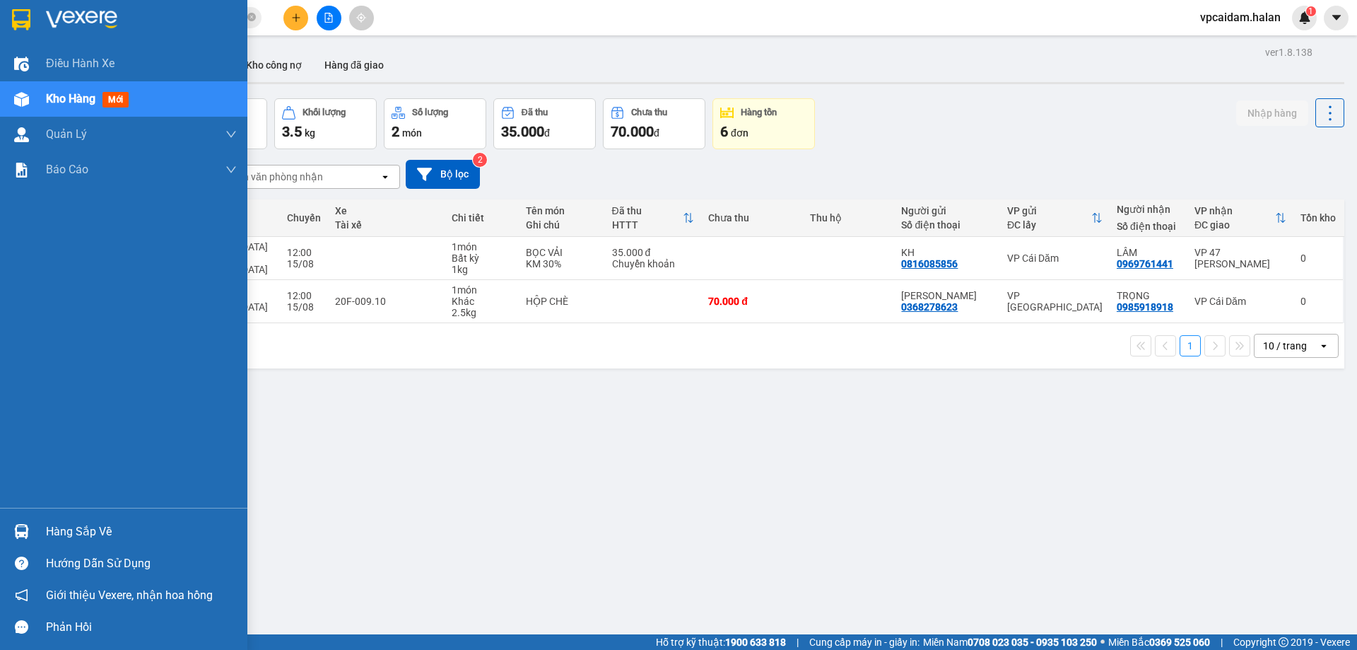
click at [109, 527] on div "Hàng sắp về" at bounding box center [141, 531] width 191 height 21
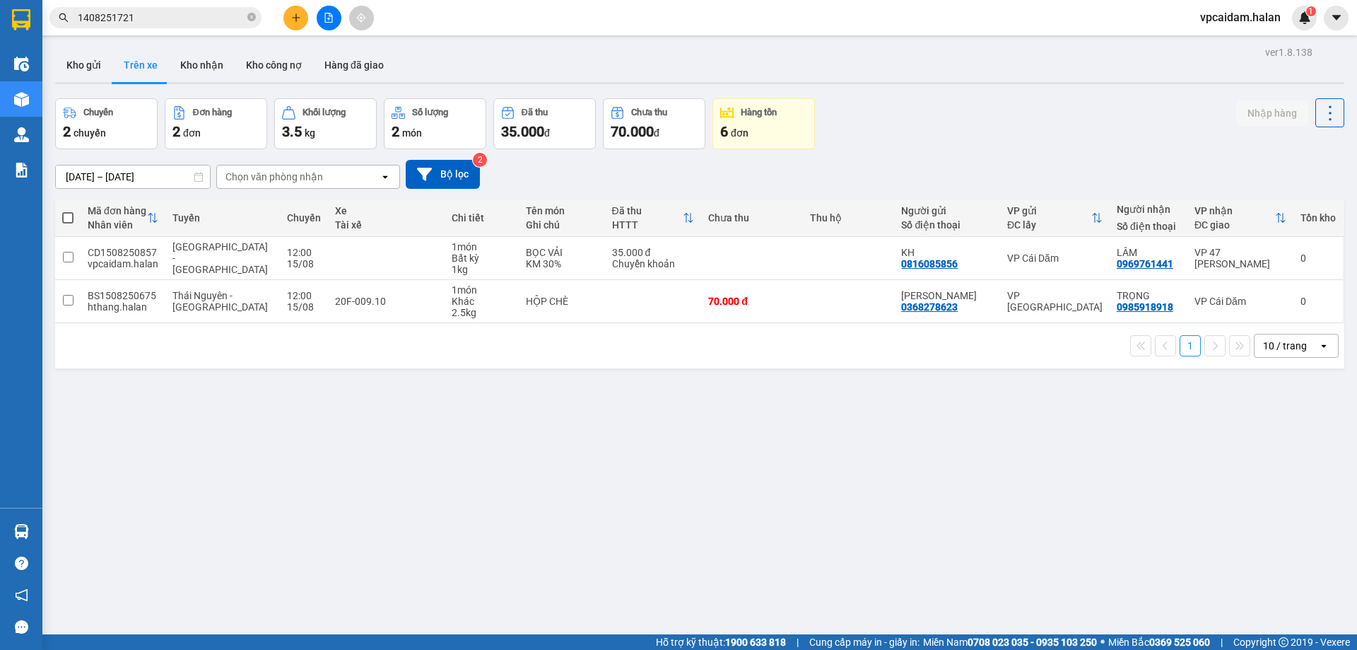
click at [396, 400] on section "Kết quả tìm kiếm ( 1 ) Bộ lọc Mã ĐH Trạng thái Món hàng Thu hộ Tổng cước Chưa c…" at bounding box center [678, 325] width 1357 height 650
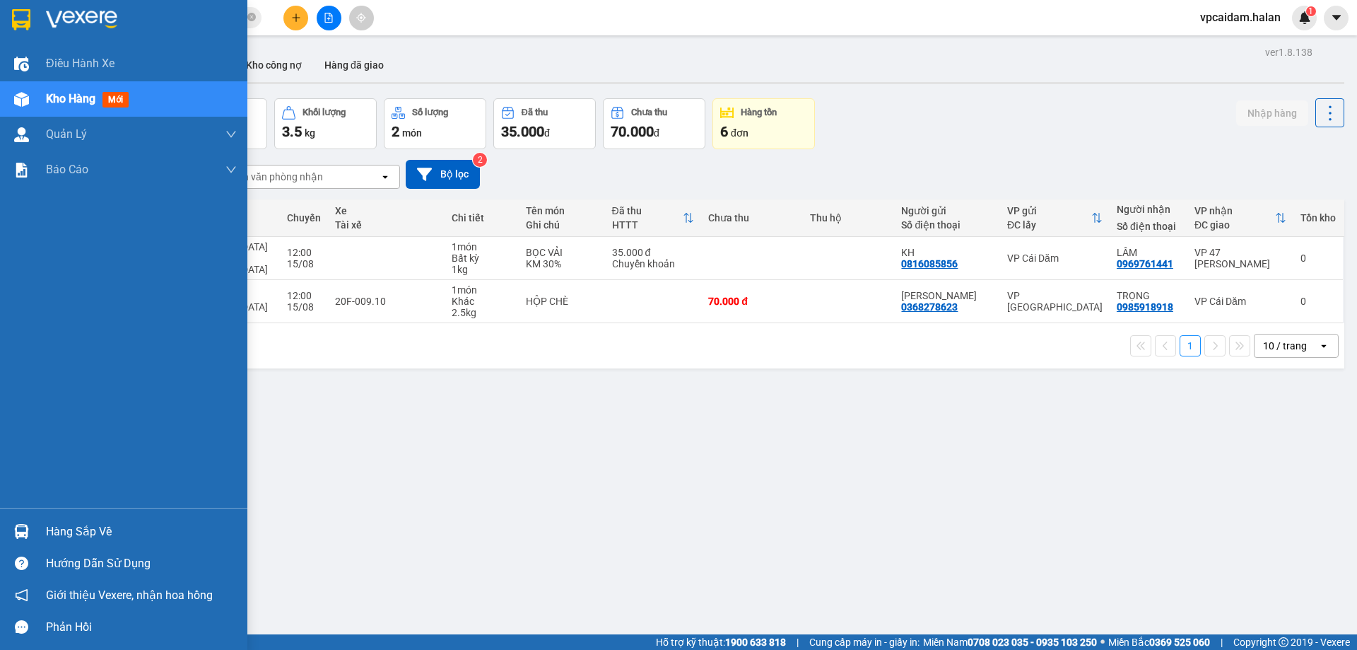
click at [94, 532] on div "Hàng sắp về" at bounding box center [141, 531] width 191 height 21
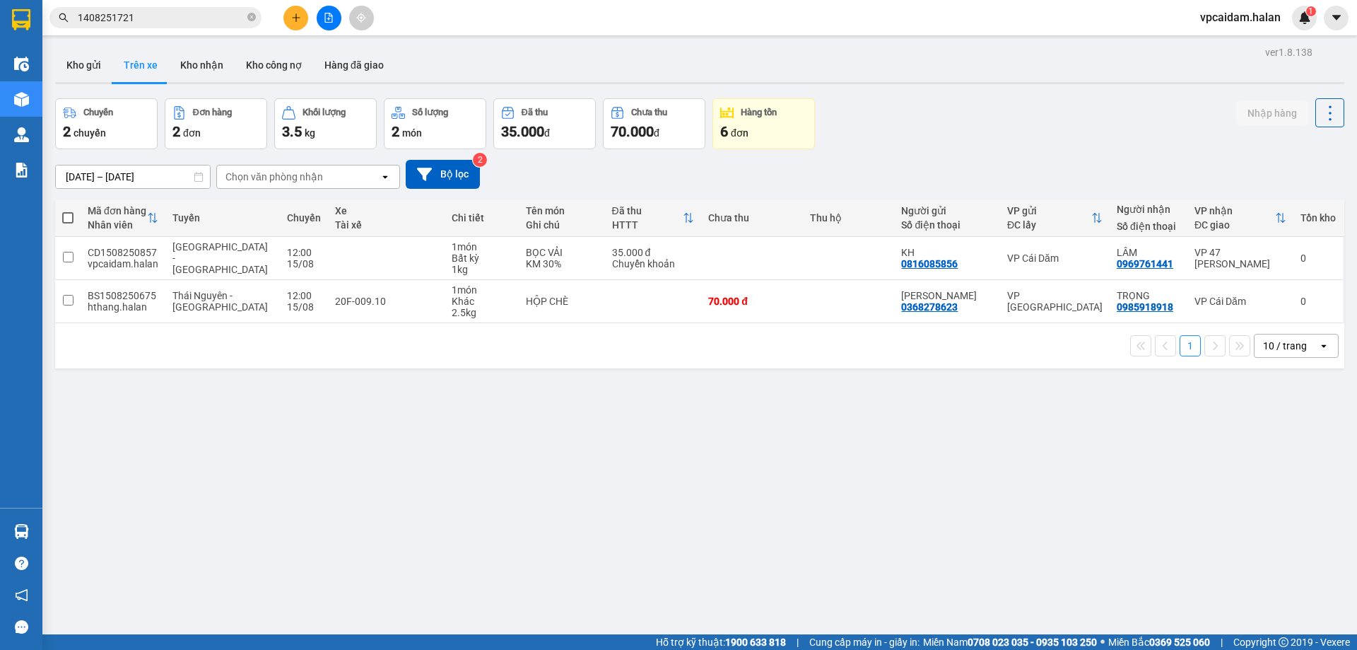
click at [315, 447] on section "Kết quả tìm kiếm ( 1 ) Bộ lọc Mã ĐH Trạng thái Món hàng Thu hộ Tổng cước Chưa c…" at bounding box center [678, 325] width 1357 height 650
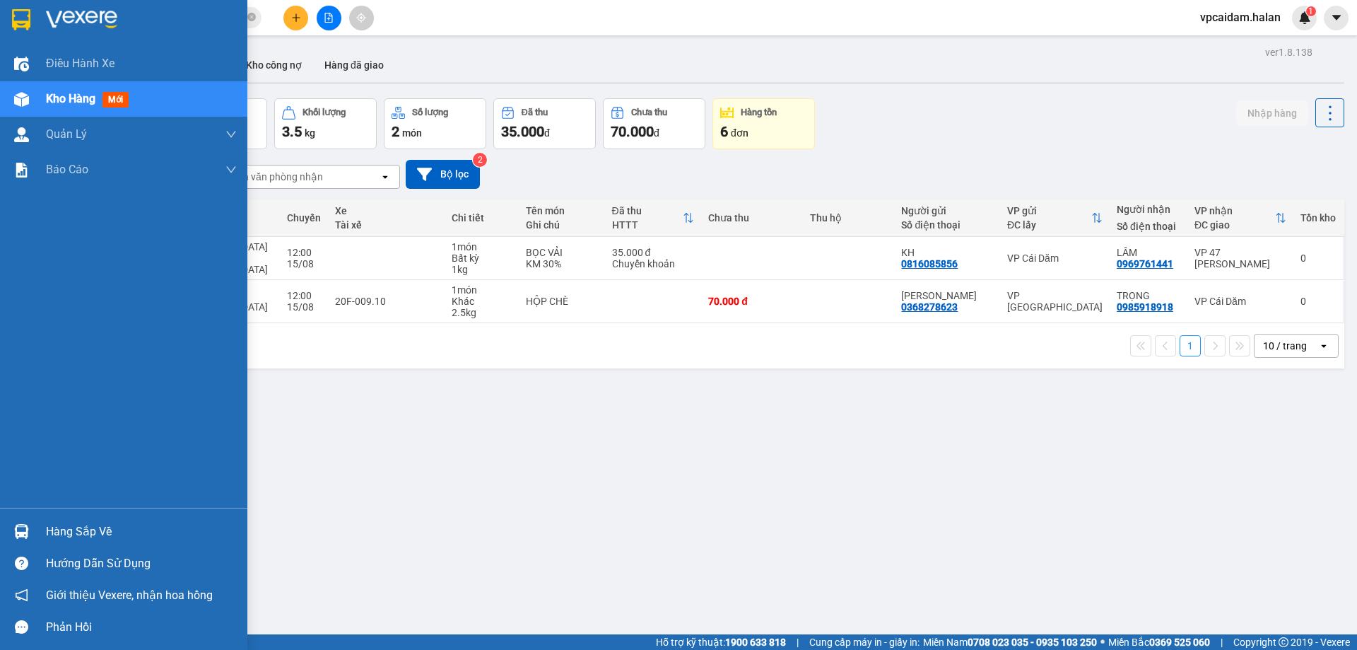
click at [112, 525] on div "Hàng sắp về" at bounding box center [141, 531] width 191 height 21
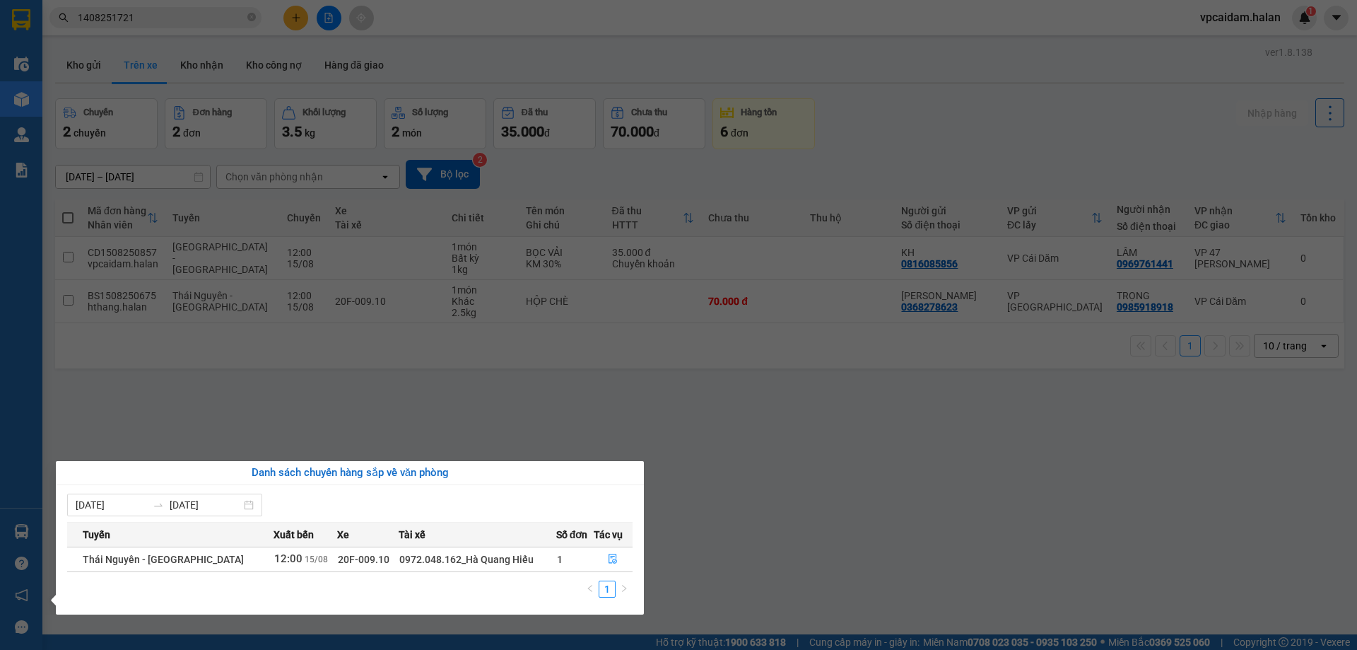
click at [498, 469] on div "Danh sách chuyến hàng sắp về văn phòng" at bounding box center [349, 472] width 565 height 17
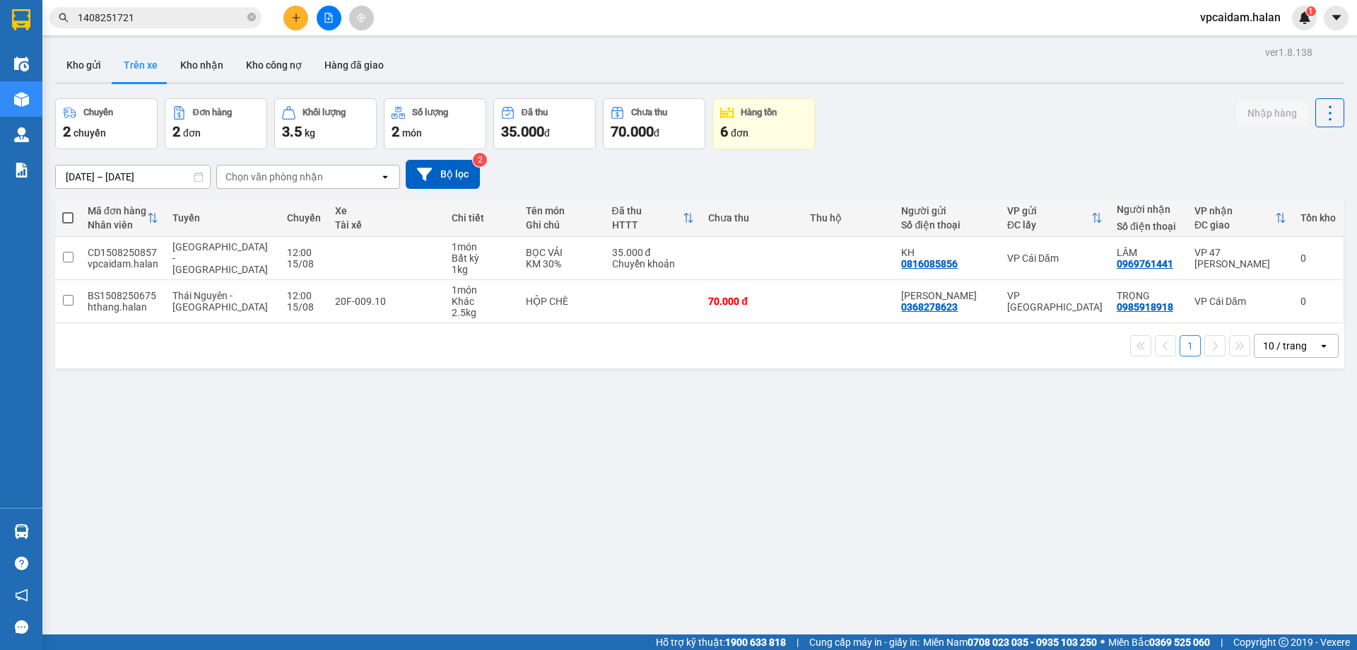
click at [170, 431] on section "Kết quả tìm kiếm ( 1 ) Bộ lọc Mã ĐH Trạng thái Món hàng Thu hộ Tổng cước Chưa c…" at bounding box center [678, 325] width 1357 height 650
